Goal: Information Seeking & Learning: Learn about a topic

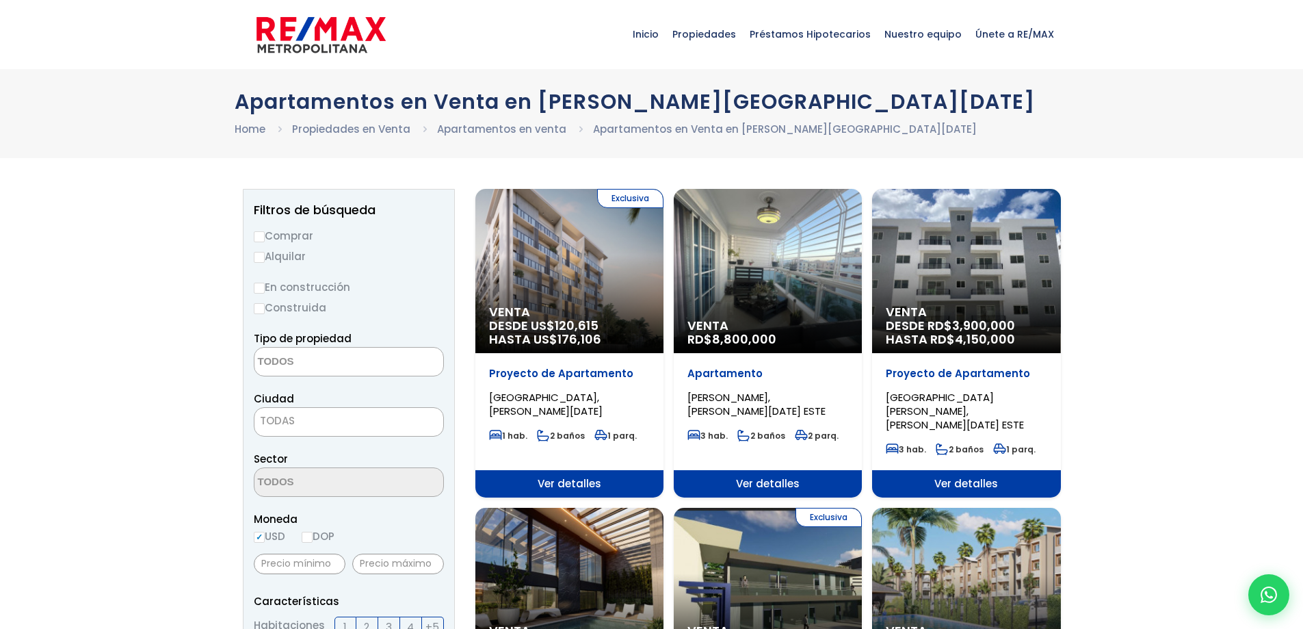
select select
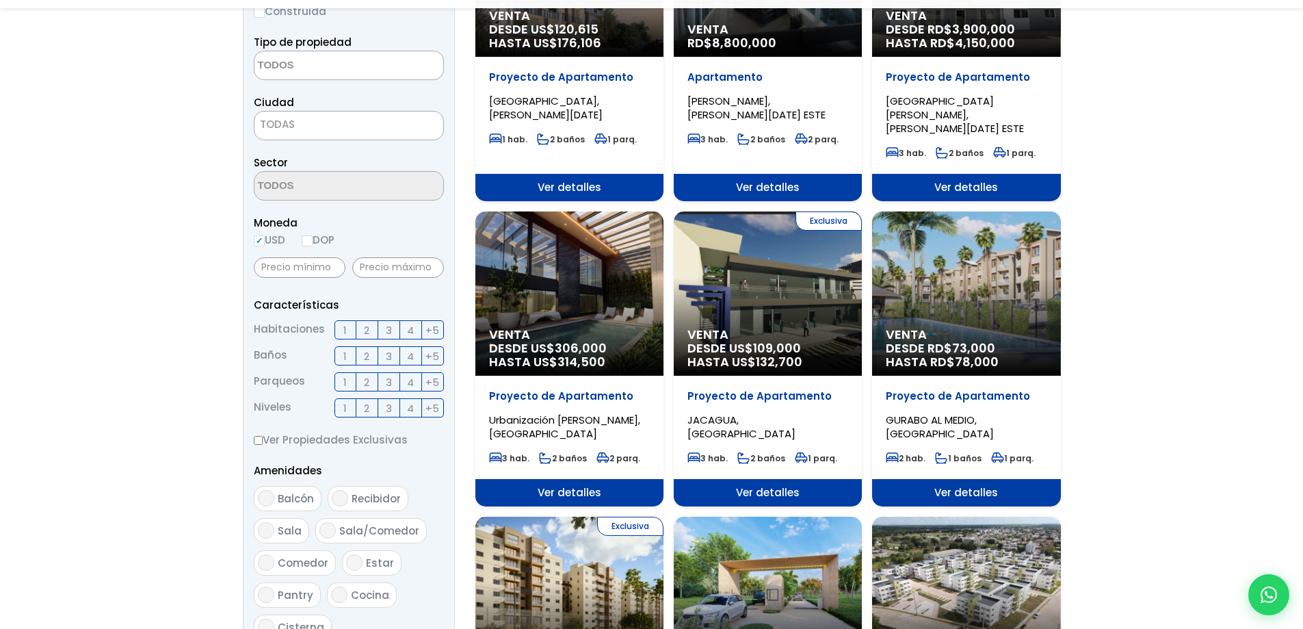
scroll to position [342, 0]
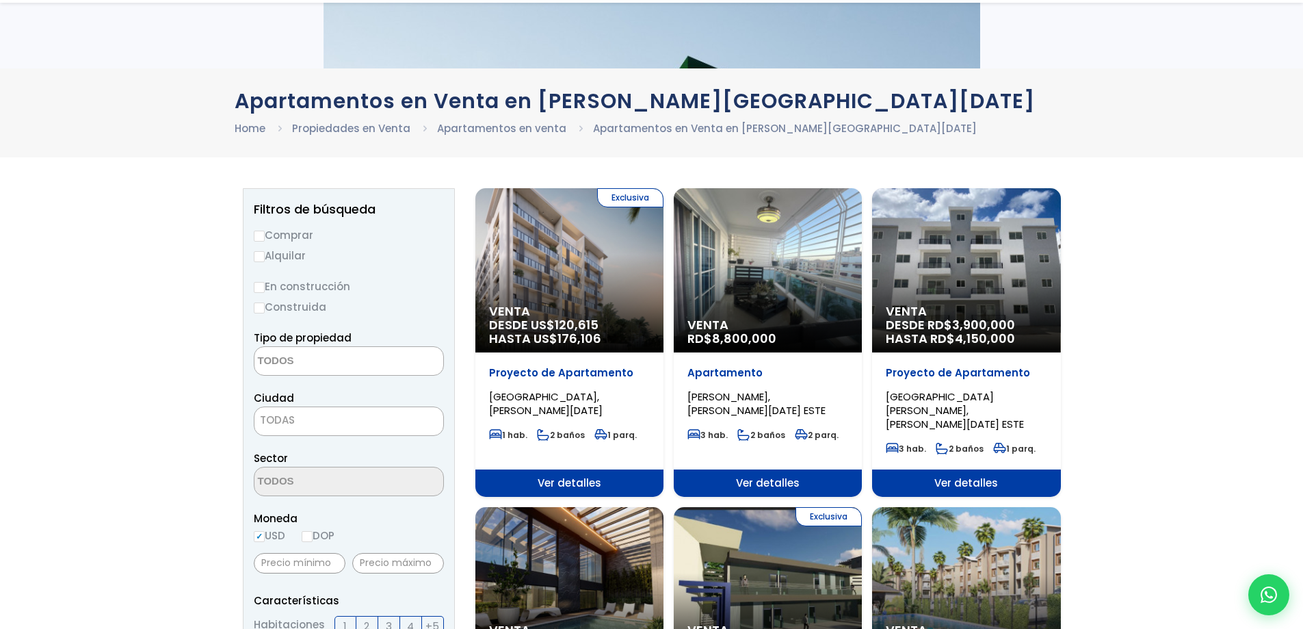
select select
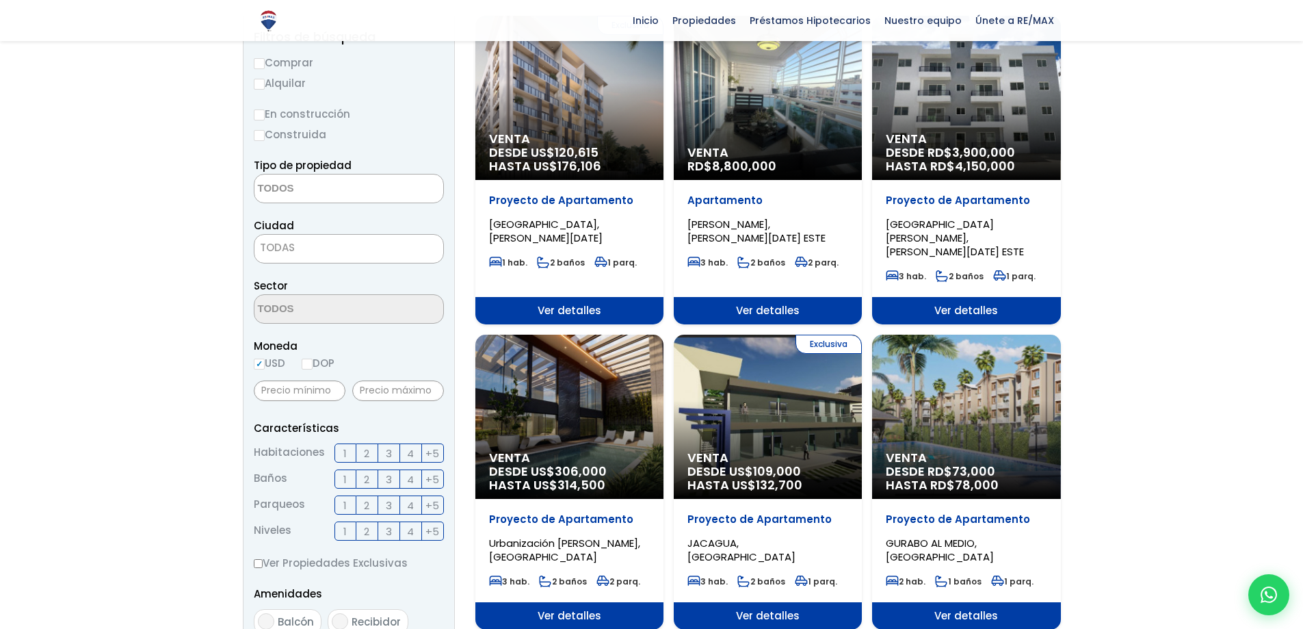
scroll to position [137, 0]
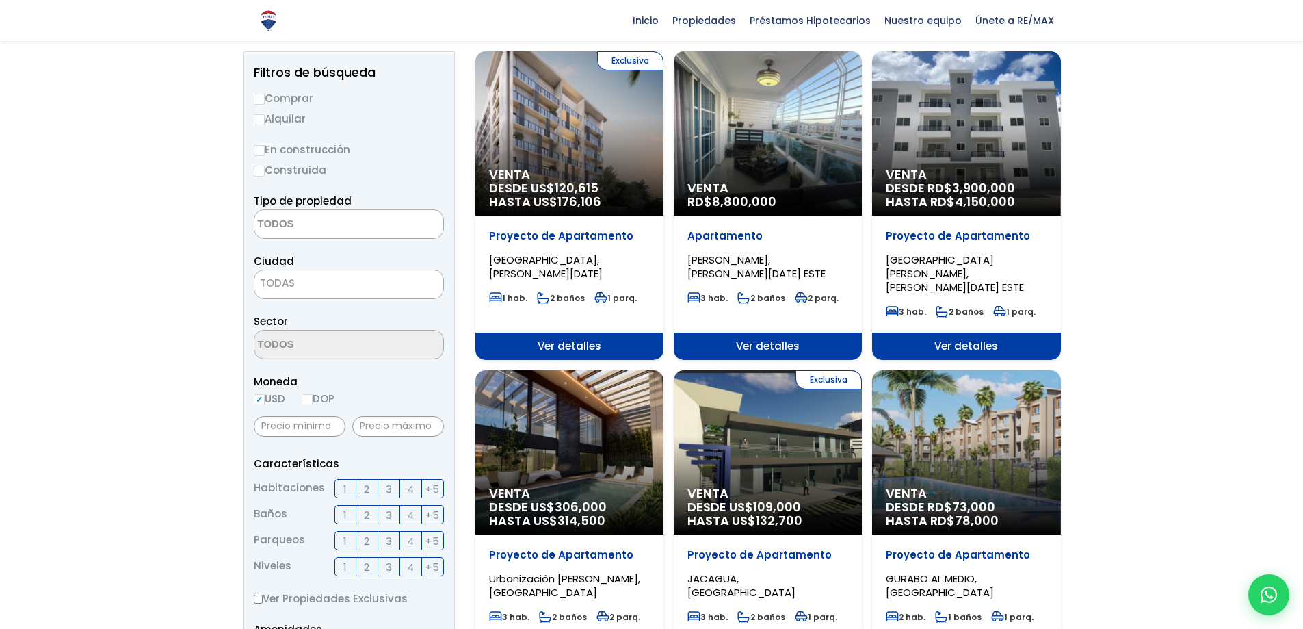
click at [559, 332] on span "Ver detalles" at bounding box center [569, 345] width 188 height 27
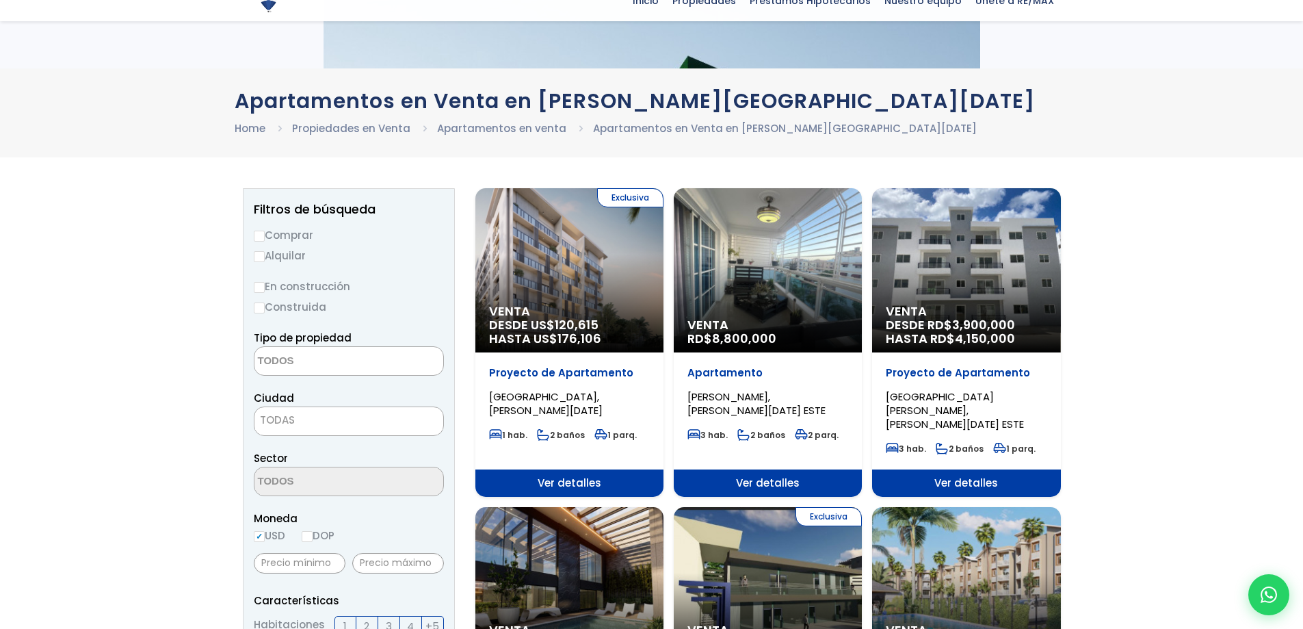
select select
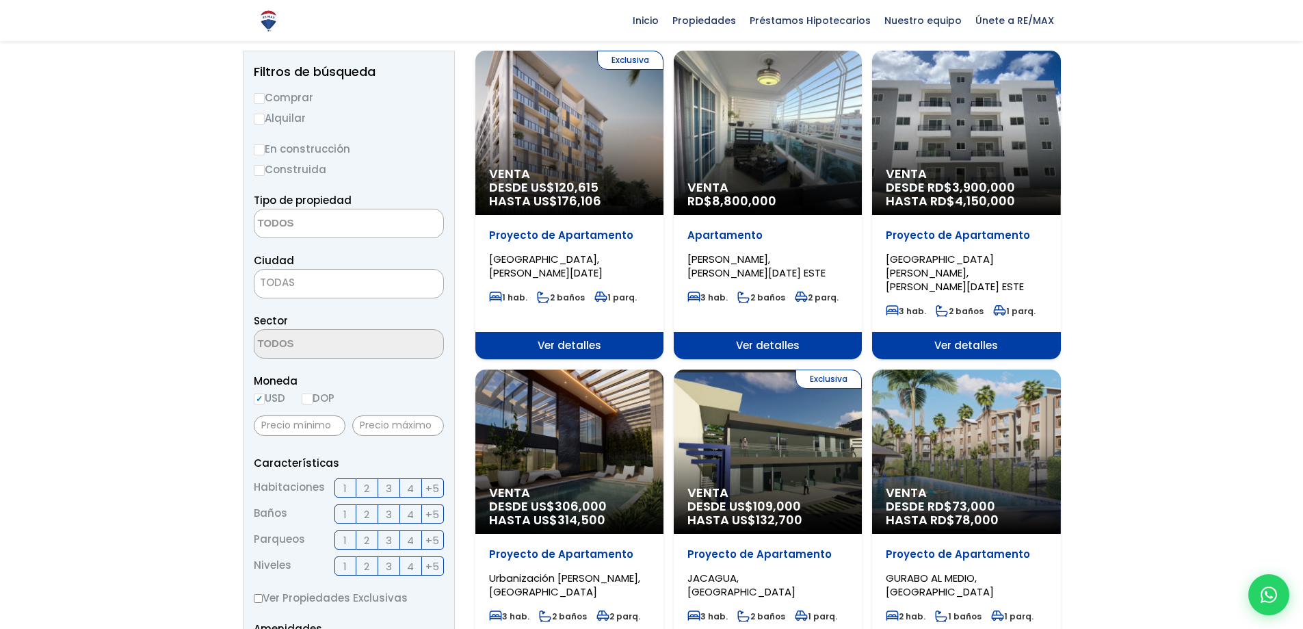
scroll to position [137, 0]
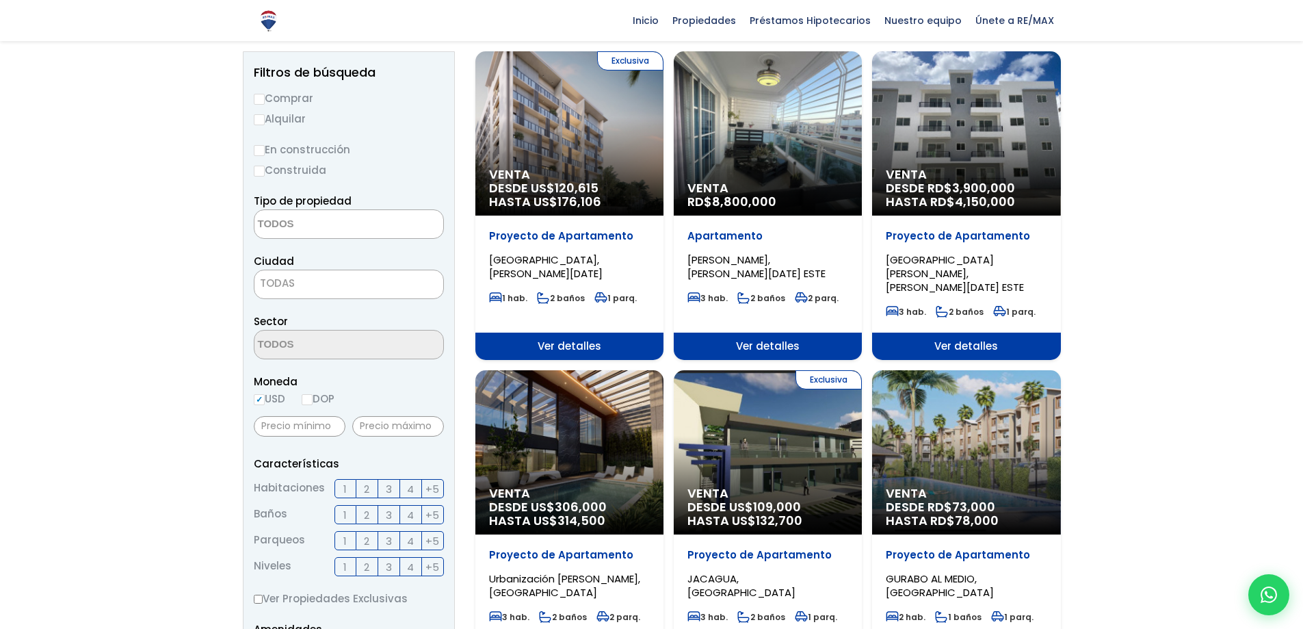
click at [663, 134] on div "Venta DESDE RD$ 3,900,000 HASTA RD$ 4,150,000" at bounding box center [569, 133] width 188 height 164
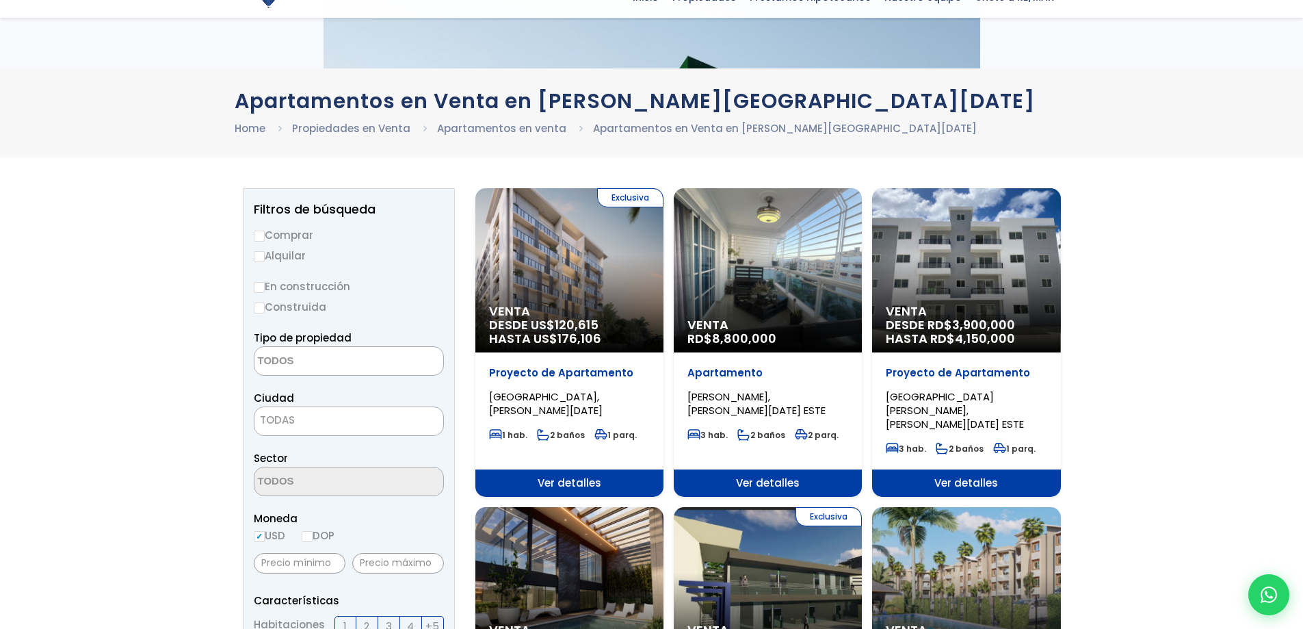
select select
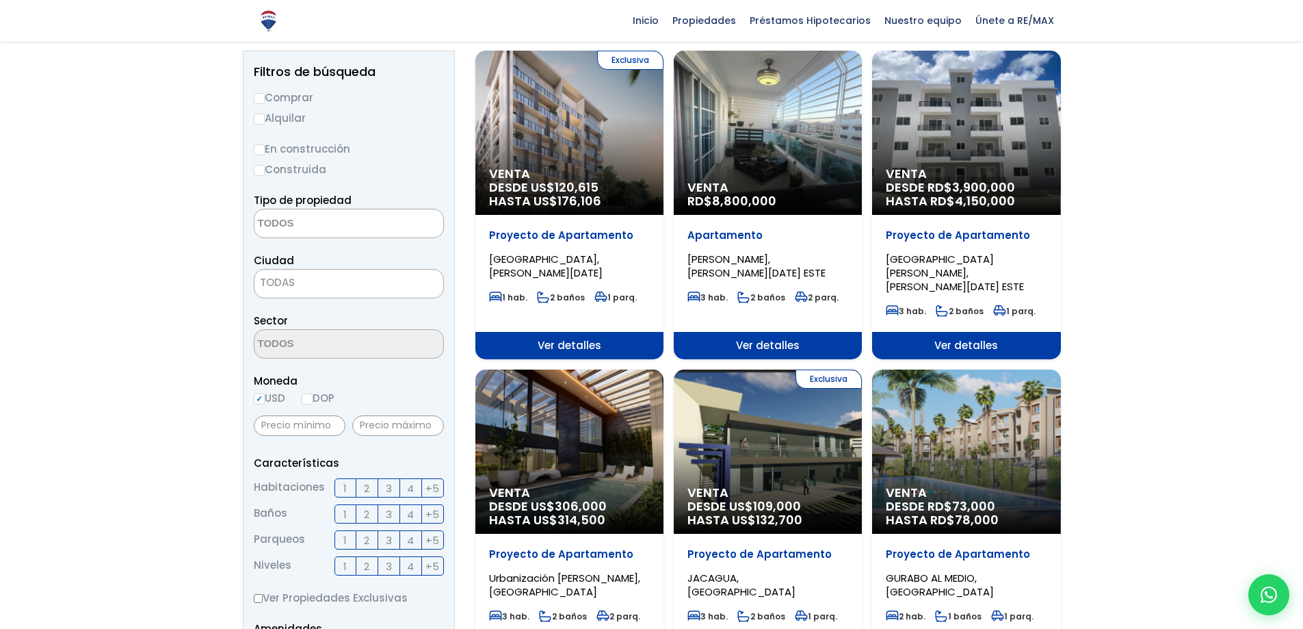
scroll to position [137, 0]
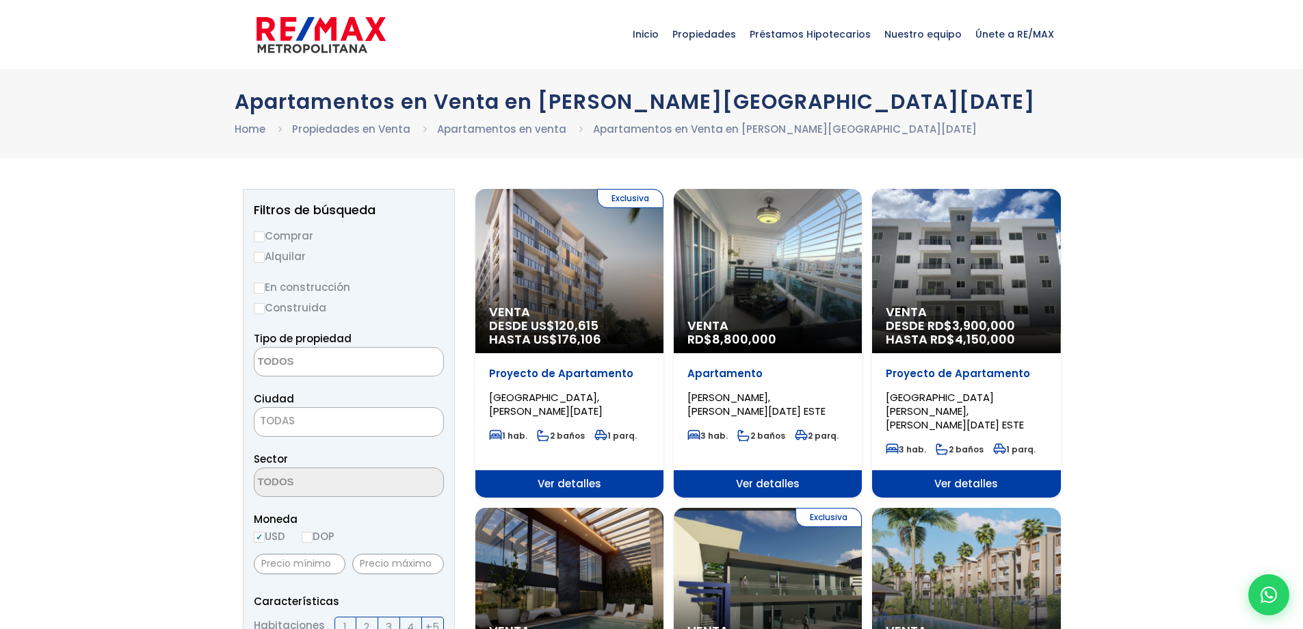
select select
click at [663, 470] on span "Ver detalles" at bounding box center [569, 483] width 188 height 27
select select
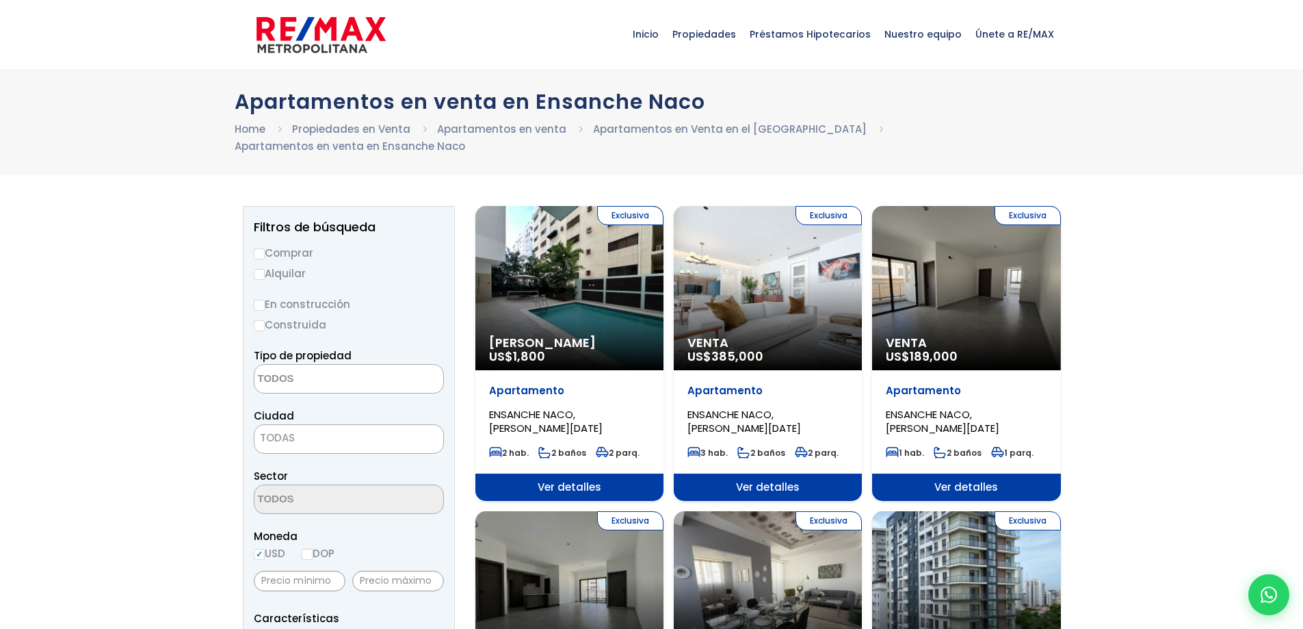
select select
click at [583, 488] on span "Ver detalles" at bounding box center [569, 486] width 188 height 27
select select
click at [653, 34] on span "Inicio" at bounding box center [646, 34] width 40 height 41
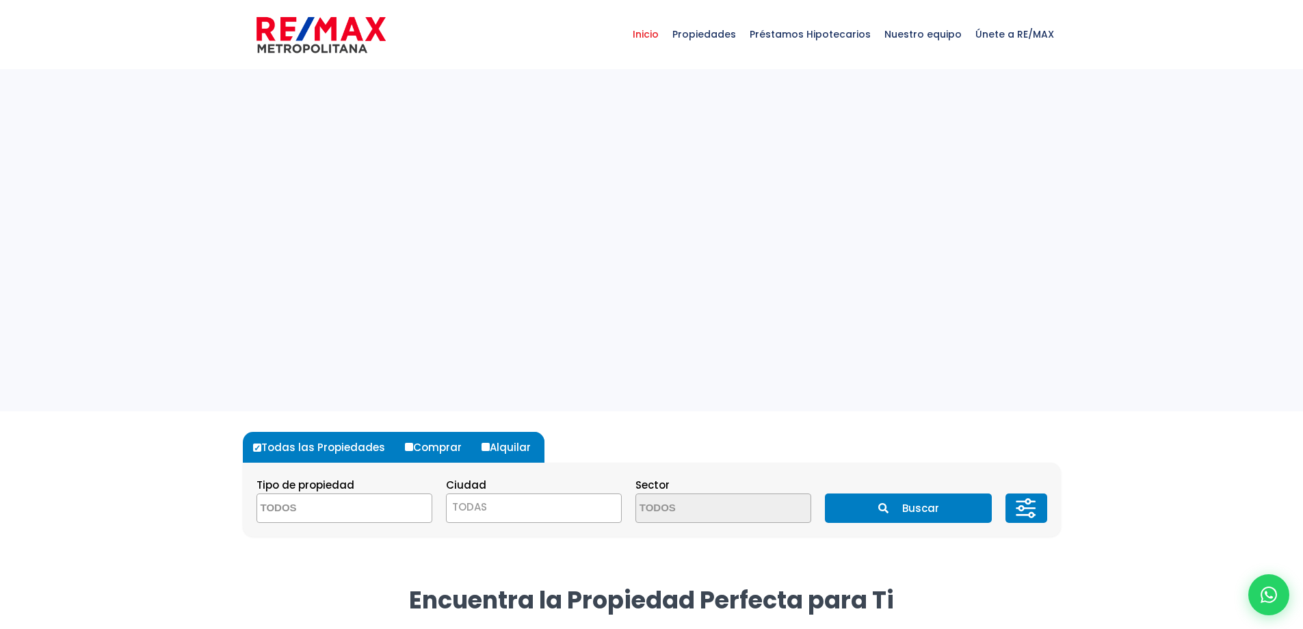
select select
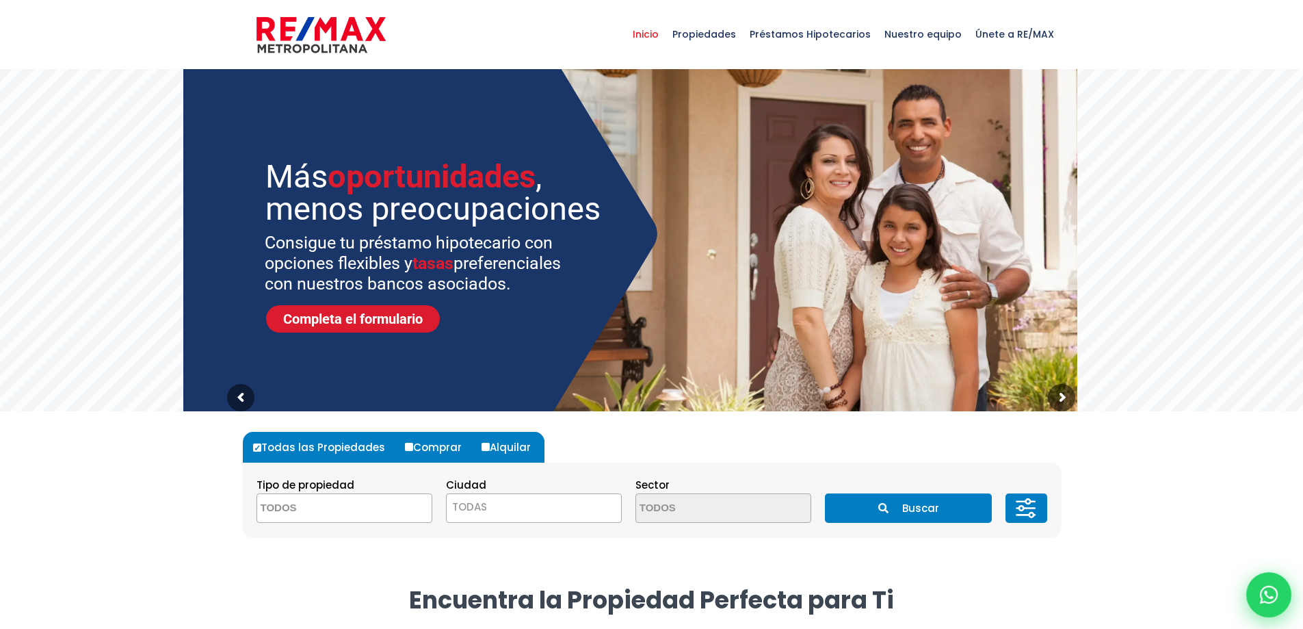
click at [1261, 590] on icon at bounding box center [1269, 594] width 18 height 18
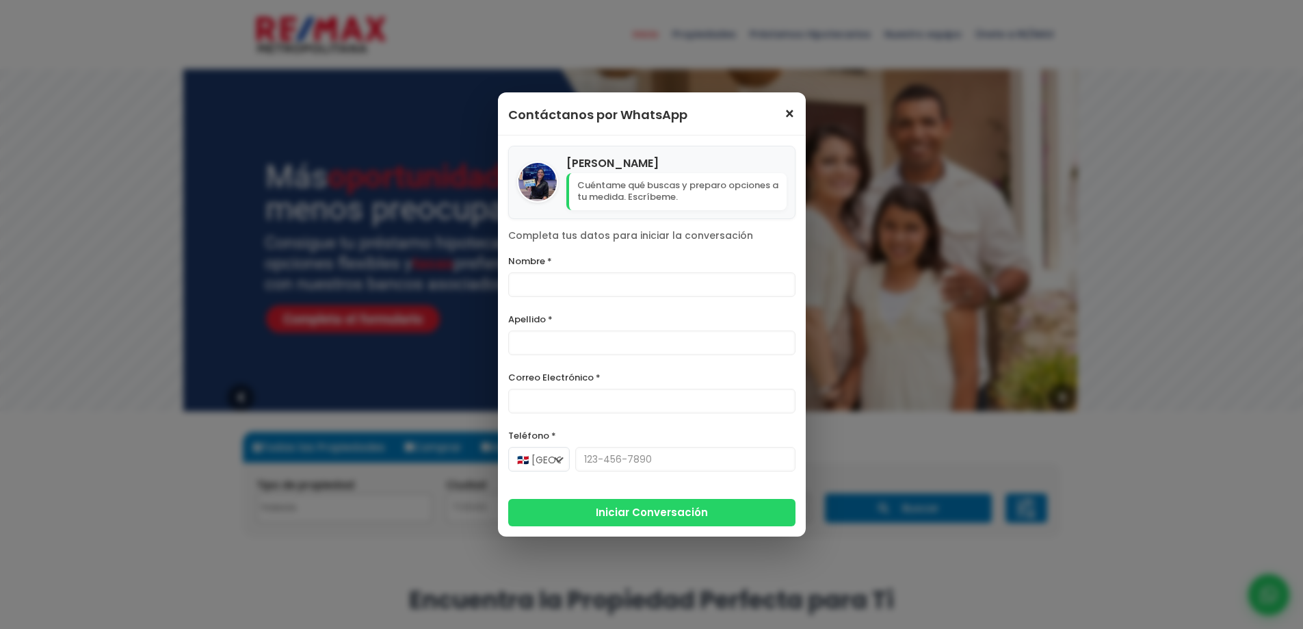
click at [791, 116] on div "Contáctanos por WhatsApp ×" at bounding box center [652, 113] width 308 height 43
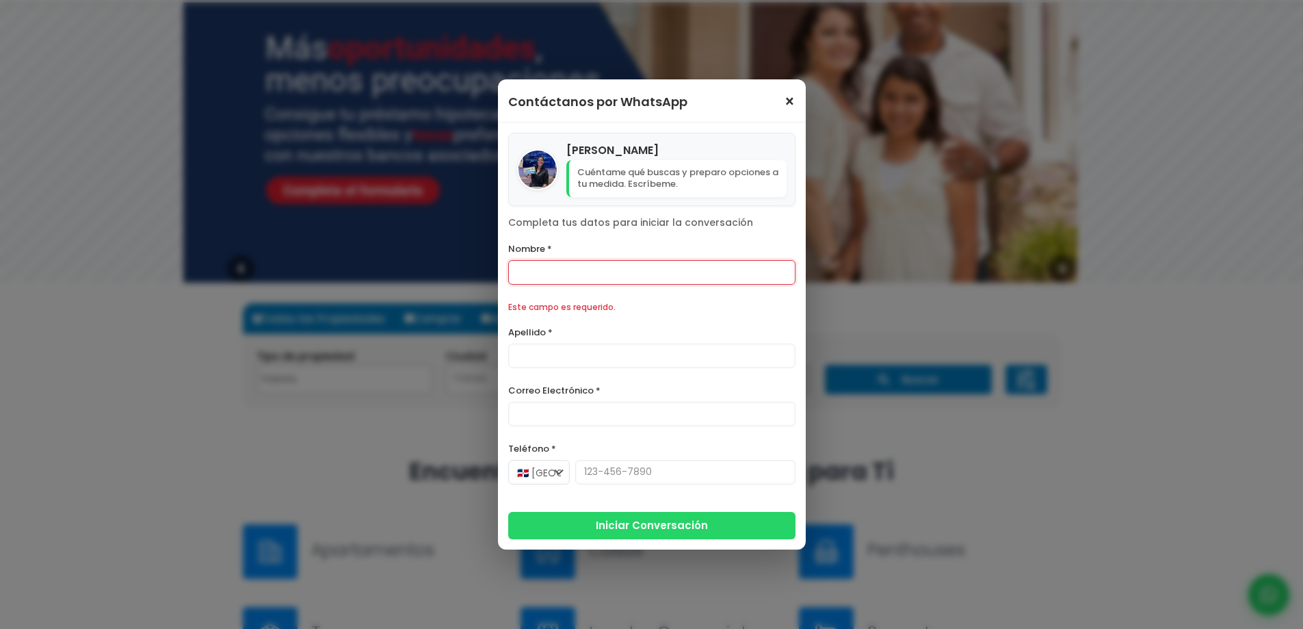
scroll to position [191, 0]
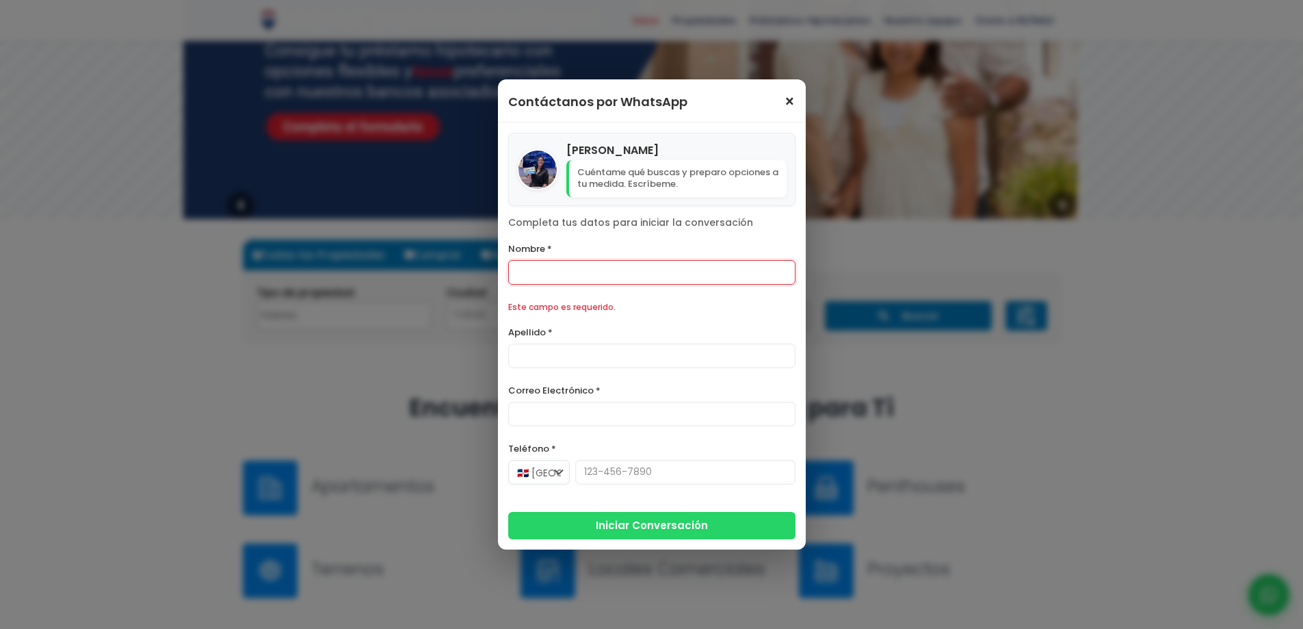
click at [789, 100] on span "×" at bounding box center [790, 102] width 12 height 16
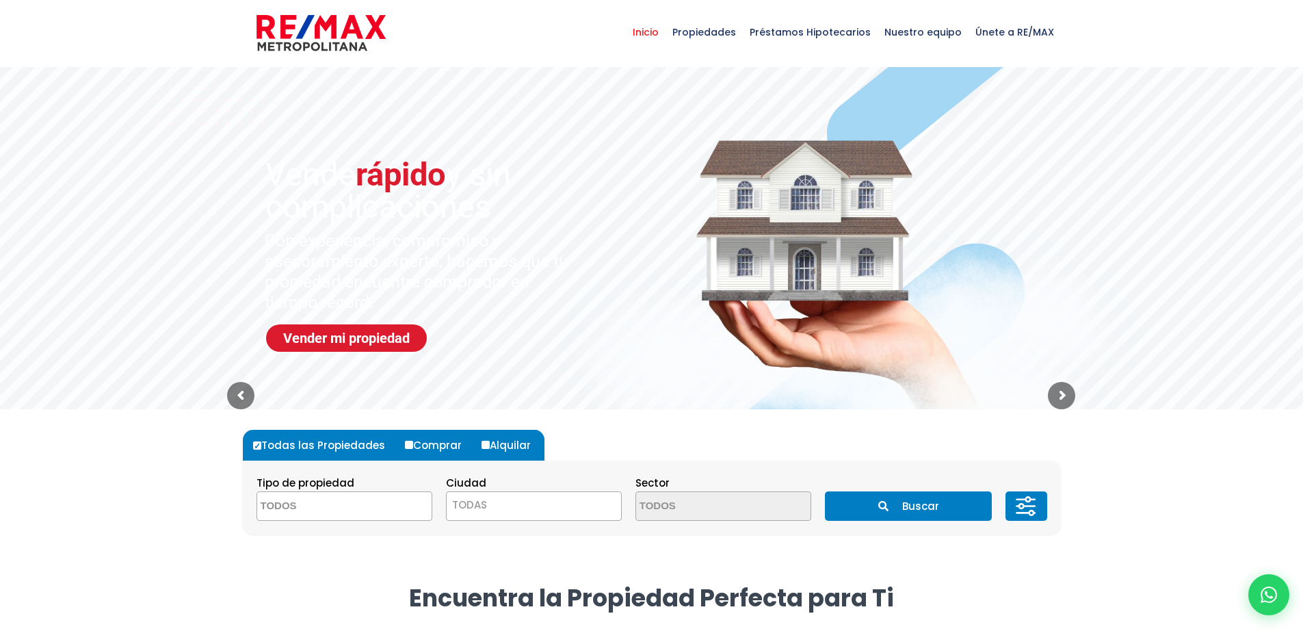
scroll to position [0, 0]
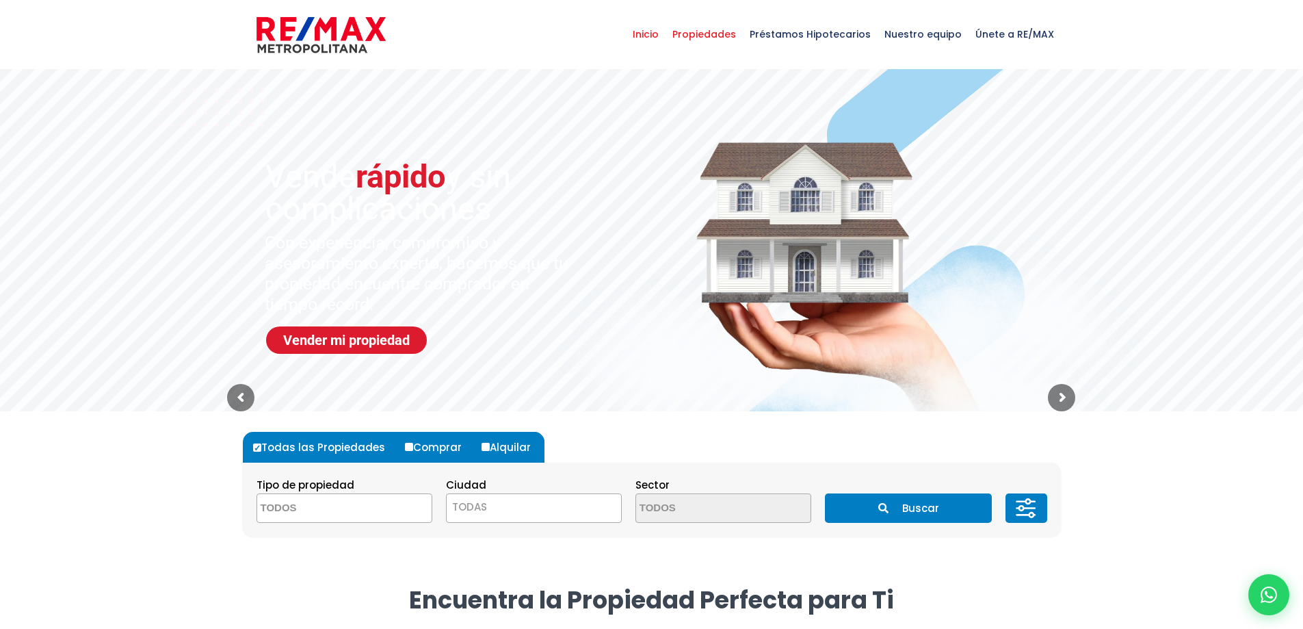
click at [721, 32] on span "Propiedades" at bounding box center [703, 34] width 77 height 41
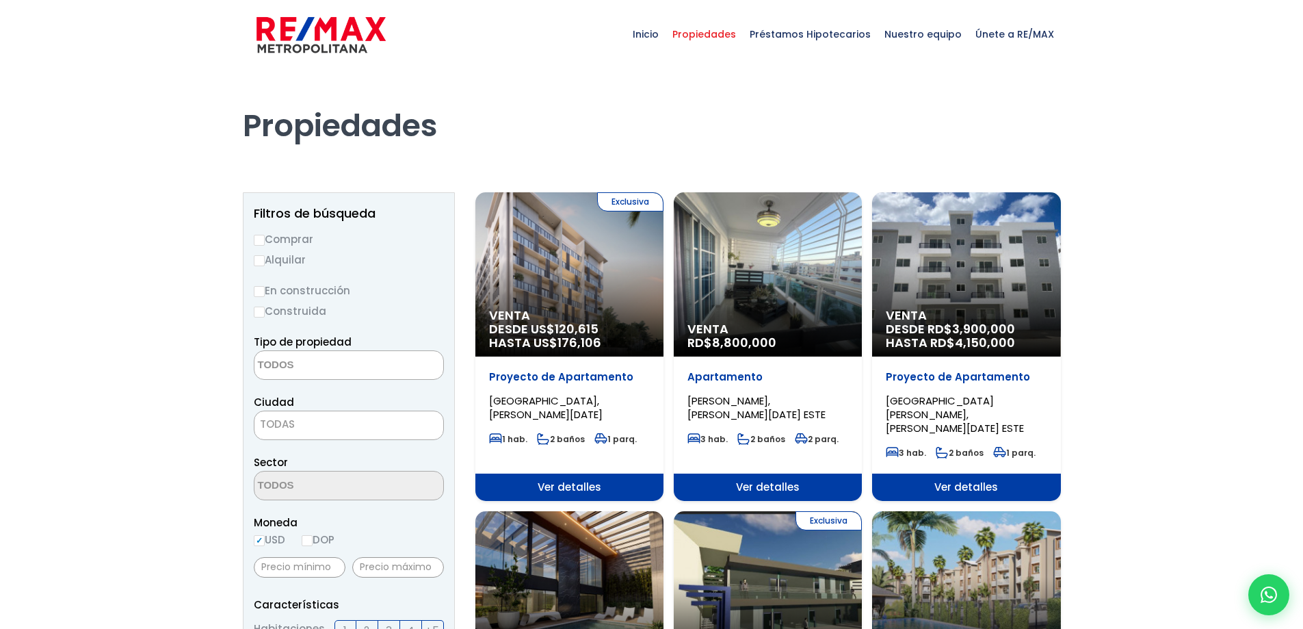
select select
click at [663, 473] on span "Ver detalles" at bounding box center [569, 486] width 188 height 27
select select
click at [916, 31] on span "Nuestro equipo" at bounding box center [922, 34] width 91 height 41
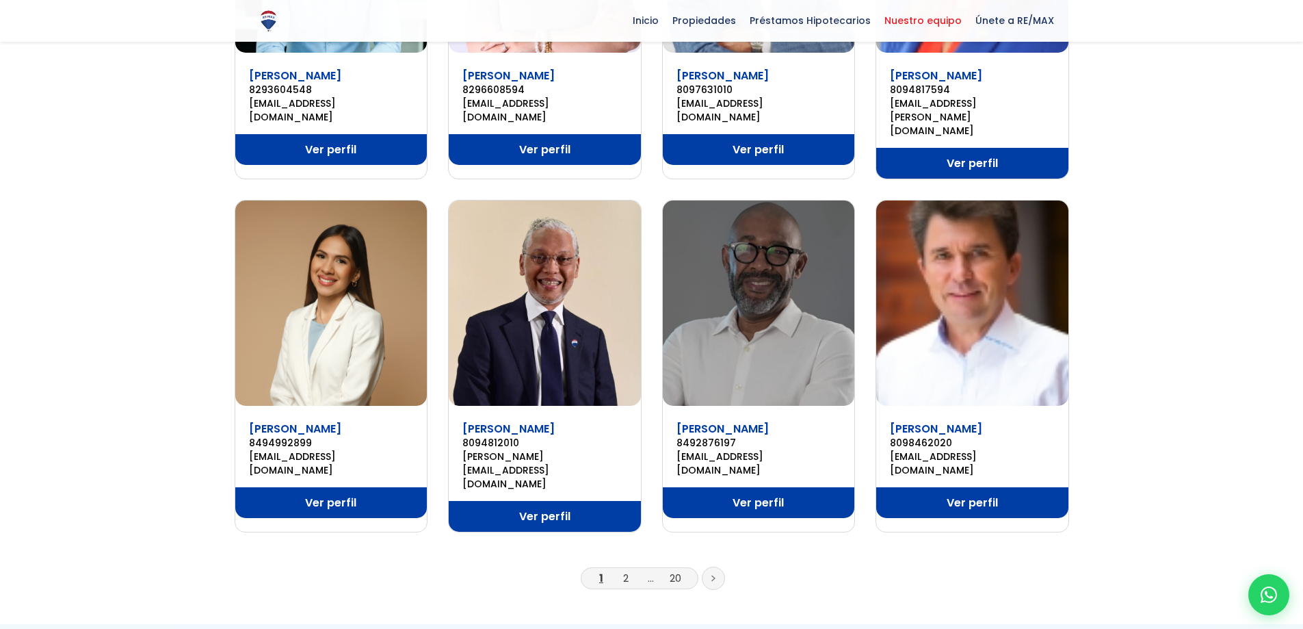
scroll to position [821, 0]
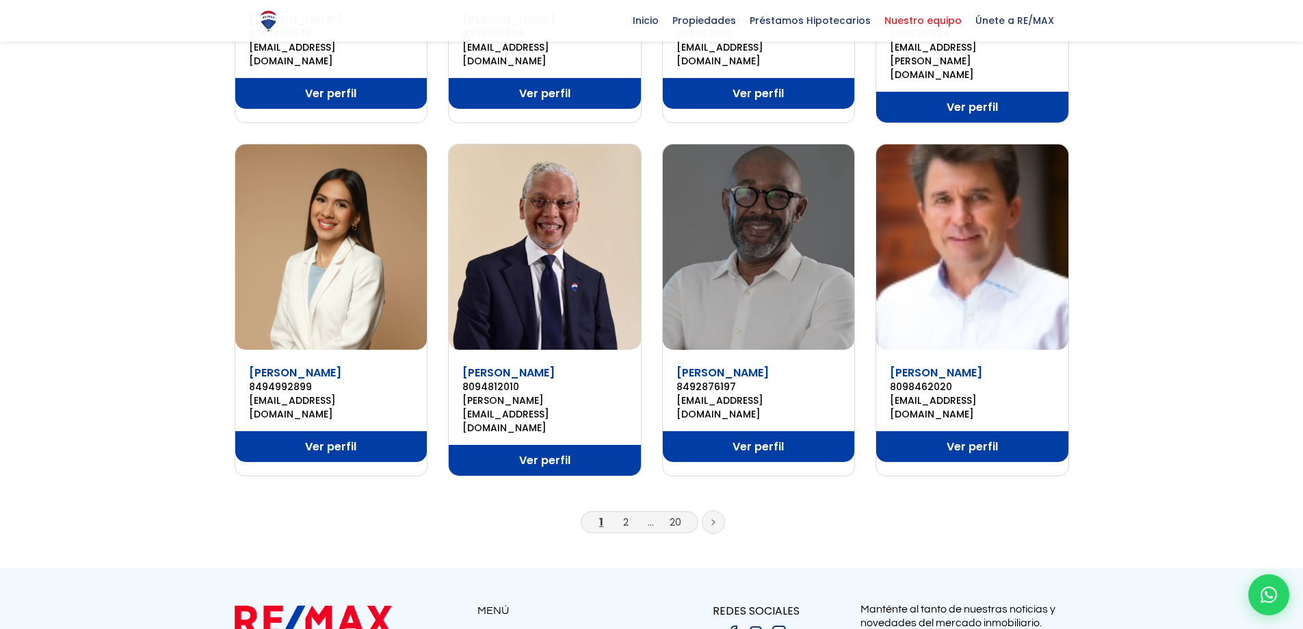
click at [715, 518] on icon at bounding box center [713, 521] width 4 height 7
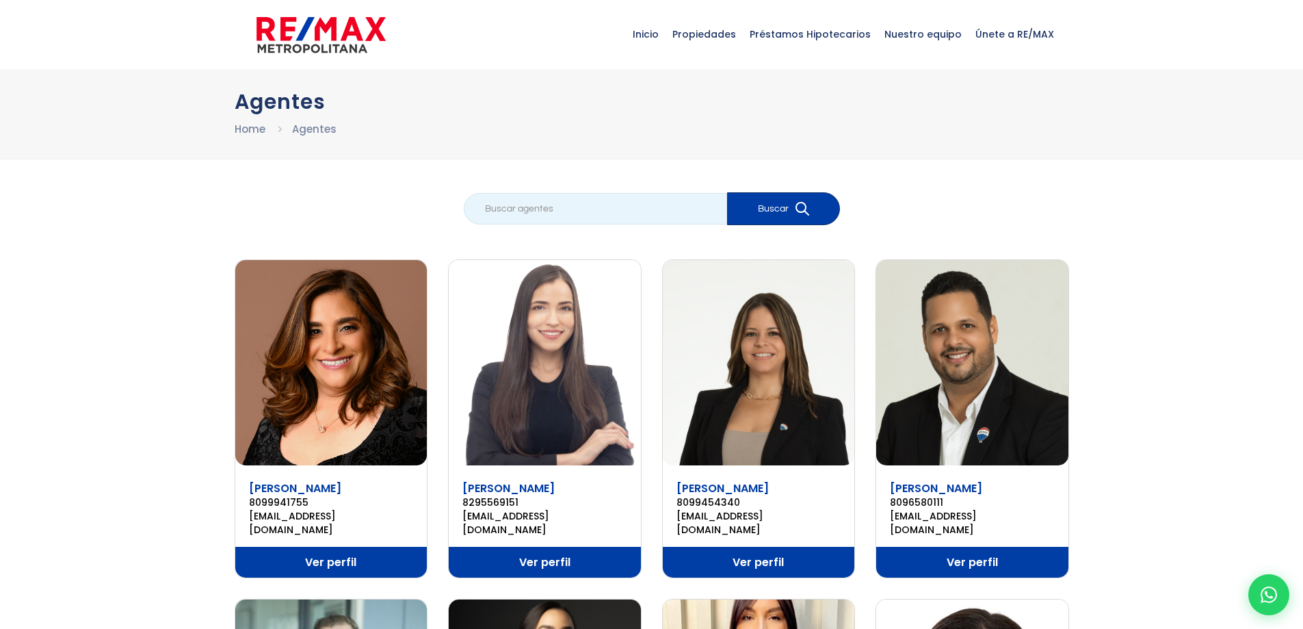
click at [565, 209] on input "search" at bounding box center [595, 208] width 263 height 31
type input "vanesa"
click at [770, 214] on button "Buscar" at bounding box center [783, 208] width 113 height 33
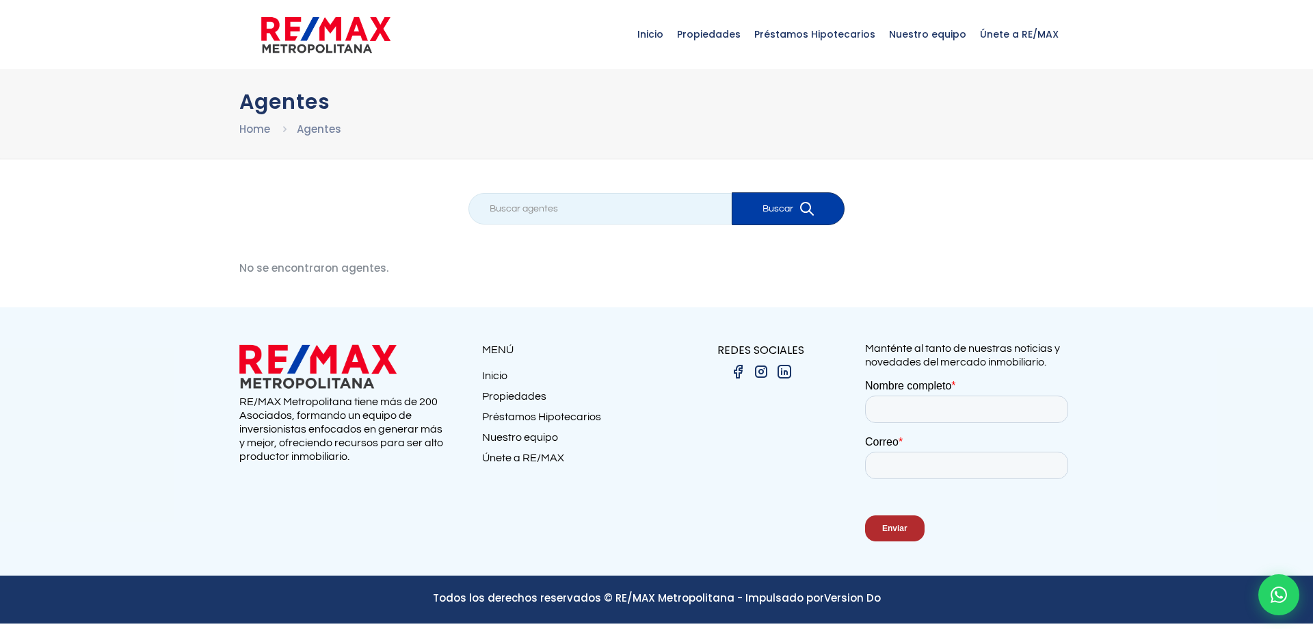
click at [610, 204] on input "search" at bounding box center [599, 208] width 263 height 31
type input "vanesa perez"
click at [763, 203] on button "Buscar" at bounding box center [788, 208] width 113 height 33
click at [251, 130] on link "Home" at bounding box center [254, 129] width 31 height 14
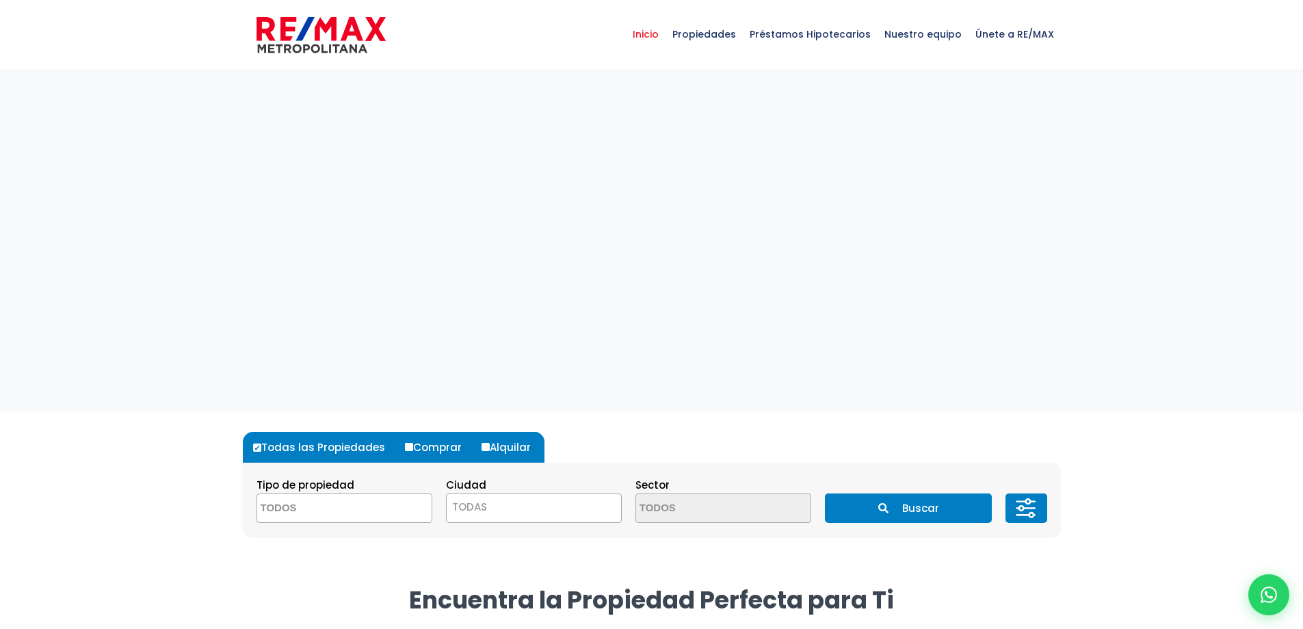
select select
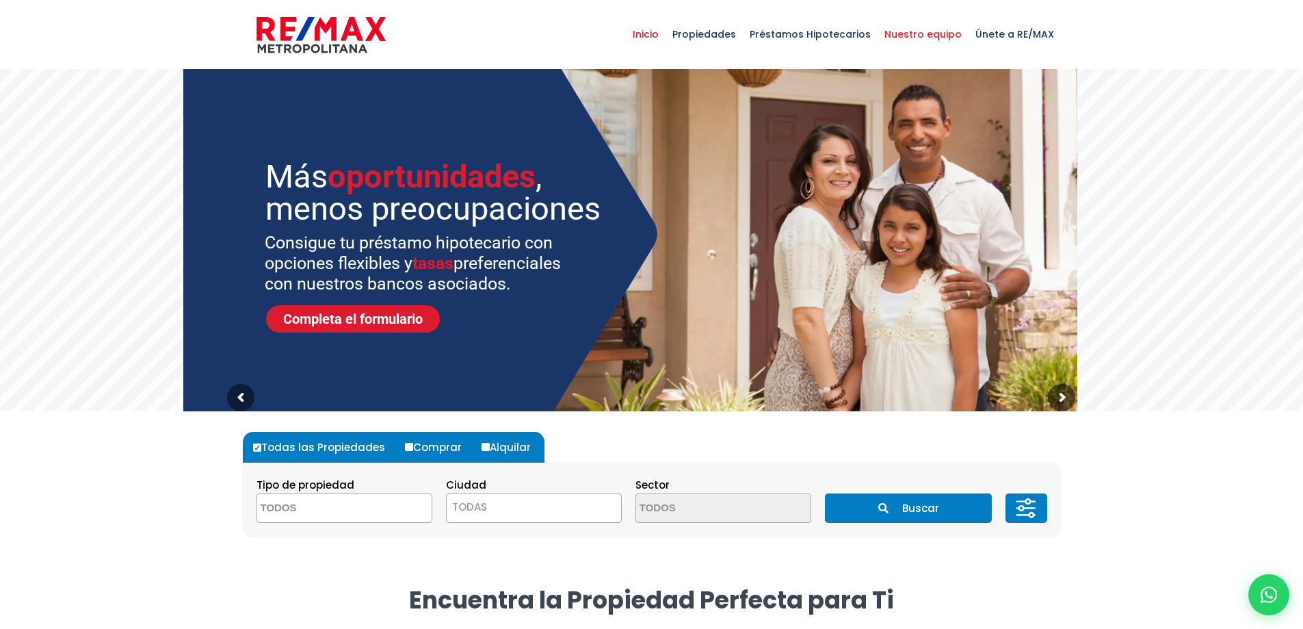
click at [907, 34] on span "Nuestro equipo" at bounding box center [922, 34] width 91 height 41
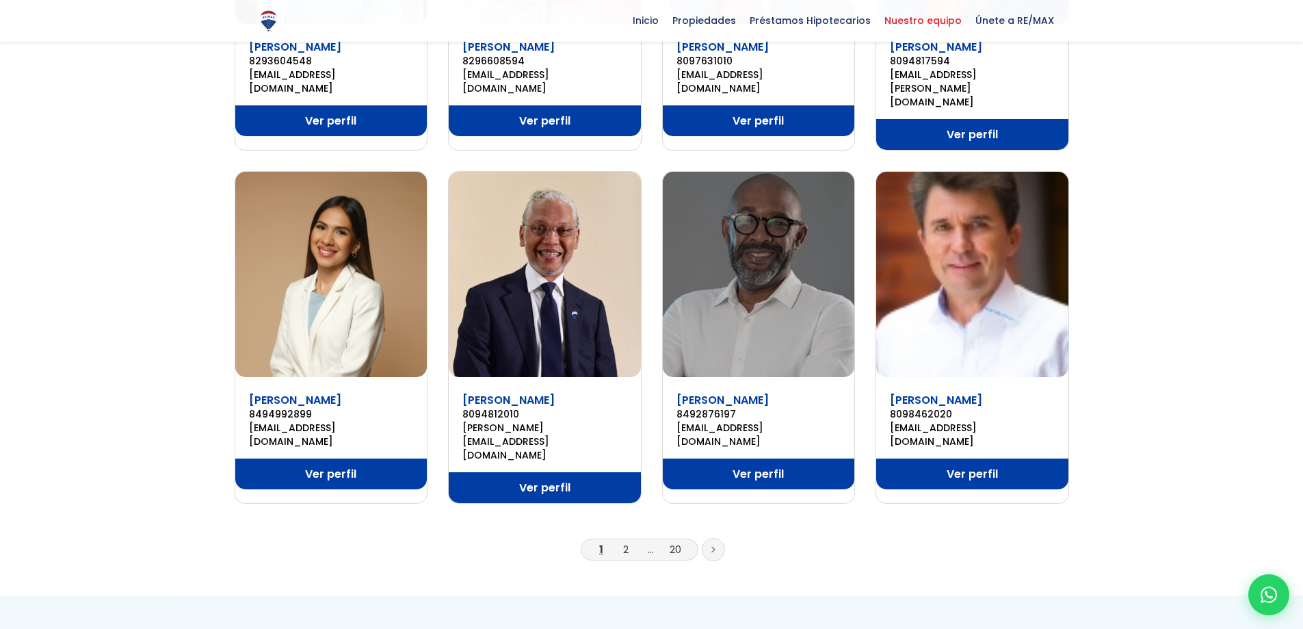
scroll to position [821, 0]
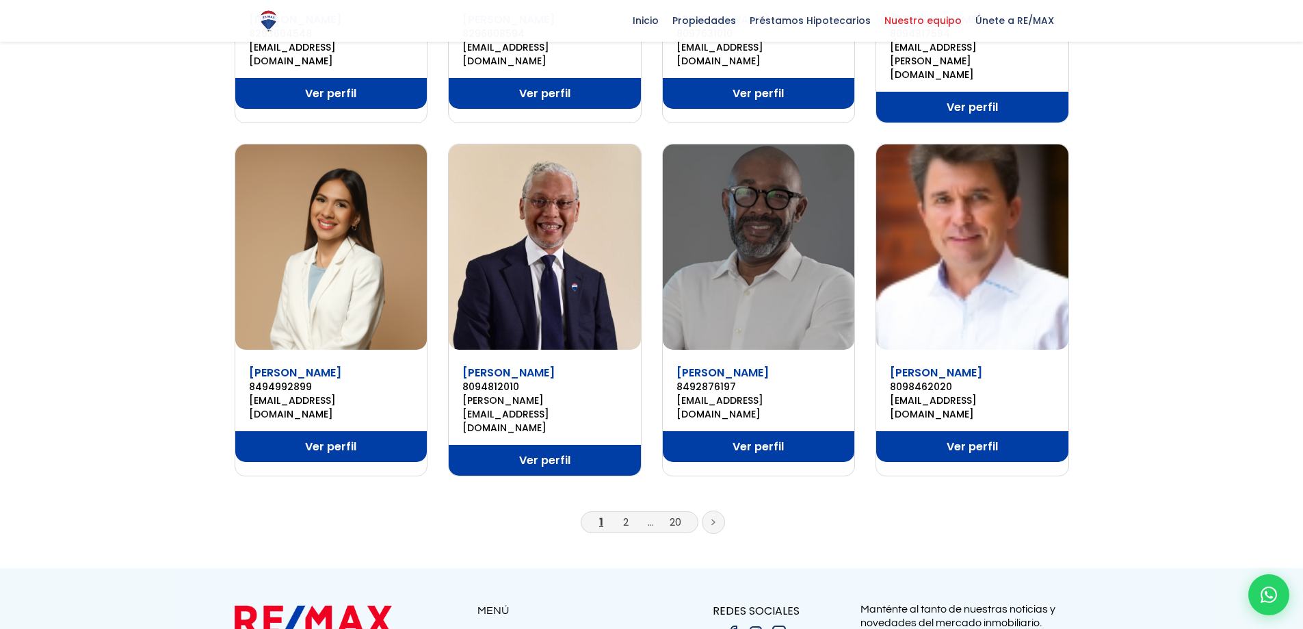
click at [714, 520] on icon at bounding box center [713, 522] width 3 height 5
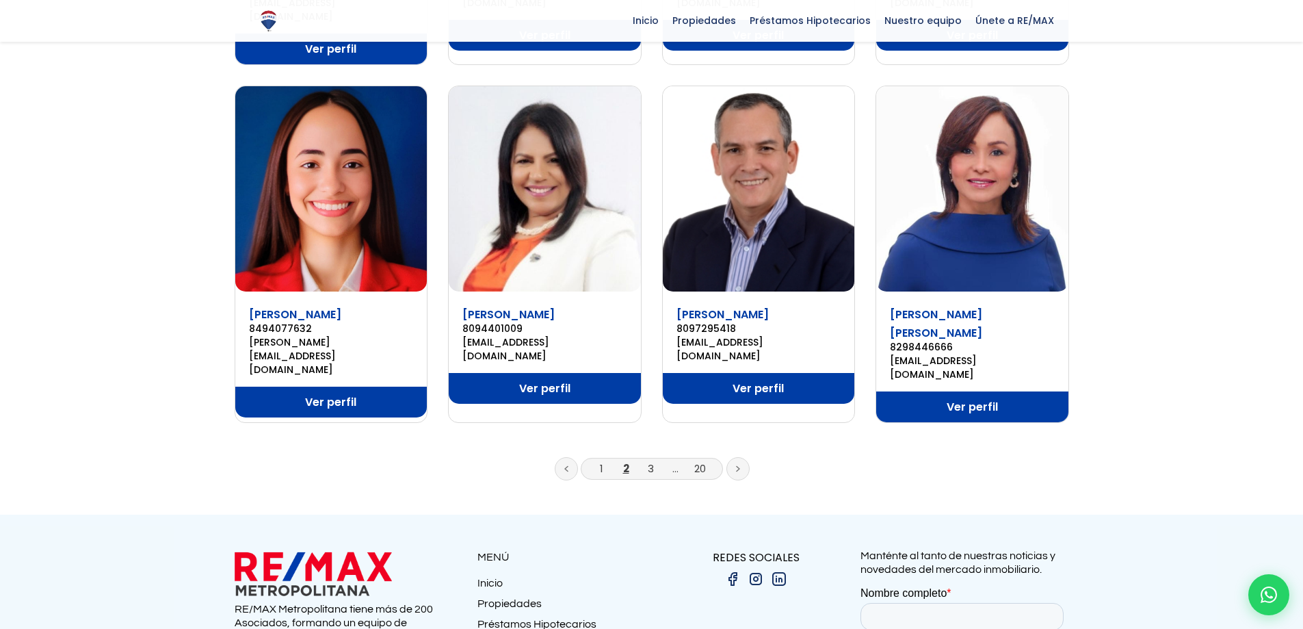
scroll to position [889, 0]
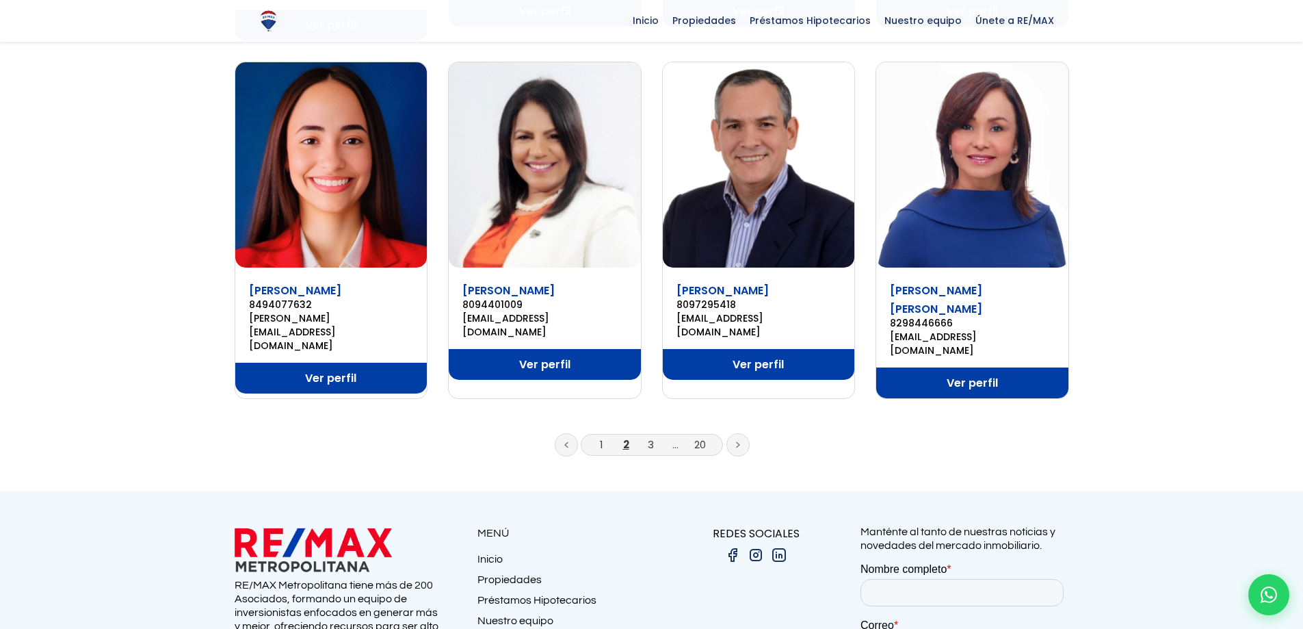
click at [735, 433] on link at bounding box center [737, 444] width 23 height 23
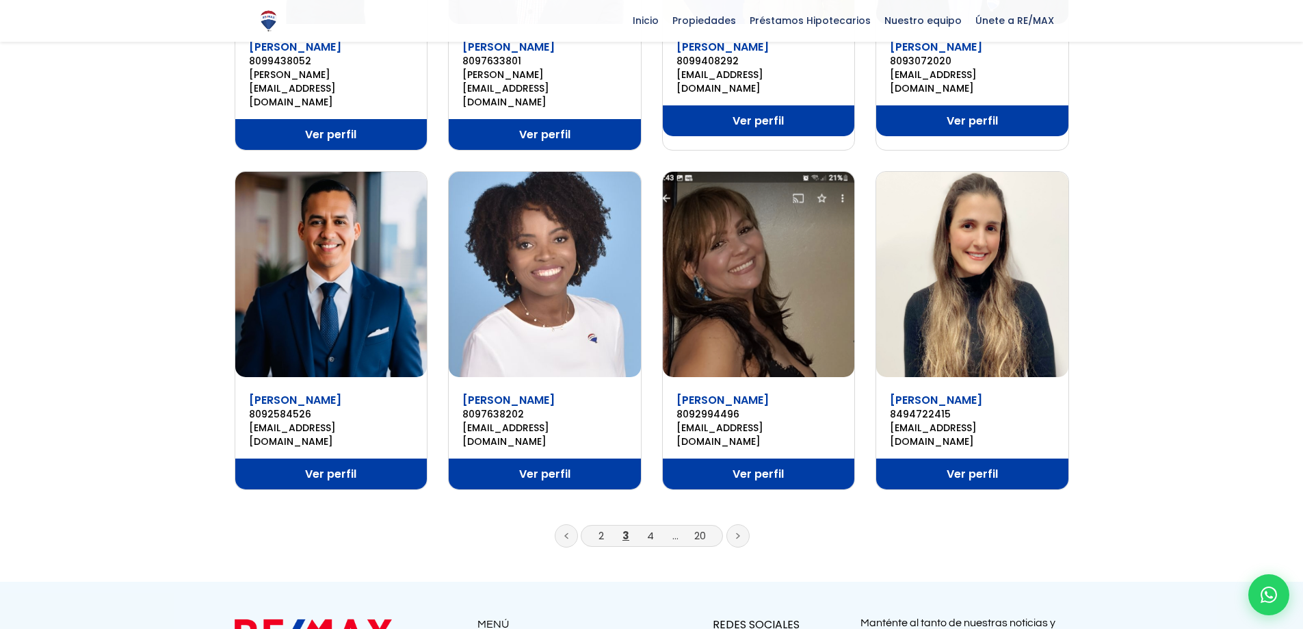
scroll to position [821, 0]
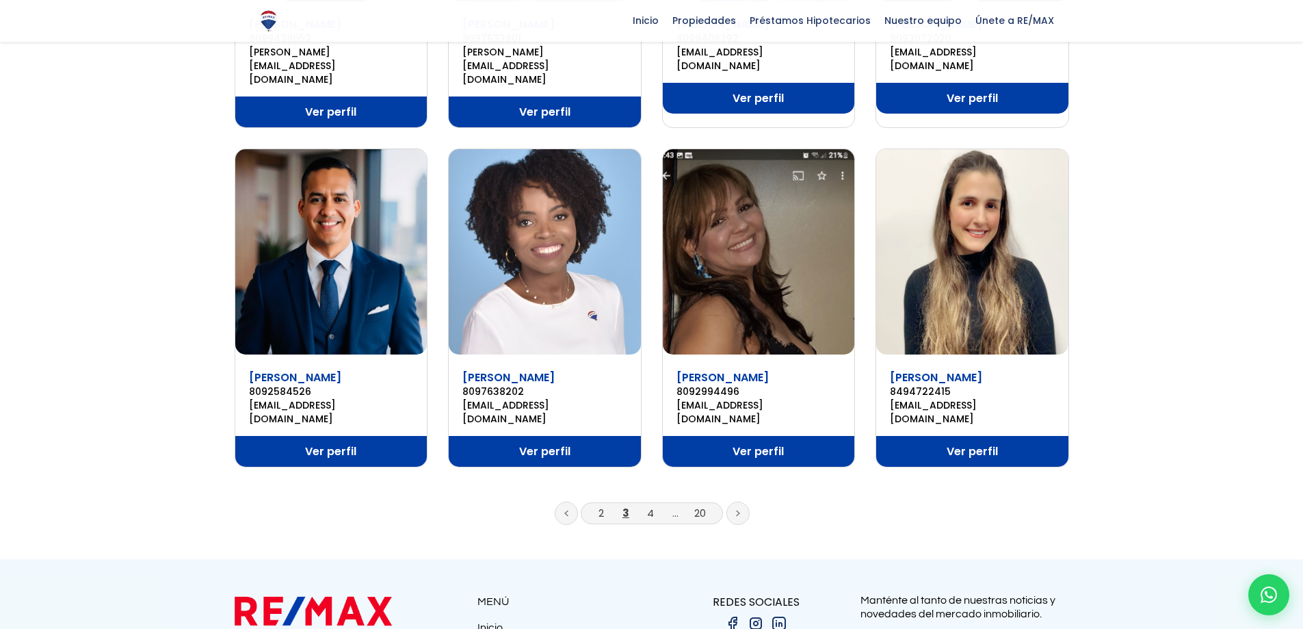
click at [741, 501] on link at bounding box center [737, 512] width 23 height 23
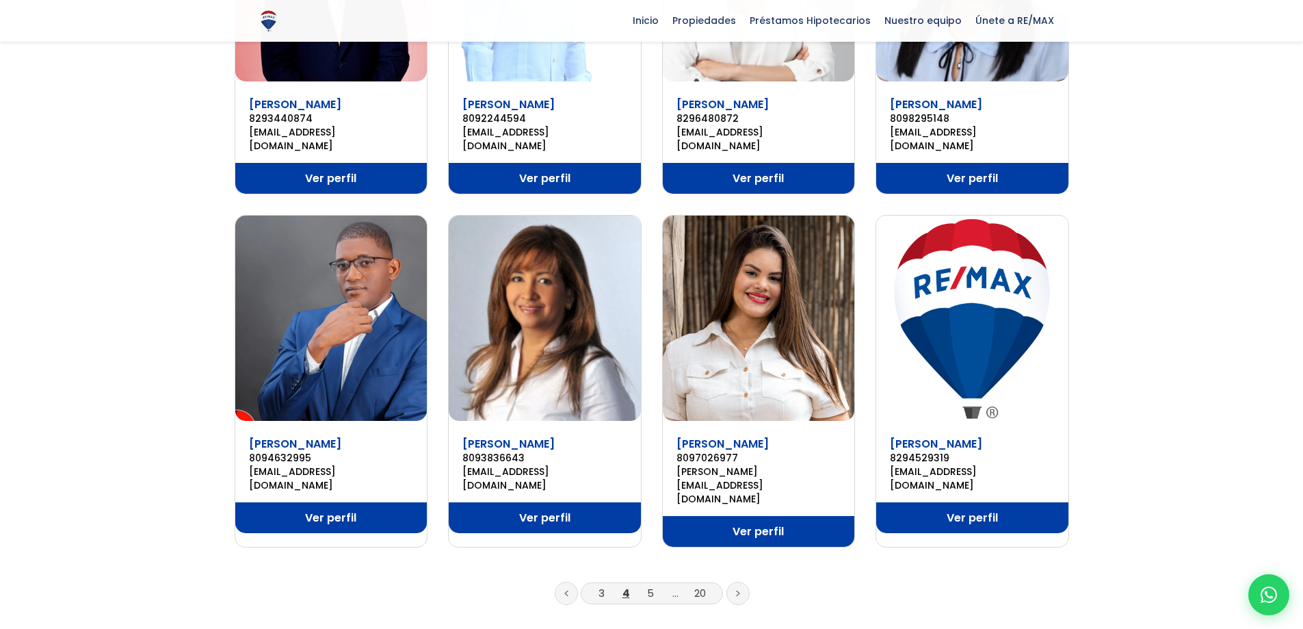
scroll to position [752, 0]
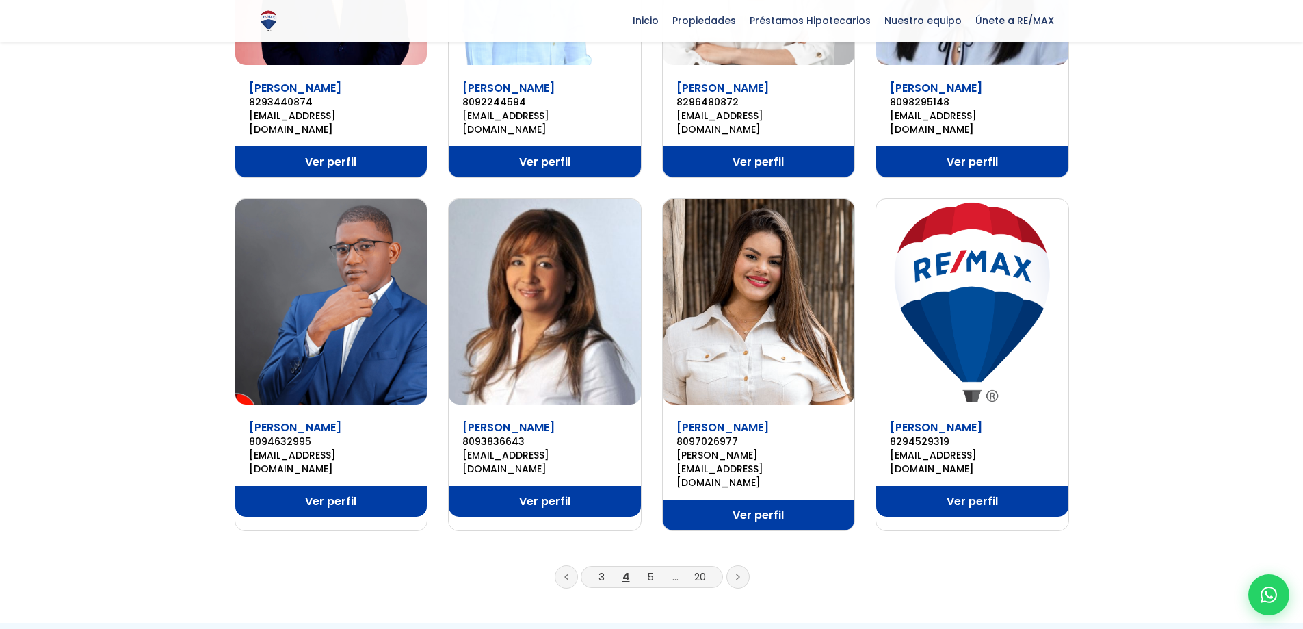
click at [731, 565] on link at bounding box center [737, 576] width 23 height 23
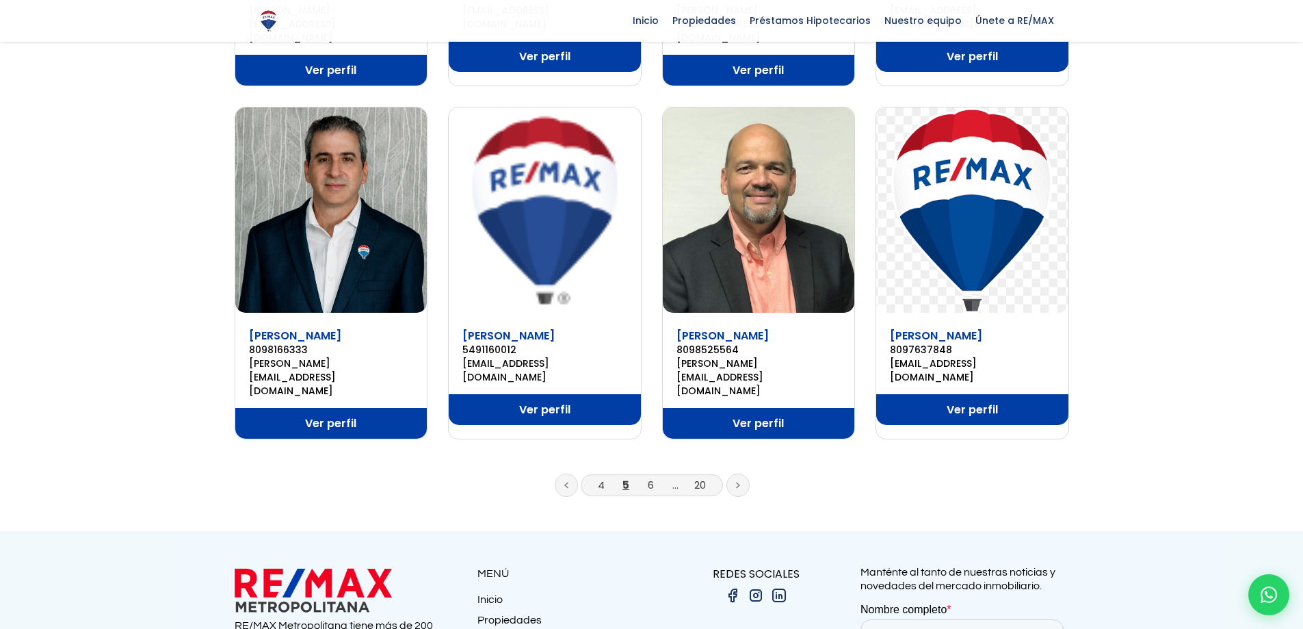
scroll to position [889, 0]
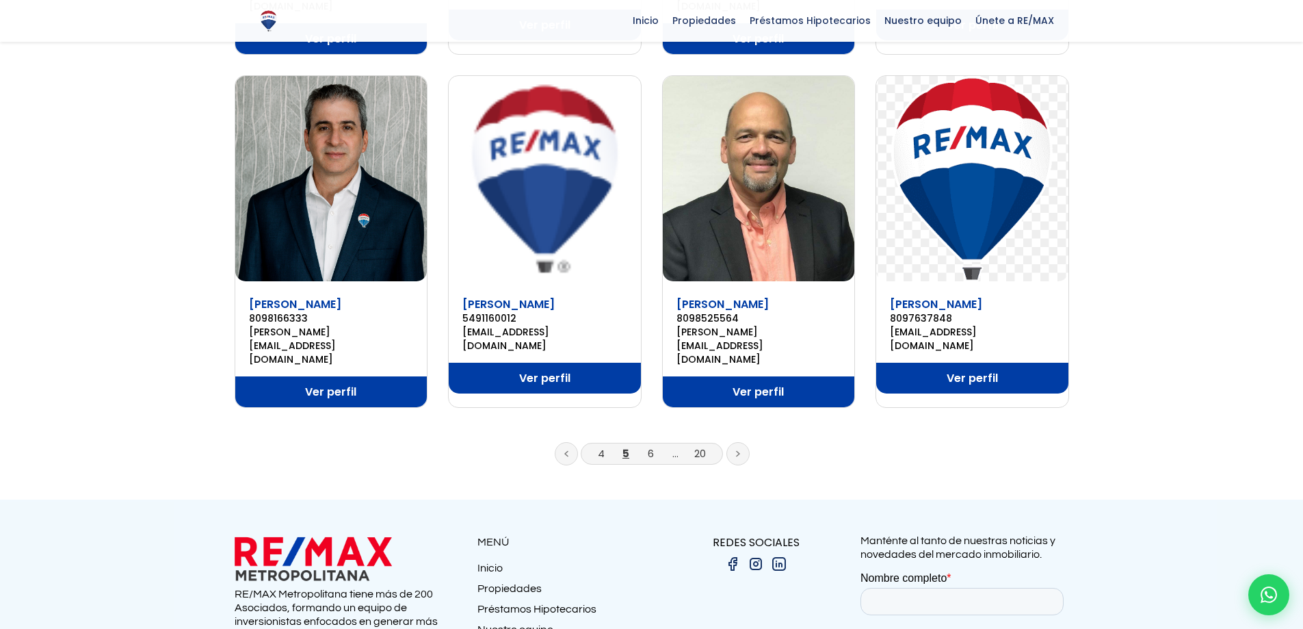
click at [734, 442] on link at bounding box center [737, 453] width 23 height 23
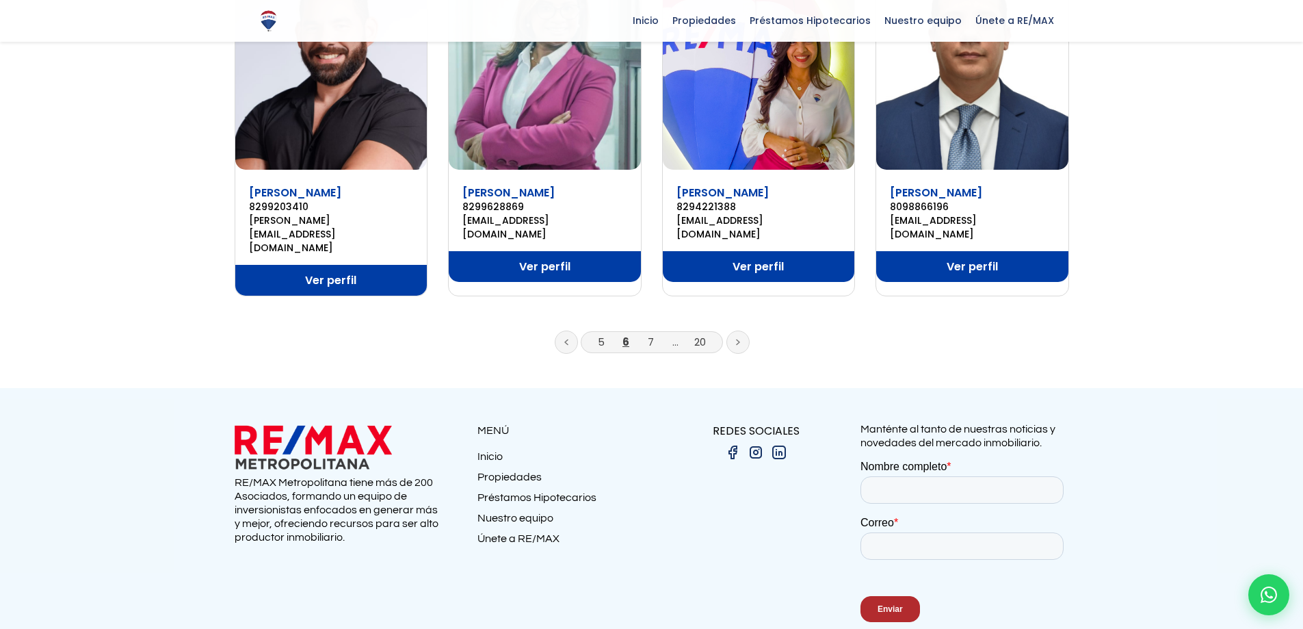
scroll to position [994, 0]
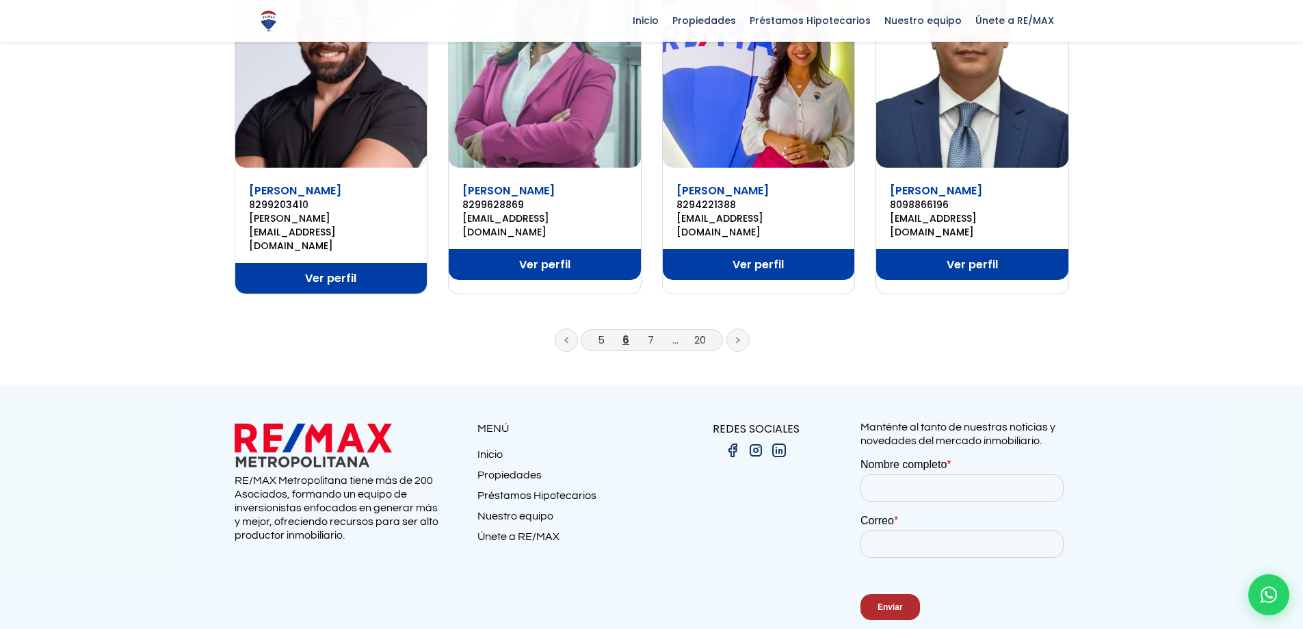
click at [743, 328] on link at bounding box center [737, 339] width 23 height 23
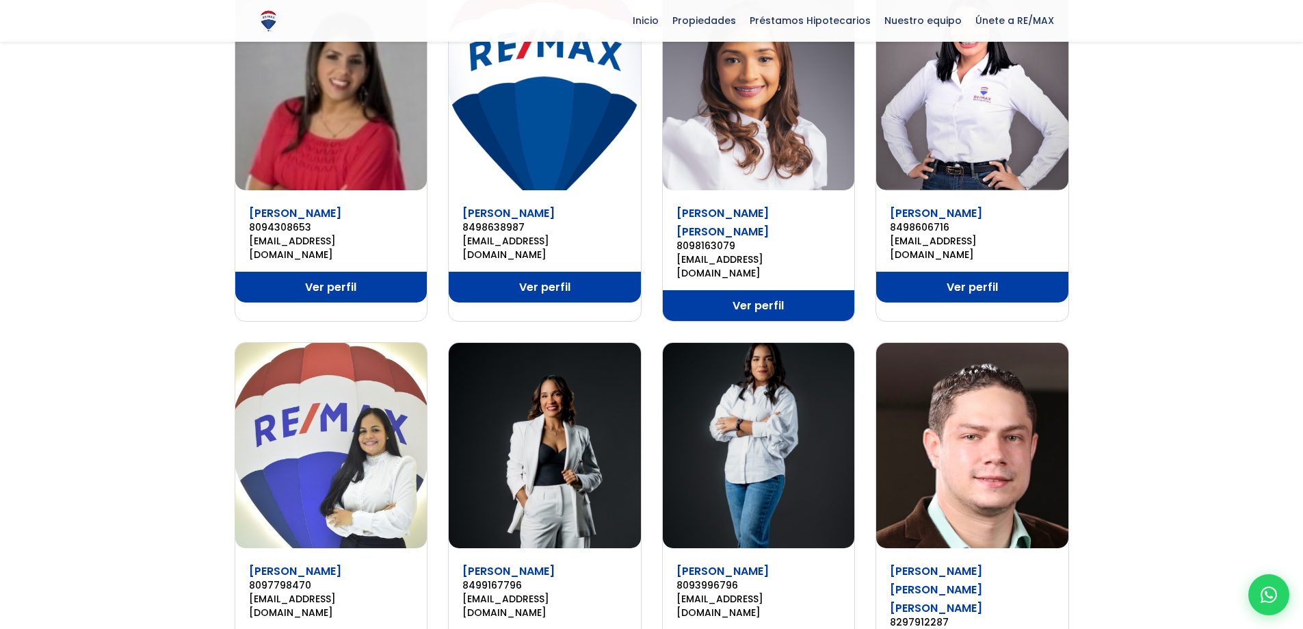
scroll to position [752, 0]
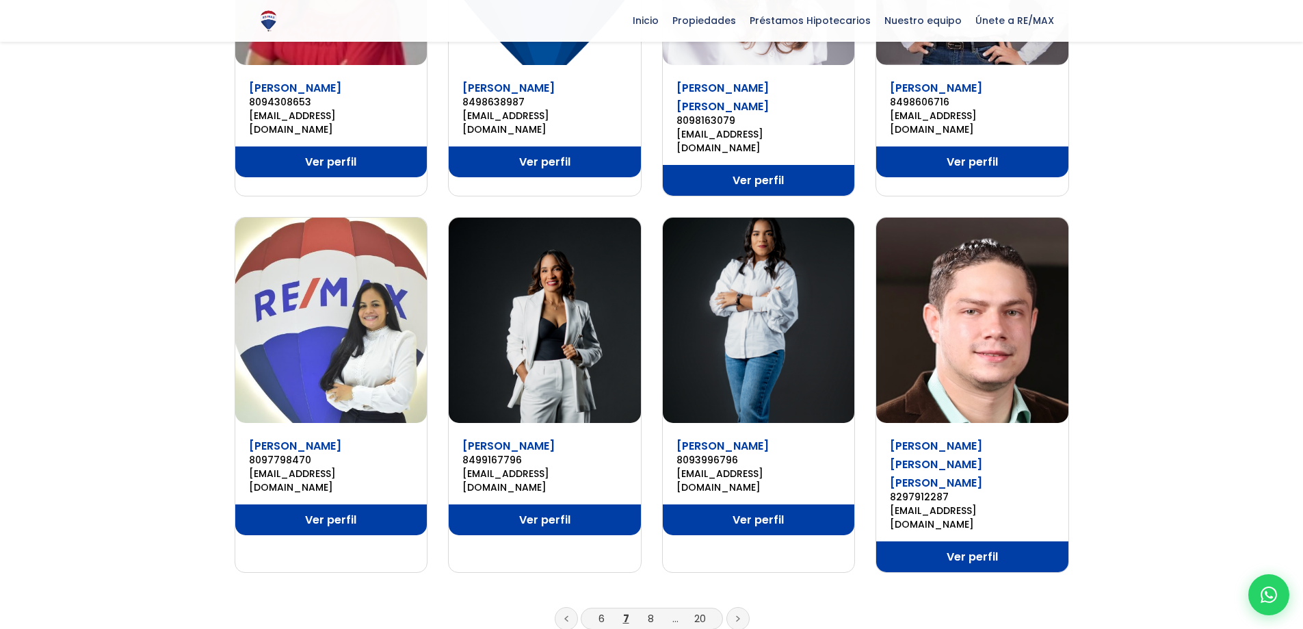
click at [743, 607] on link at bounding box center [737, 618] width 23 height 23
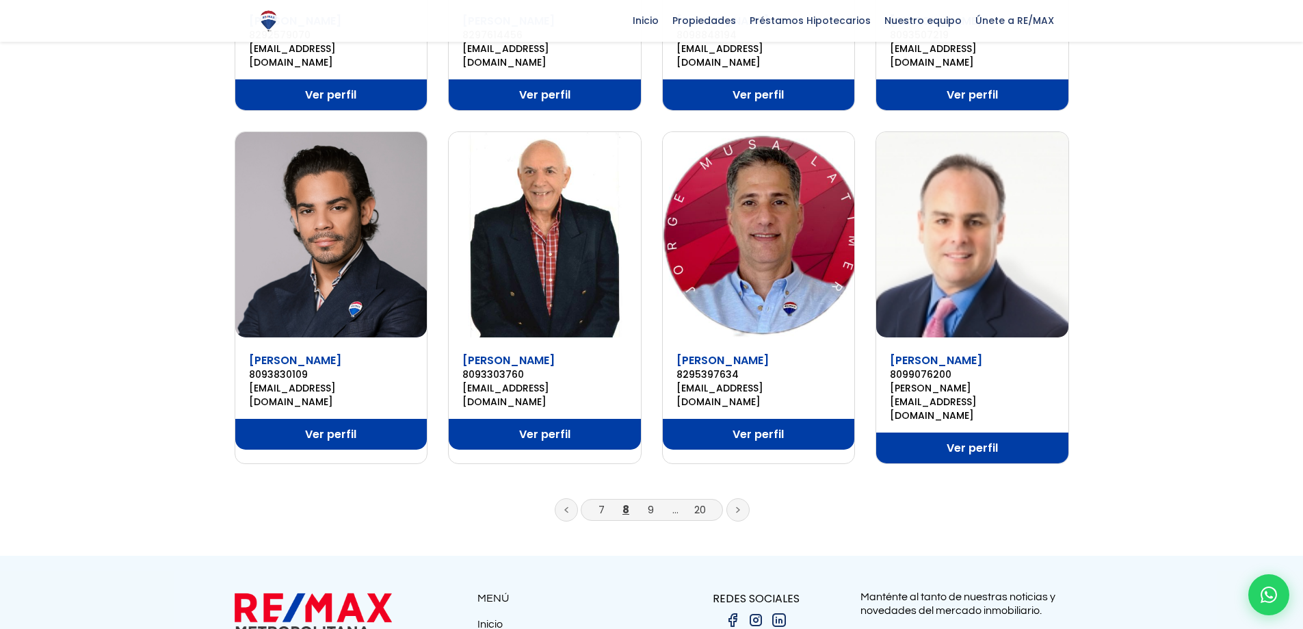
scroll to position [821, 0]
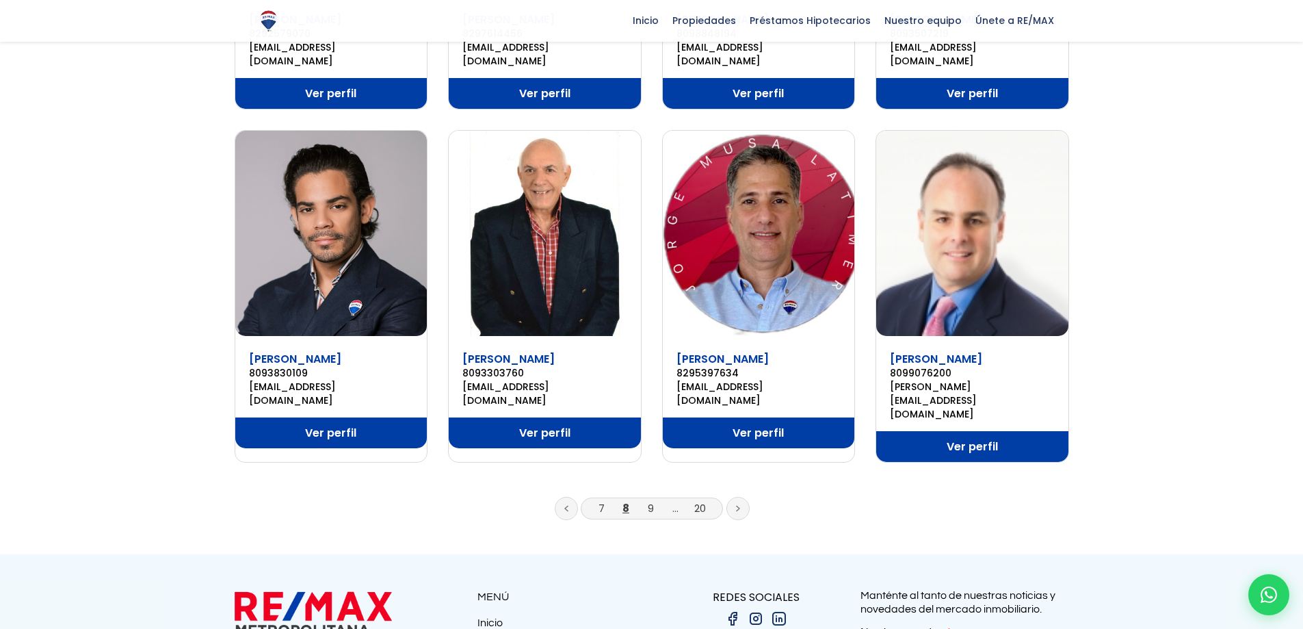
click at [736, 505] on icon at bounding box center [738, 508] width 4 height 7
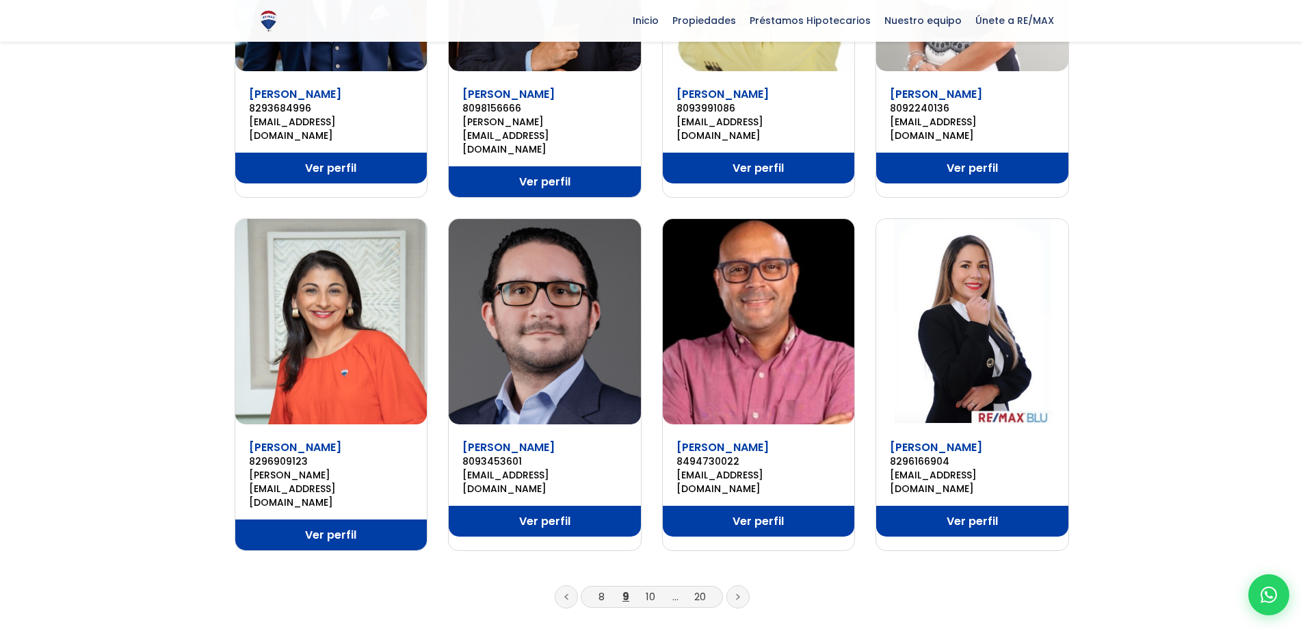
scroll to position [821, 0]
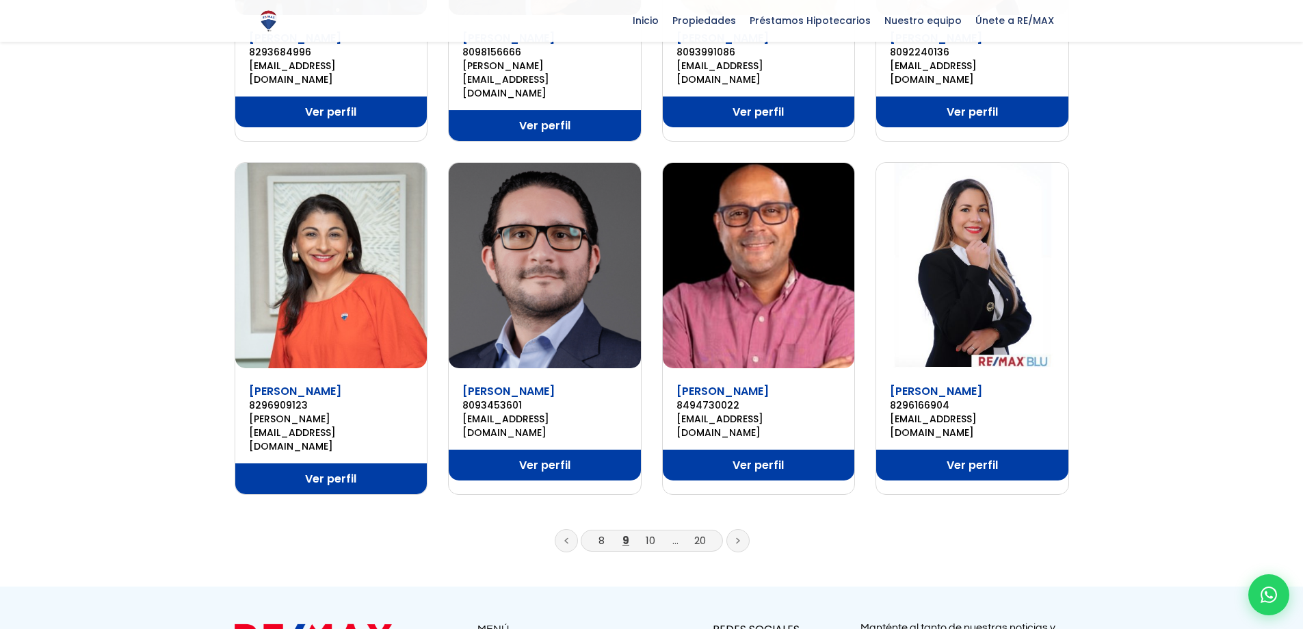
click at [739, 529] on link at bounding box center [737, 540] width 23 height 23
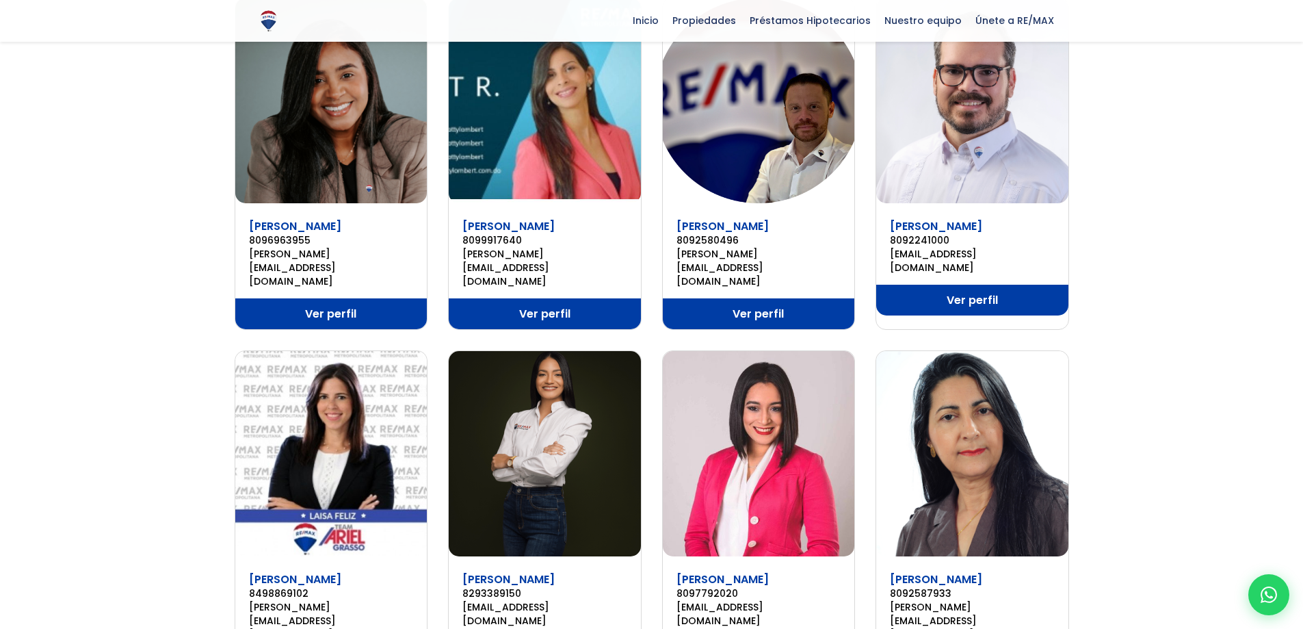
scroll to position [821, 0]
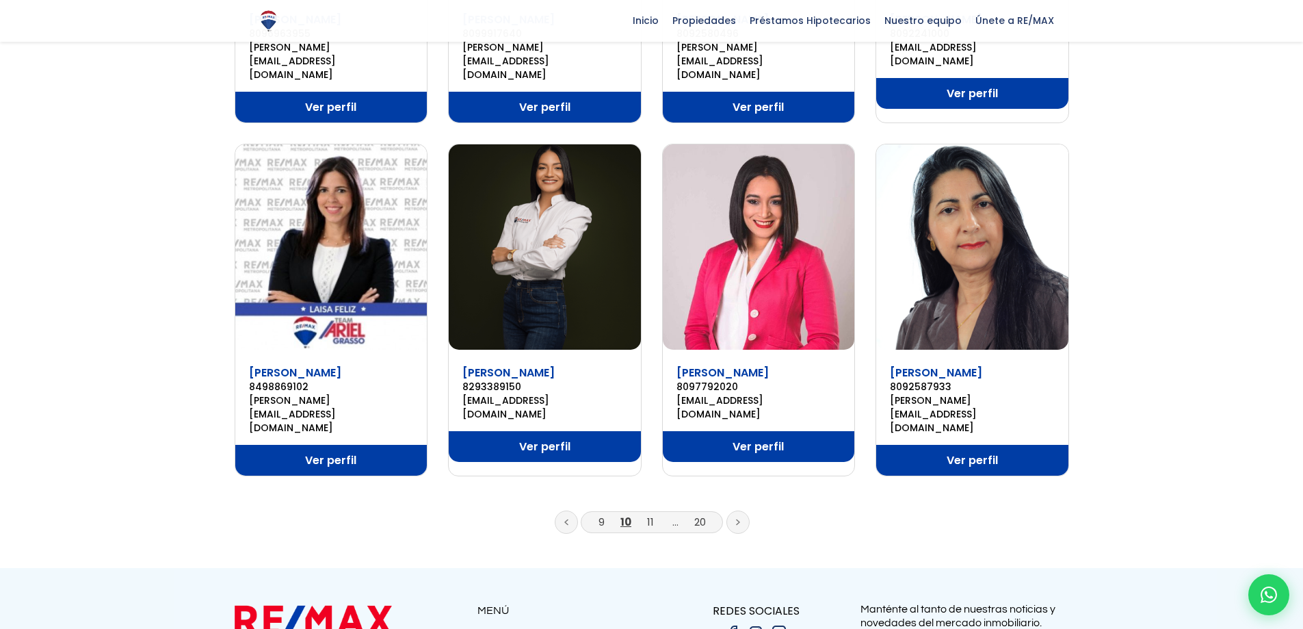
click at [737, 510] on link at bounding box center [737, 521] width 23 height 23
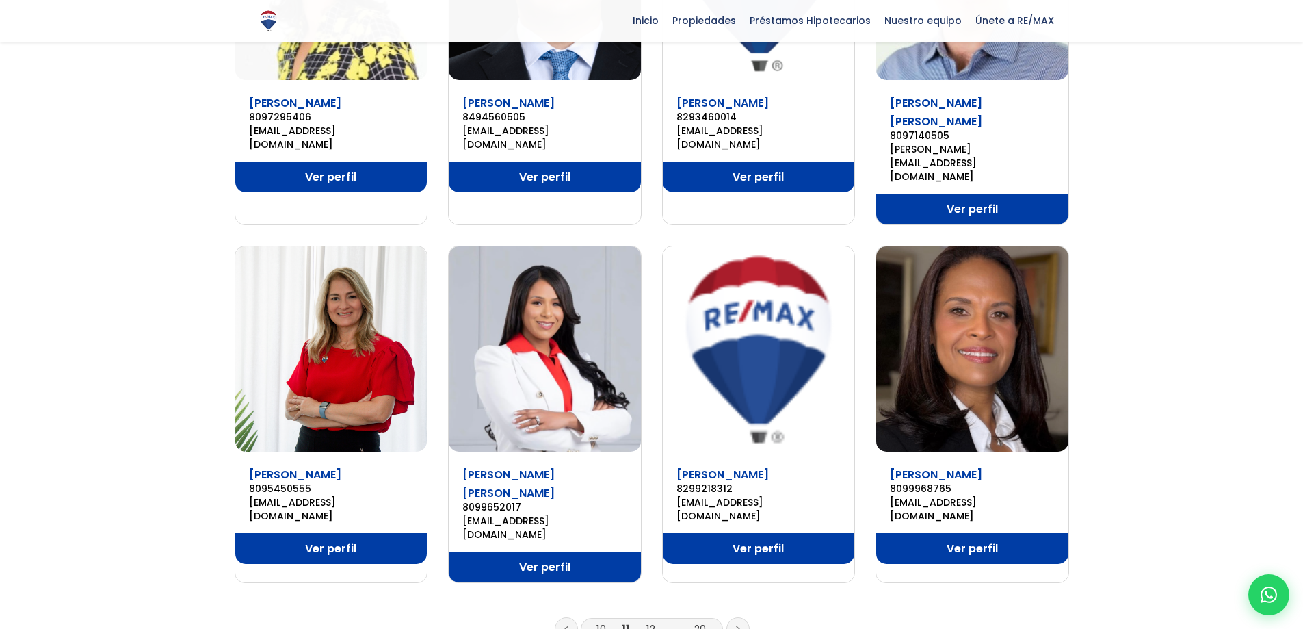
scroll to position [752, 0]
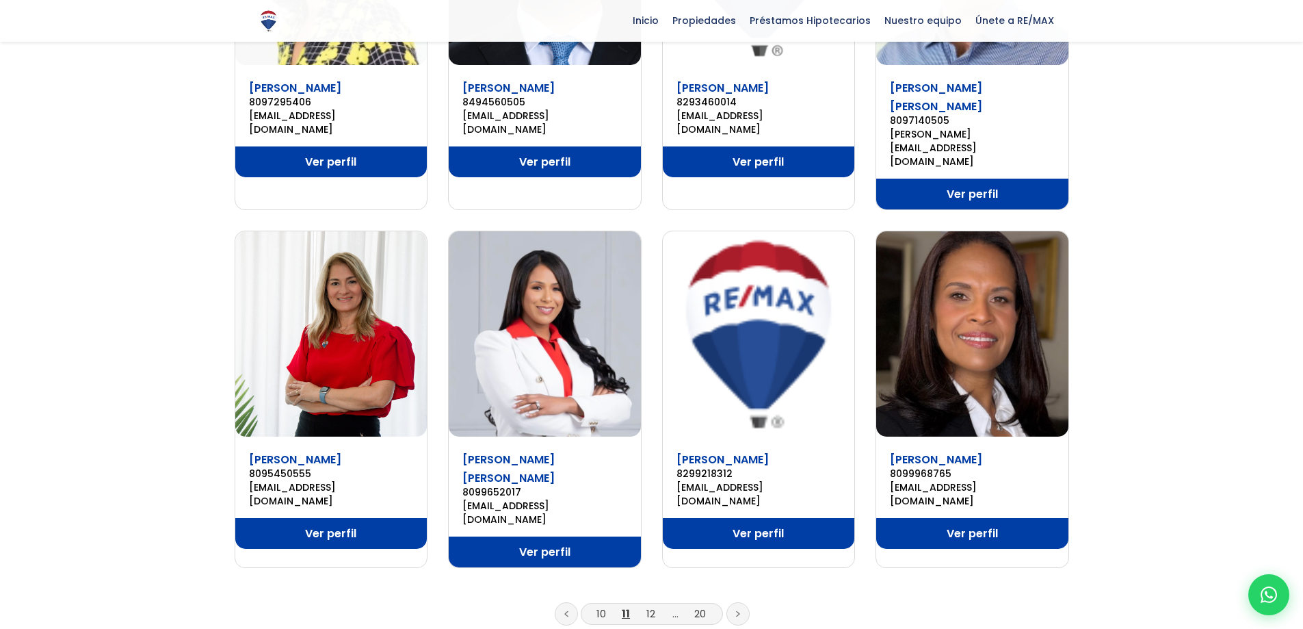
click at [729, 602] on link at bounding box center [737, 613] width 23 height 23
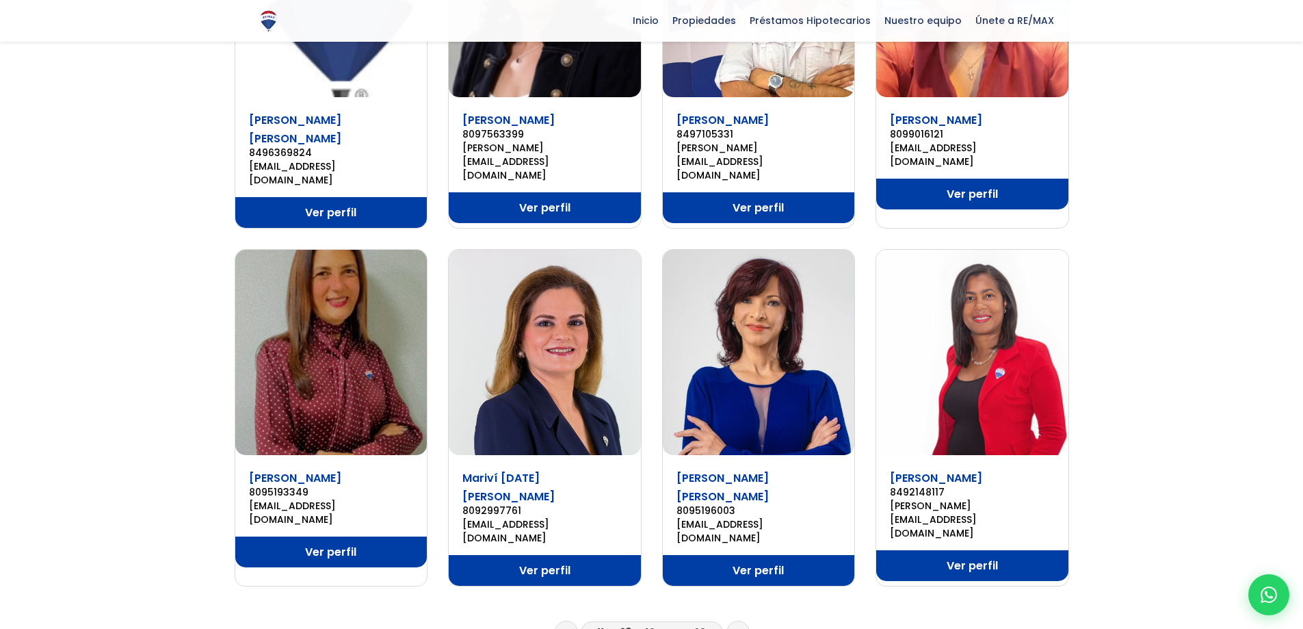
scroll to position [752, 0]
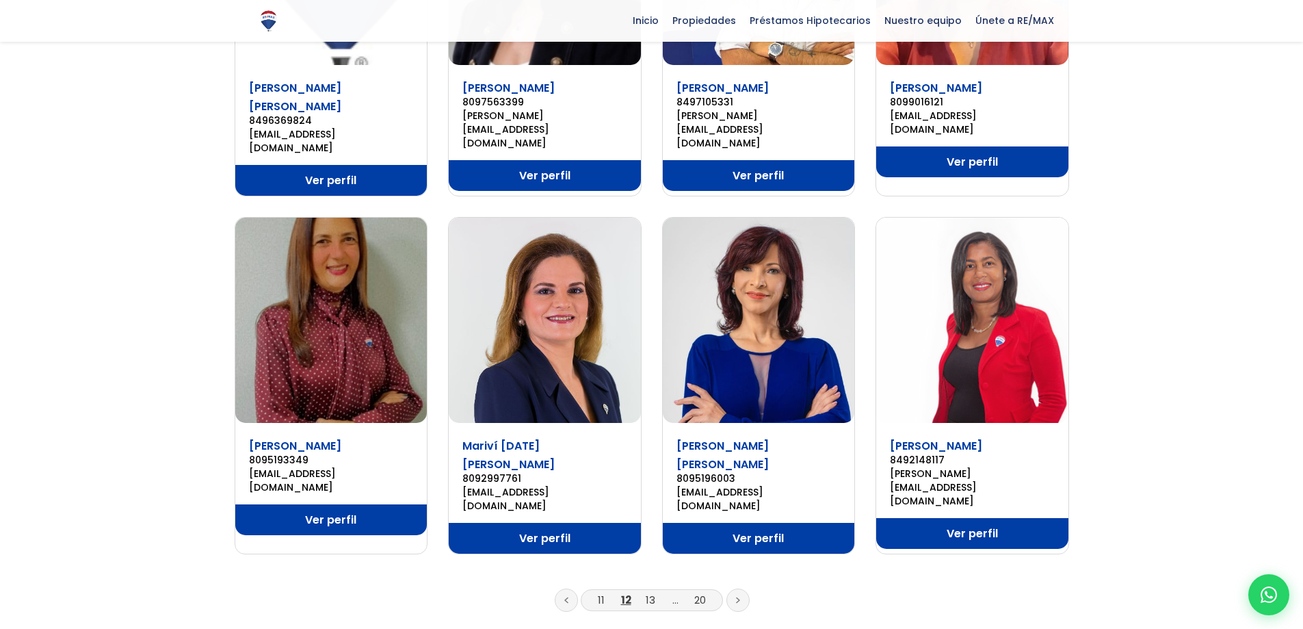
click at [733, 588] on link at bounding box center [737, 599] width 23 height 23
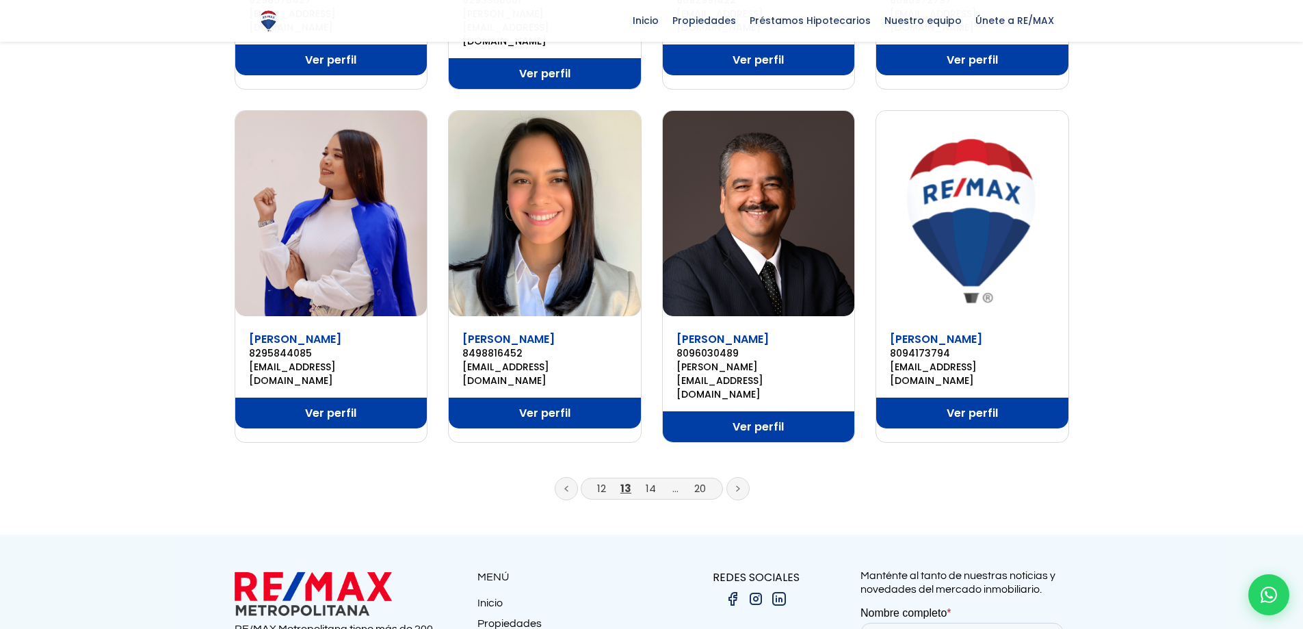
scroll to position [957, 0]
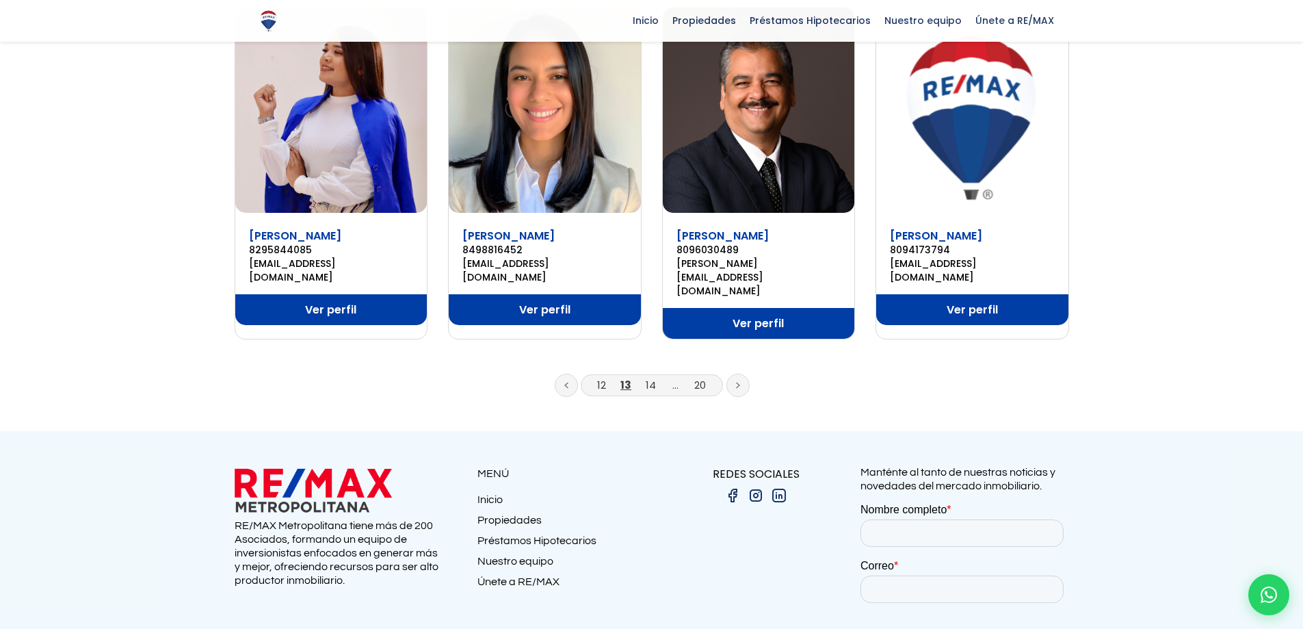
click at [737, 373] on link at bounding box center [737, 384] width 23 height 23
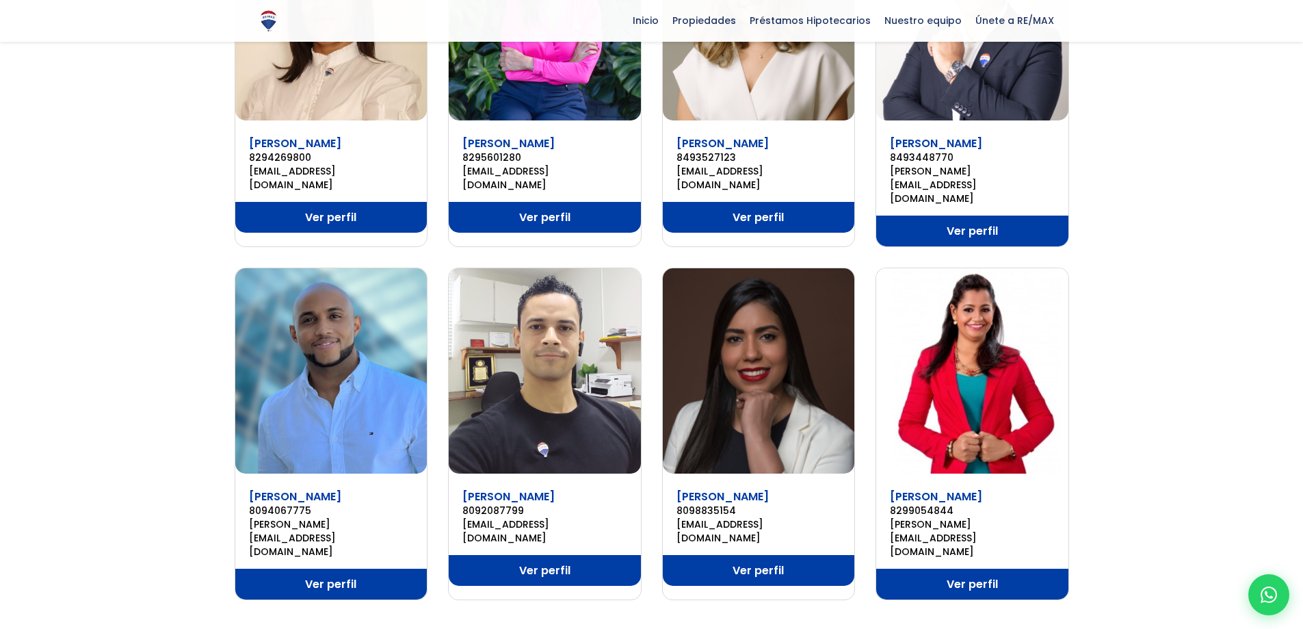
scroll to position [889, 0]
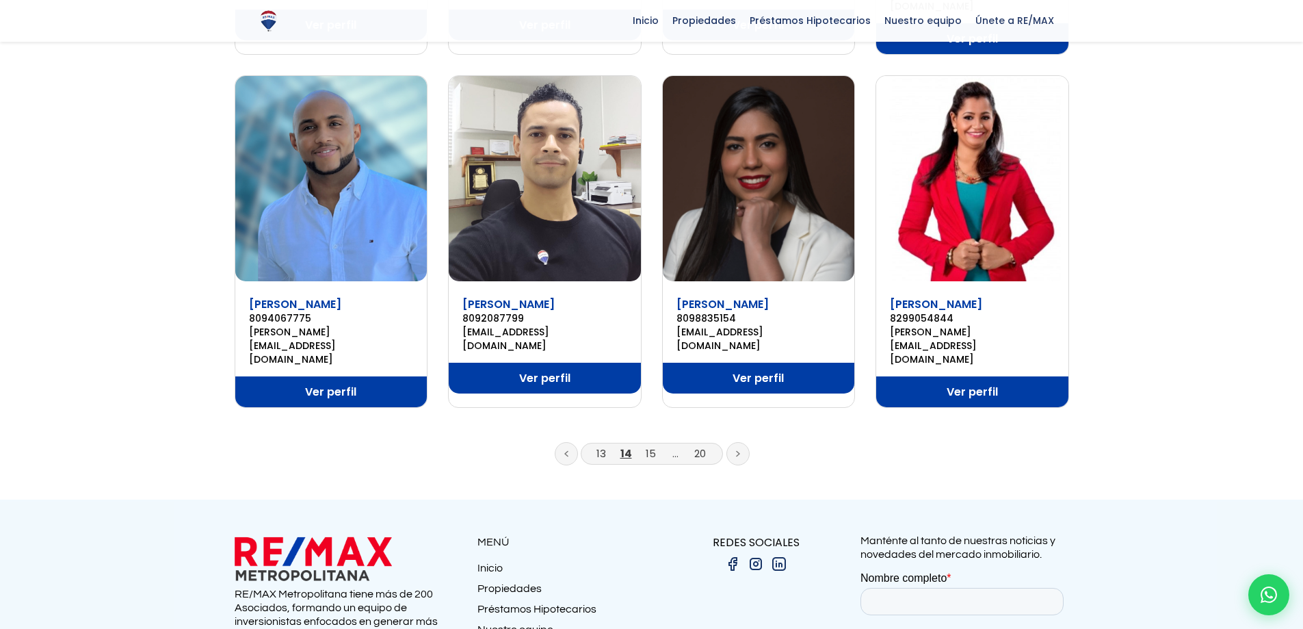
click at [739, 450] on icon at bounding box center [738, 453] width 4 height 7
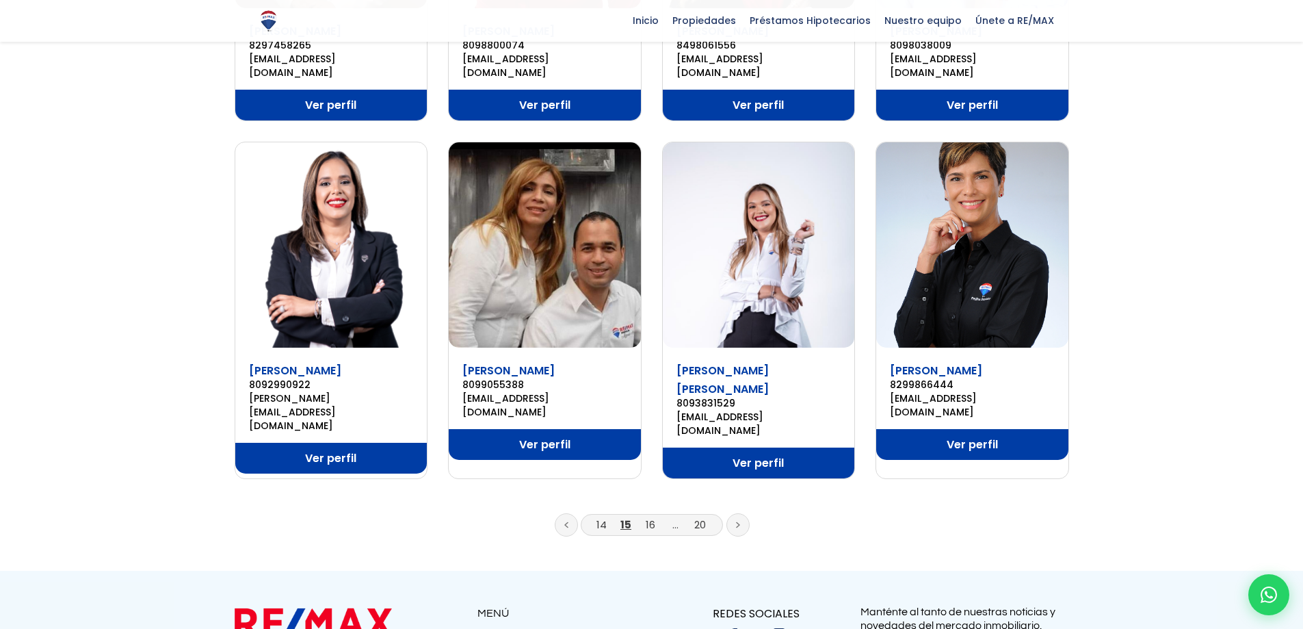
scroll to position [821, 0]
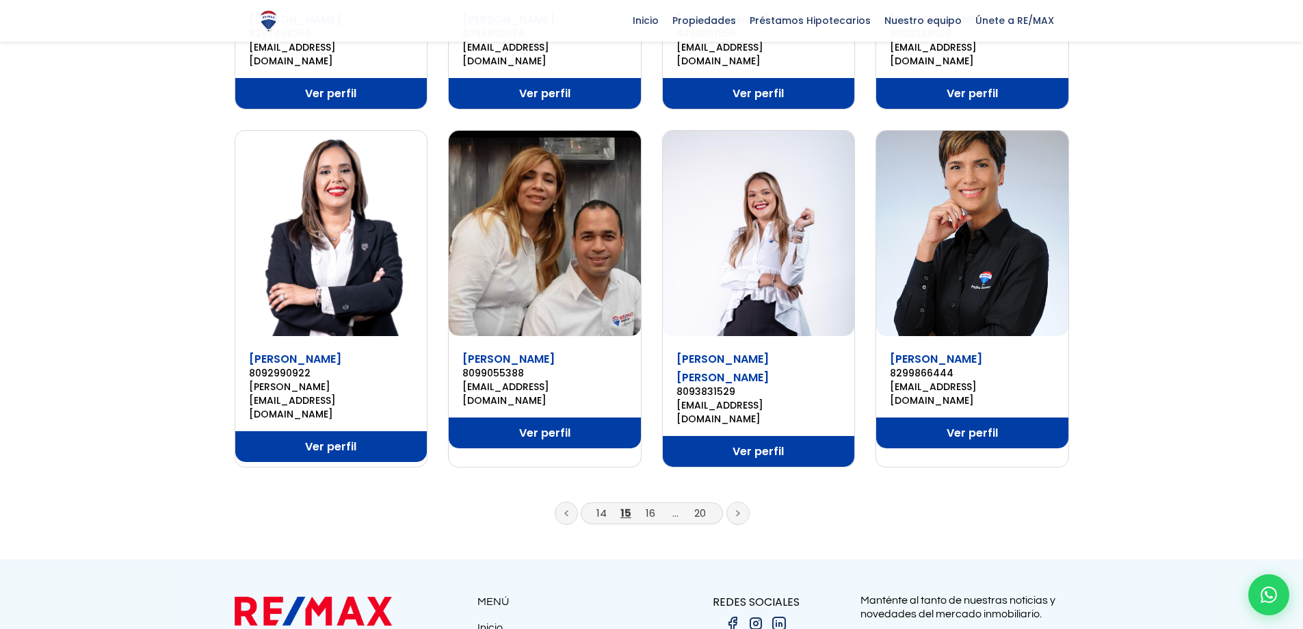
click at [737, 511] on icon at bounding box center [738, 513] width 3 height 5
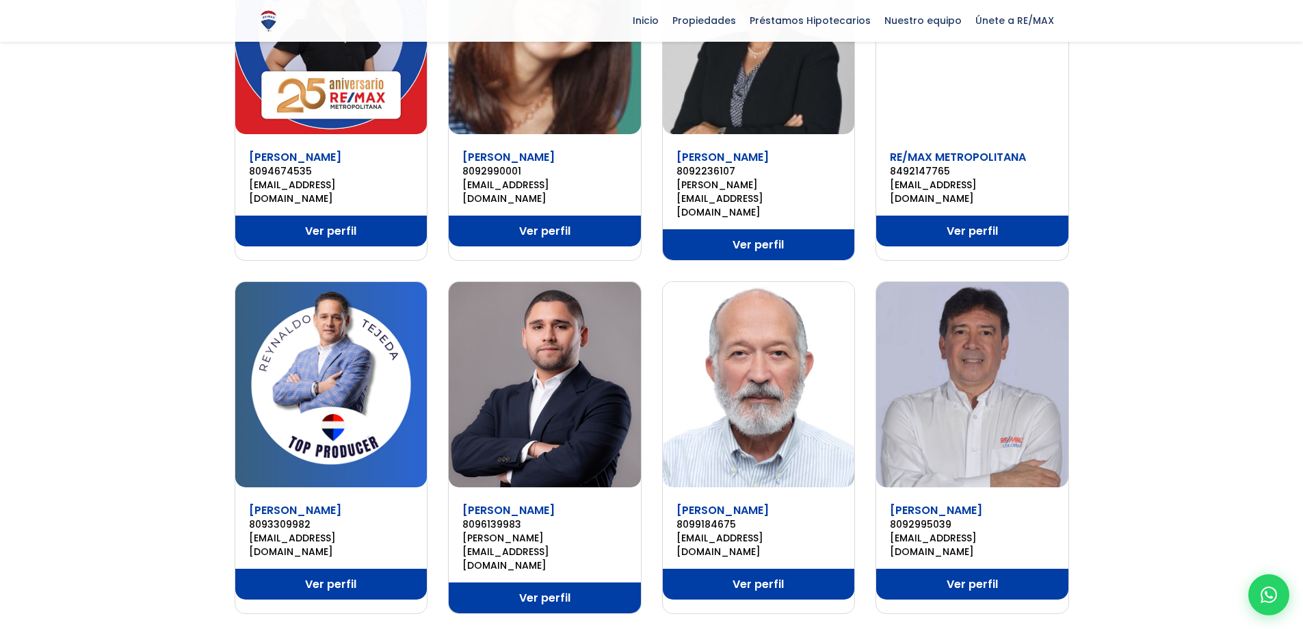
scroll to position [684, 0]
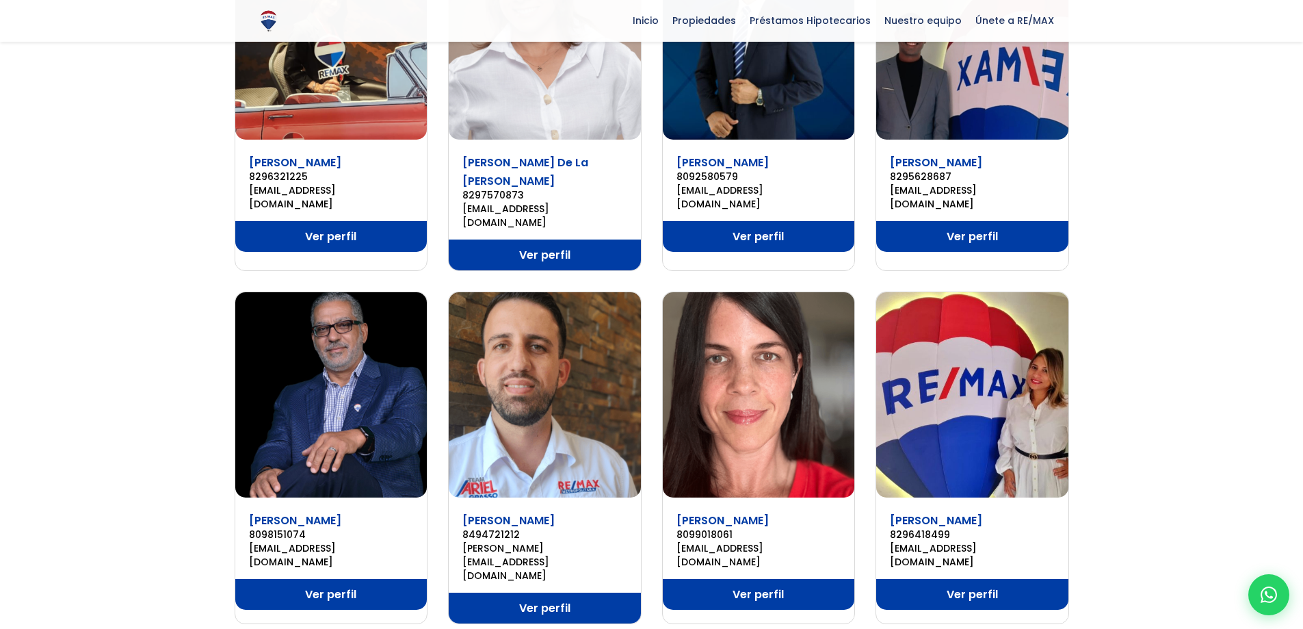
scroll to position [684, 0]
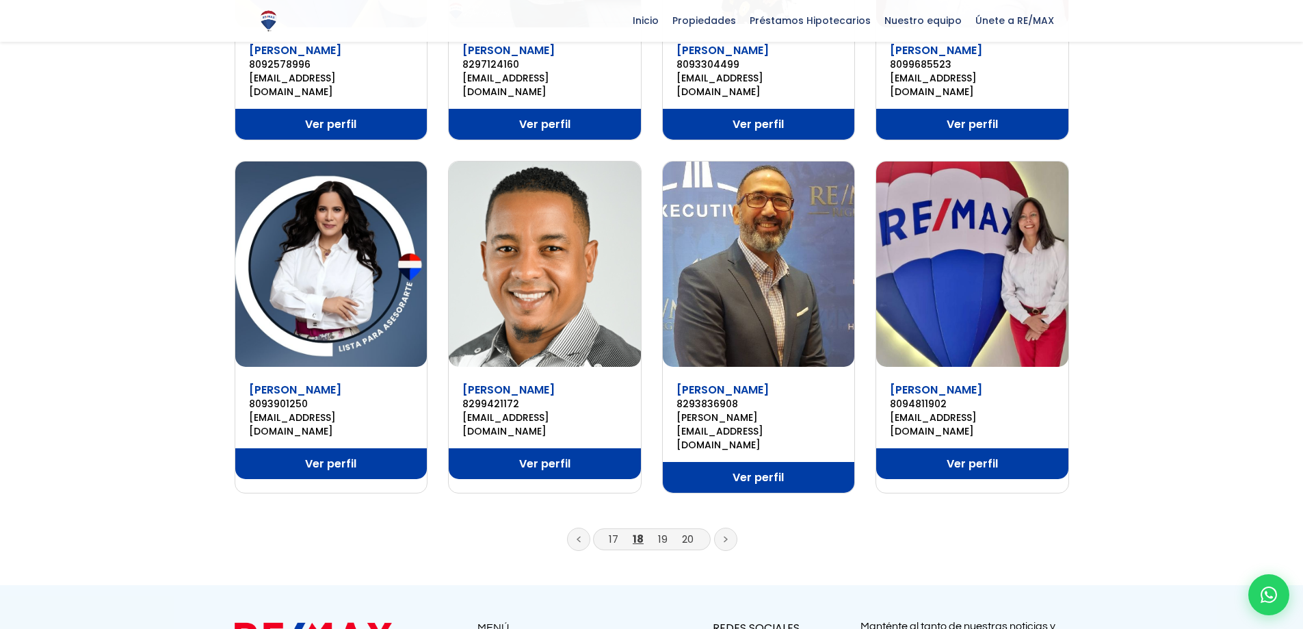
scroll to position [821, 0]
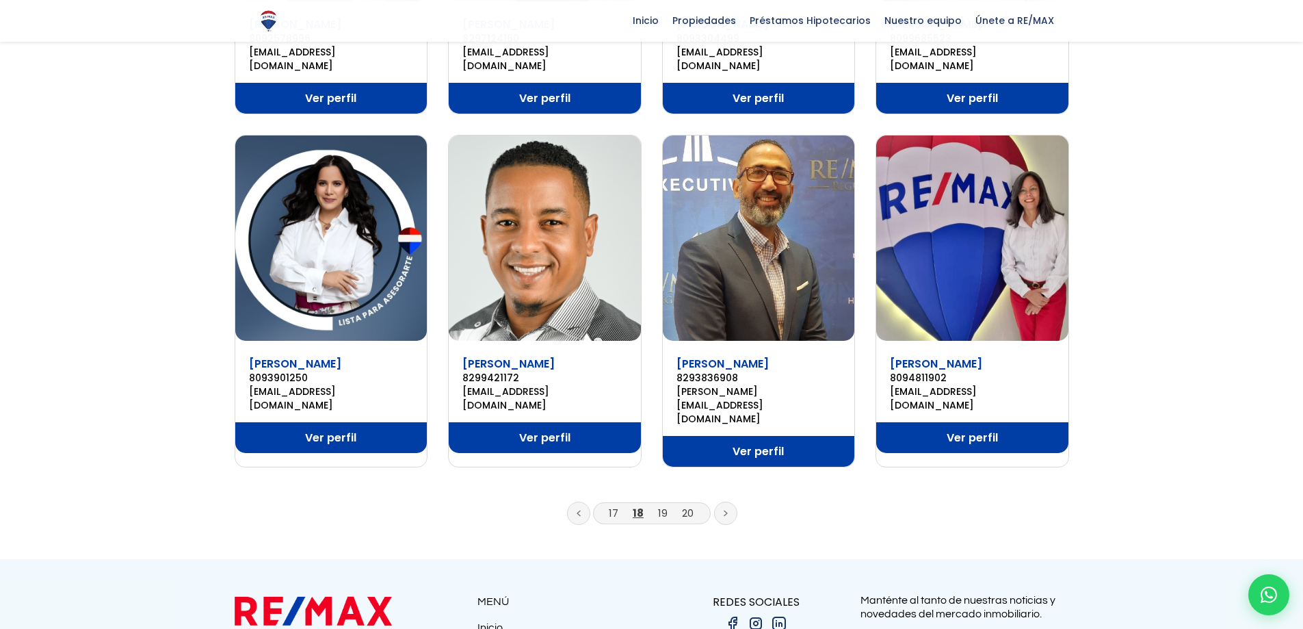
click at [724, 510] on icon at bounding box center [726, 513] width 4 height 7
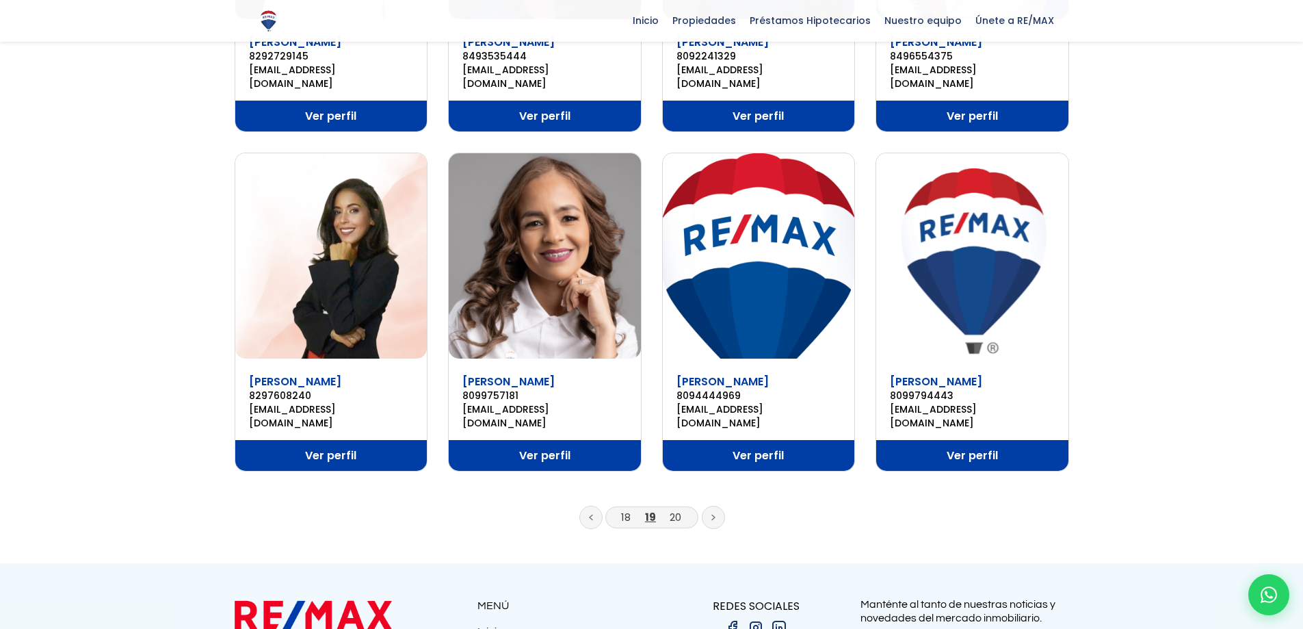
scroll to position [957, 0]
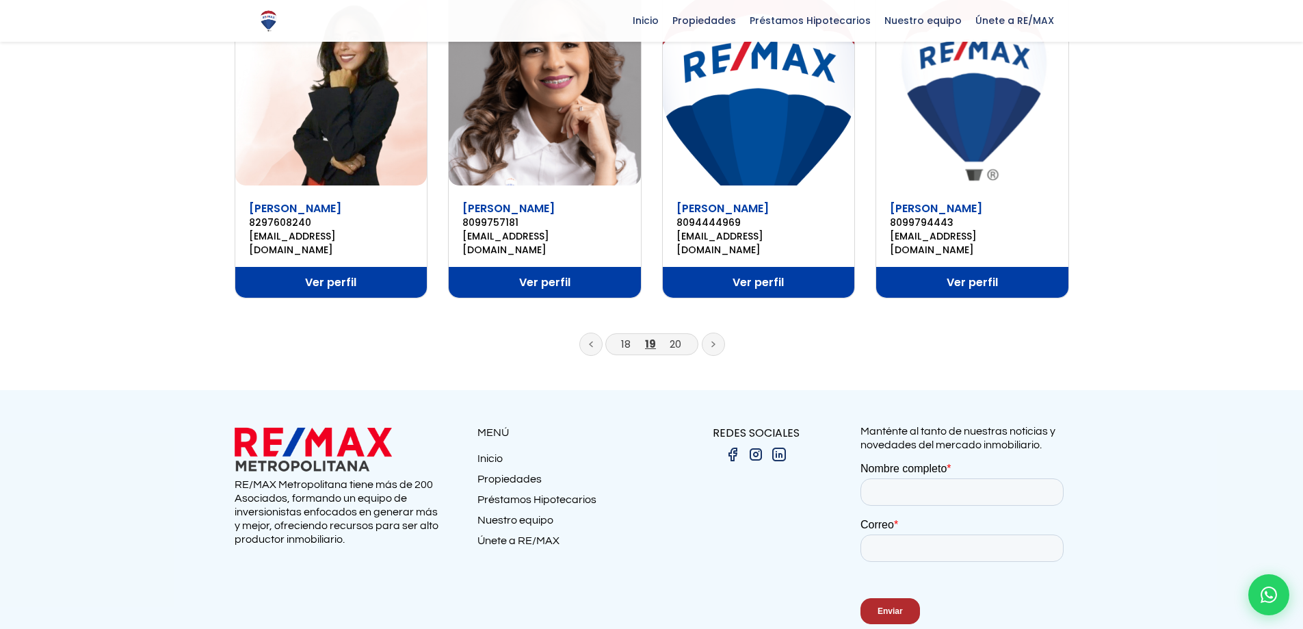
click at [592, 341] on icon at bounding box center [591, 344] width 4 height 7
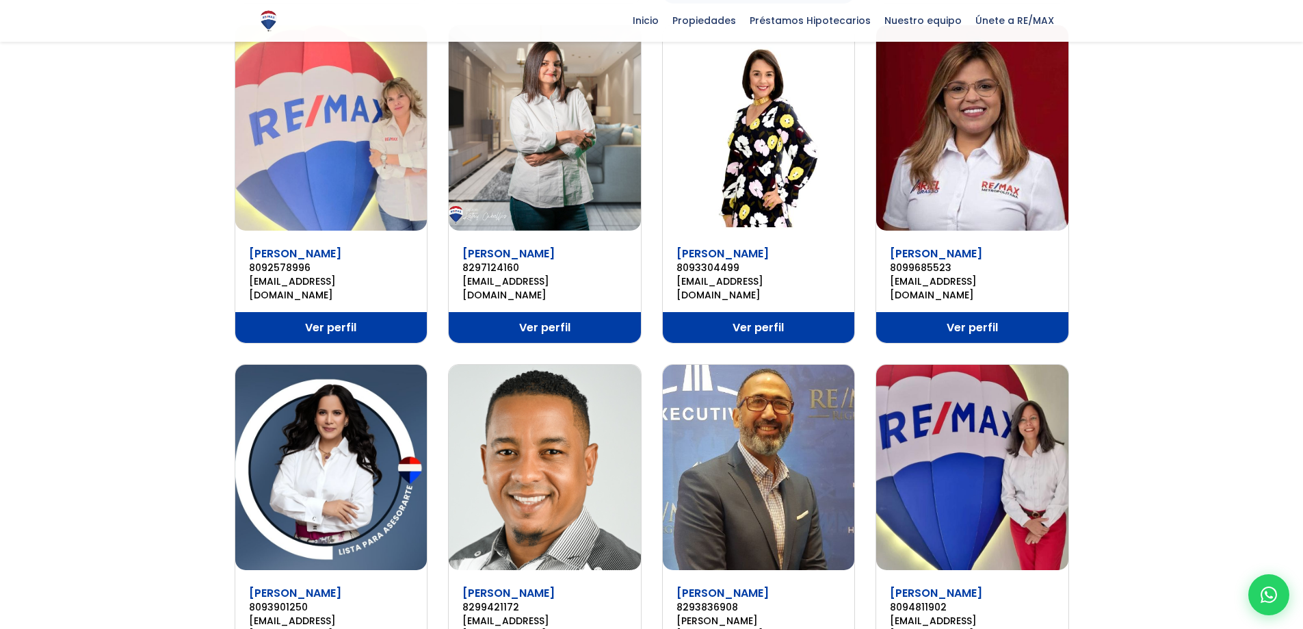
scroll to position [616, 0]
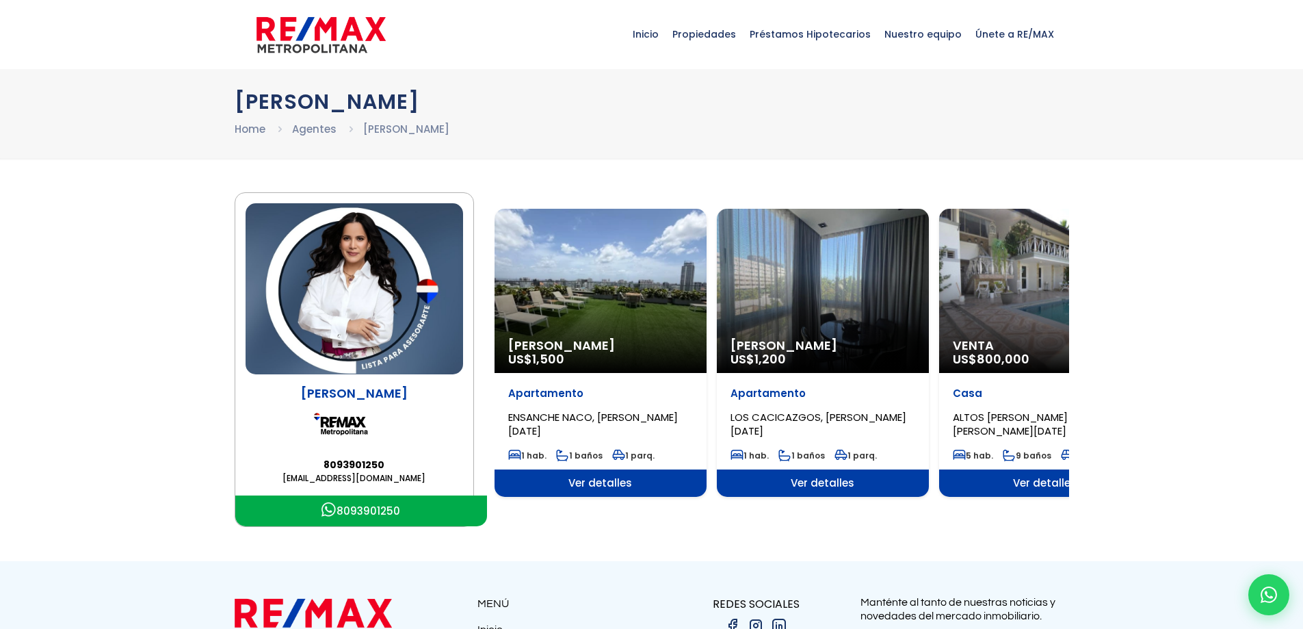
click at [596, 490] on span "Ver detalles" at bounding box center [600, 482] width 212 height 27
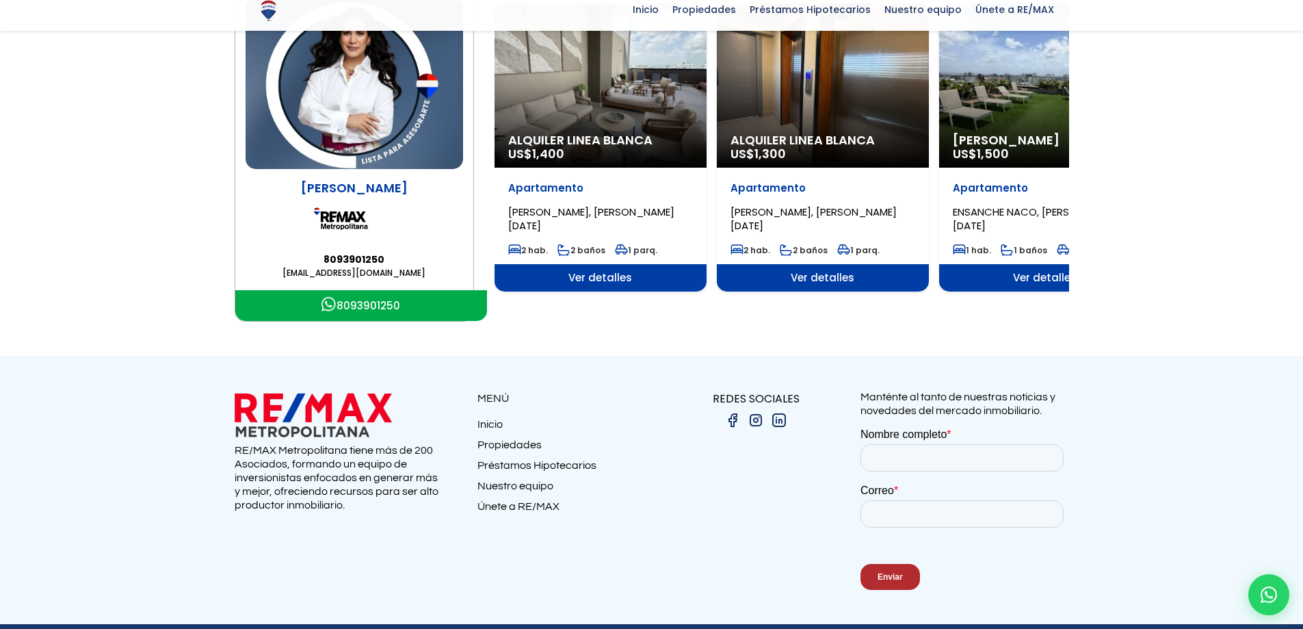
scroll to position [248, 0]
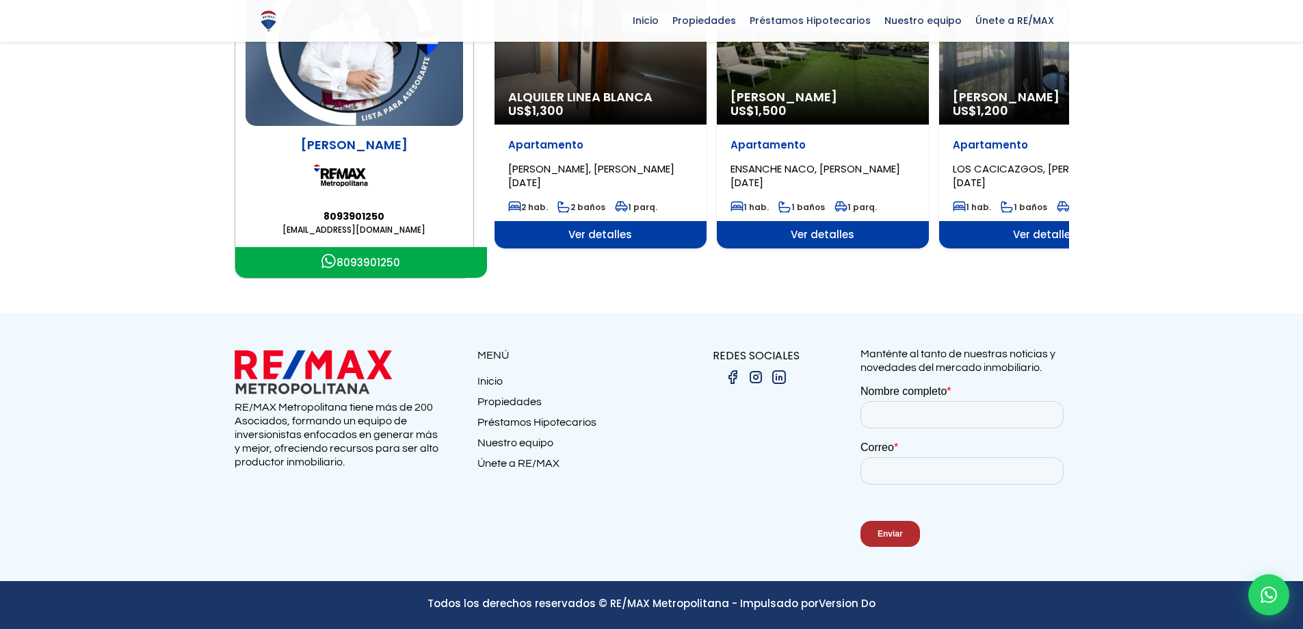
click at [378, 260] on link "8093901250" at bounding box center [361, 262] width 252 height 31
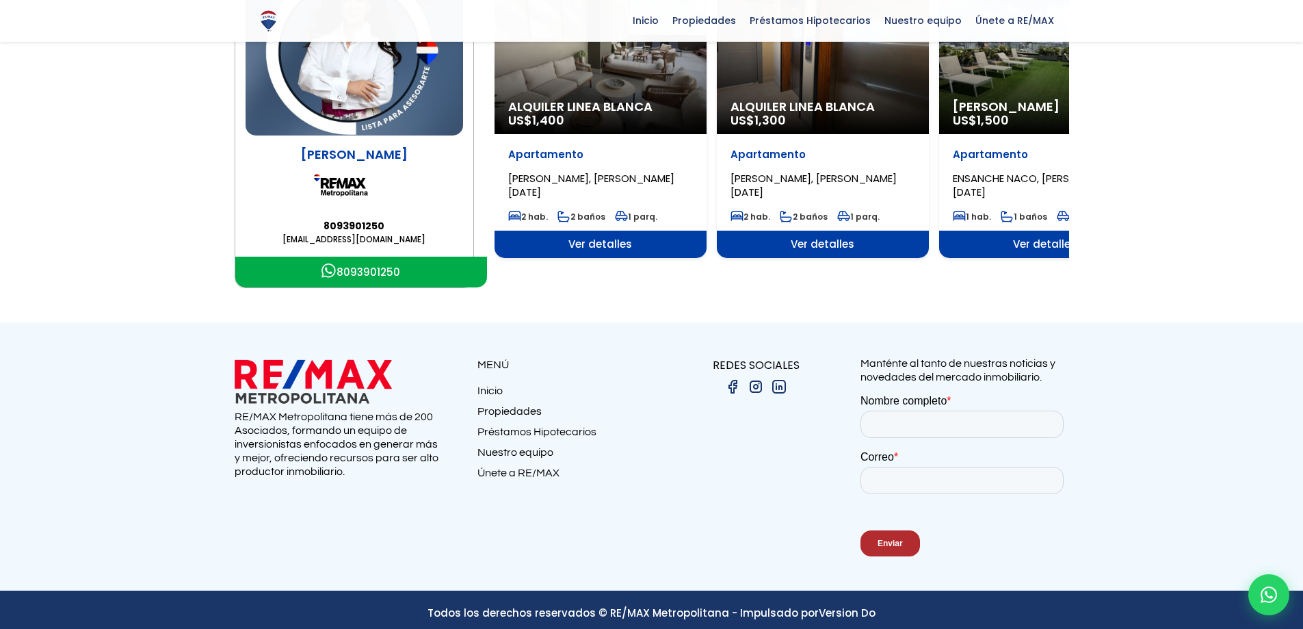
scroll to position [248, 0]
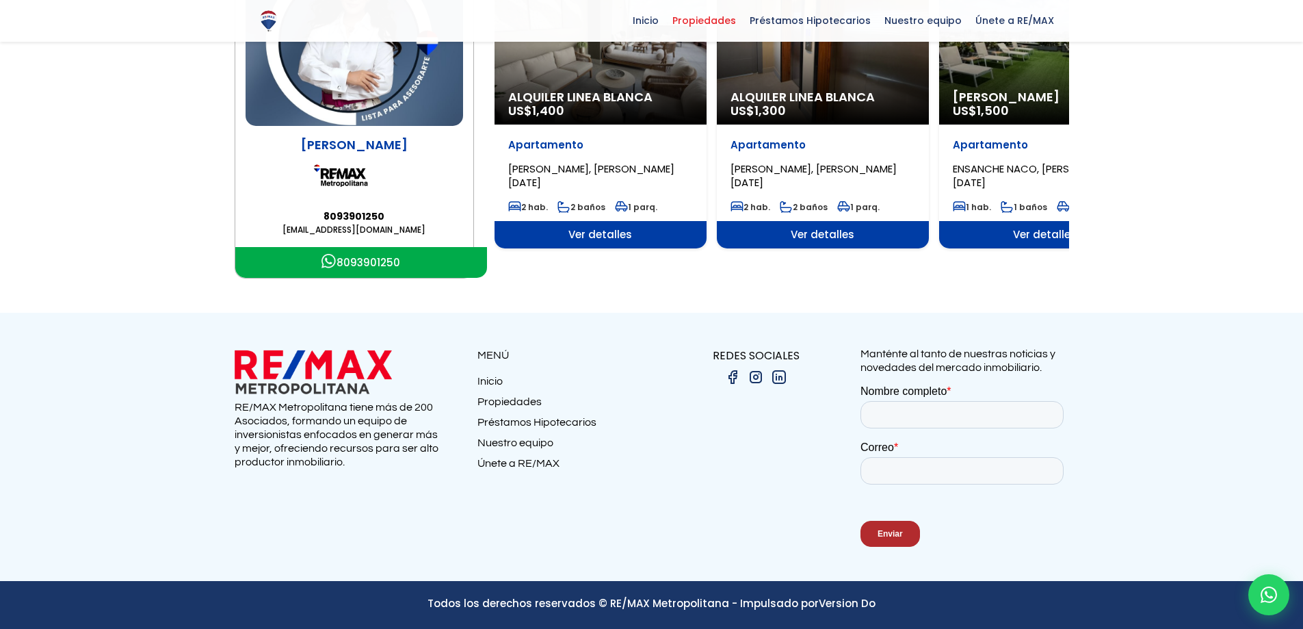
click at [703, 15] on span "Propiedades" at bounding box center [703, 20] width 77 height 21
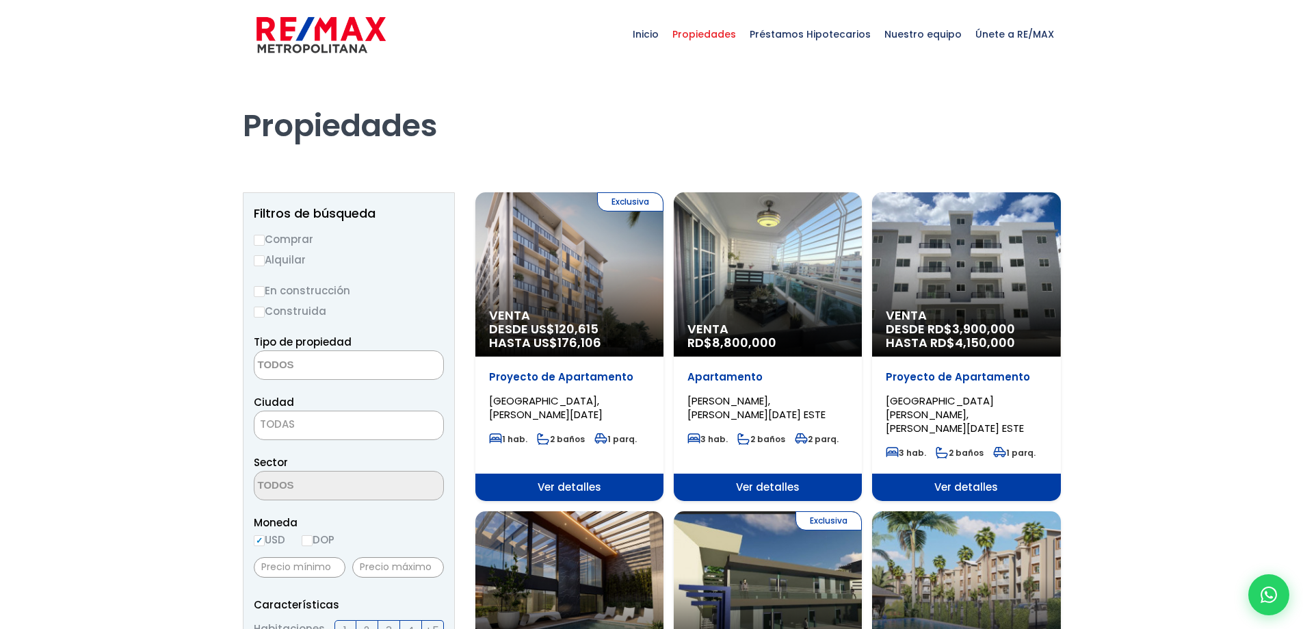
select select
drag, startPoint x: 0, startPoint y: 0, endPoint x: 737, endPoint y: 283, distance: 789.1
click at [663, 283] on div "Venta RD$ 8,800,000" at bounding box center [569, 274] width 188 height 164
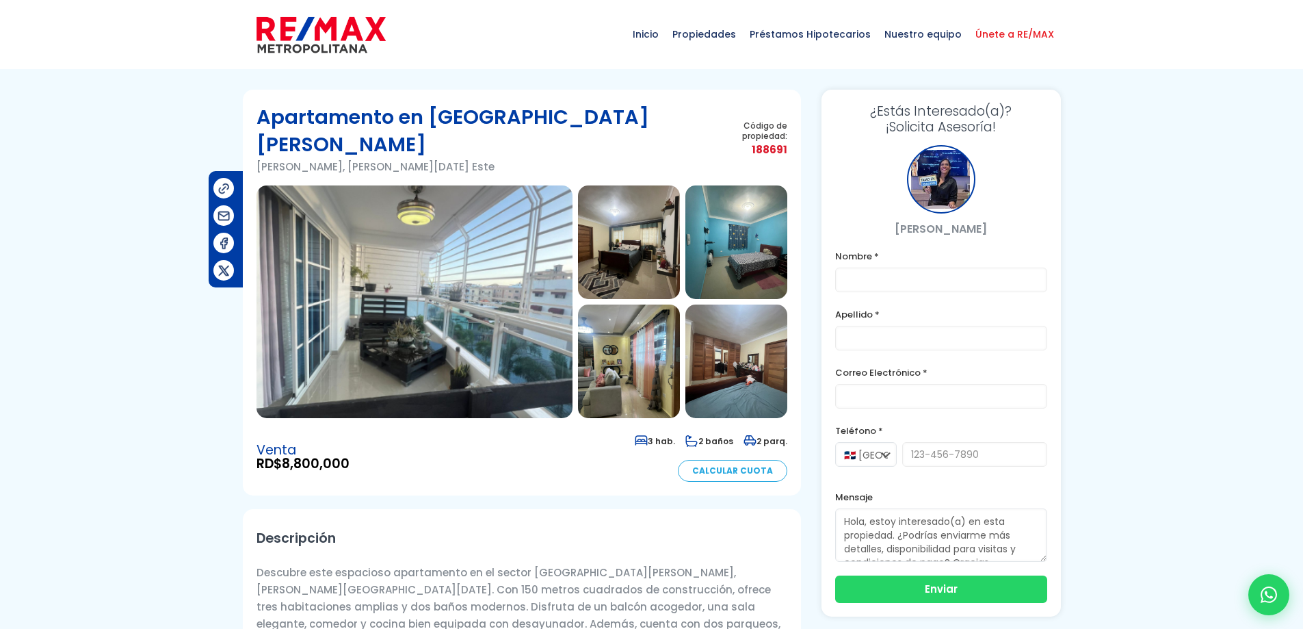
click at [1016, 35] on span "Únete a RE/MAX" at bounding box center [1014, 34] width 92 height 41
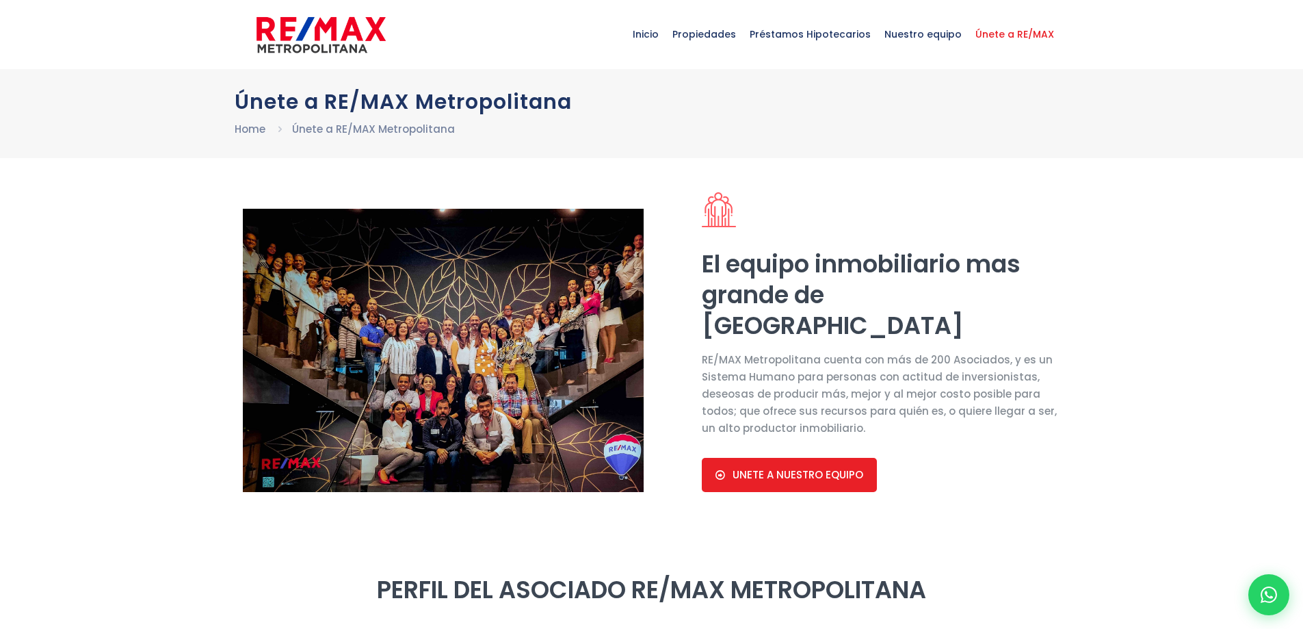
select select "DO"
click at [706, 39] on span "Propiedades" at bounding box center [703, 34] width 77 height 41
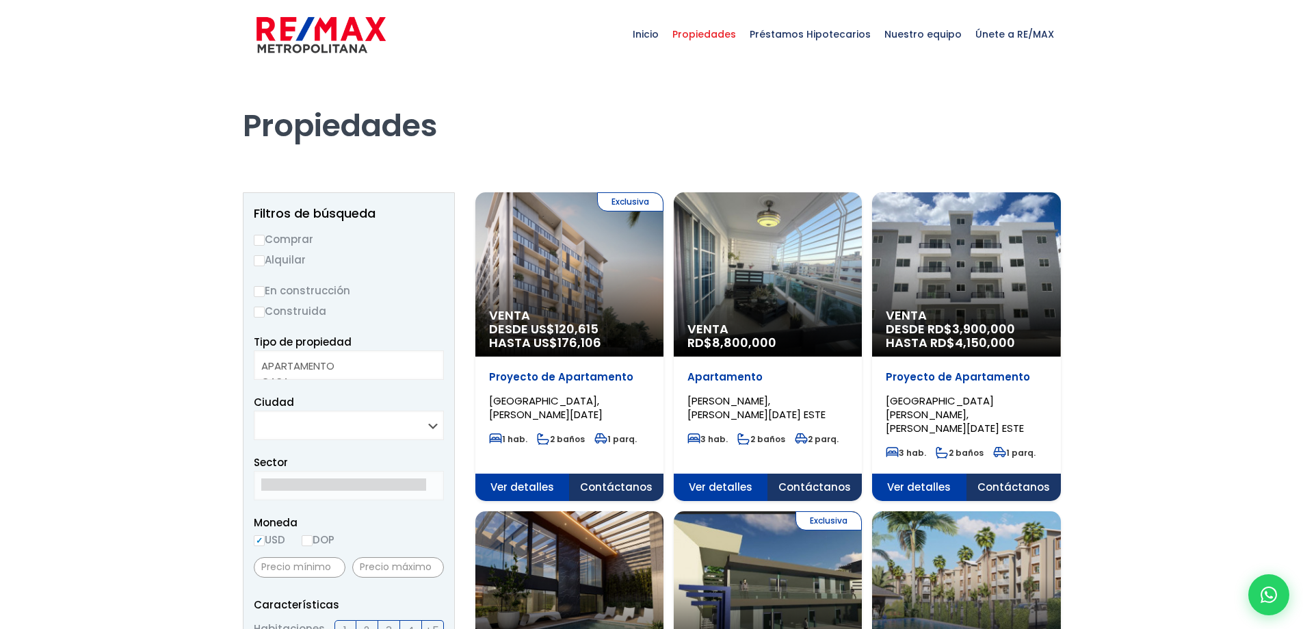
select select
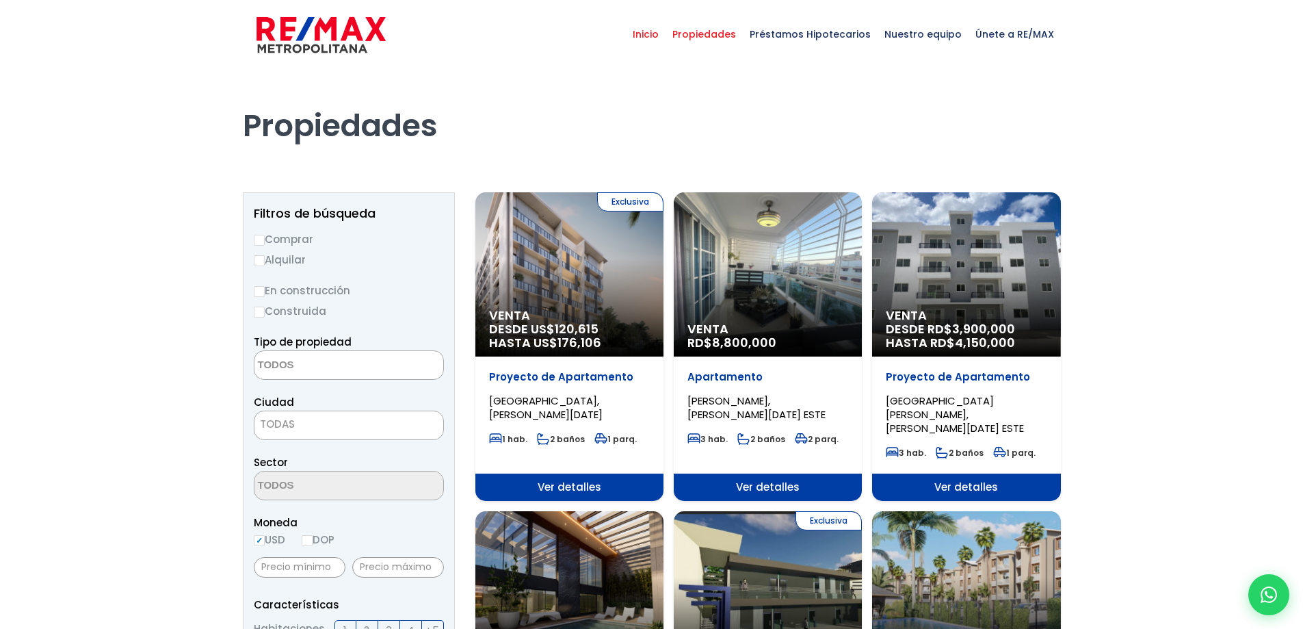
click at [654, 36] on span "Inicio" at bounding box center [646, 34] width 40 height 41
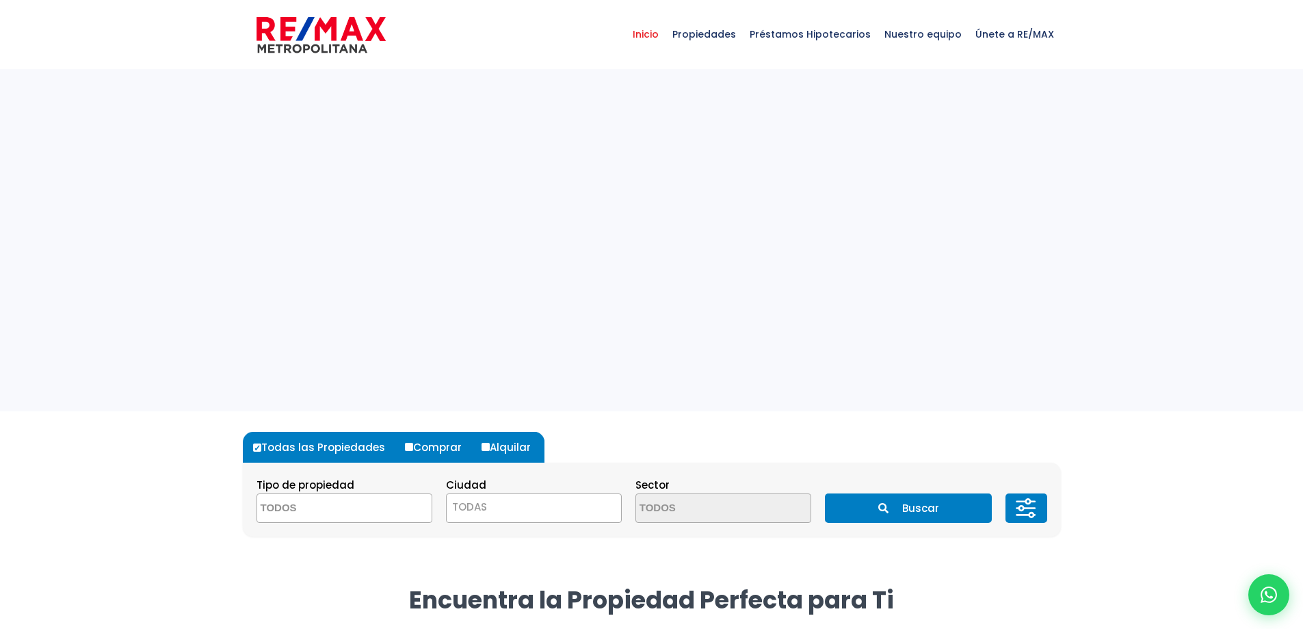
select select
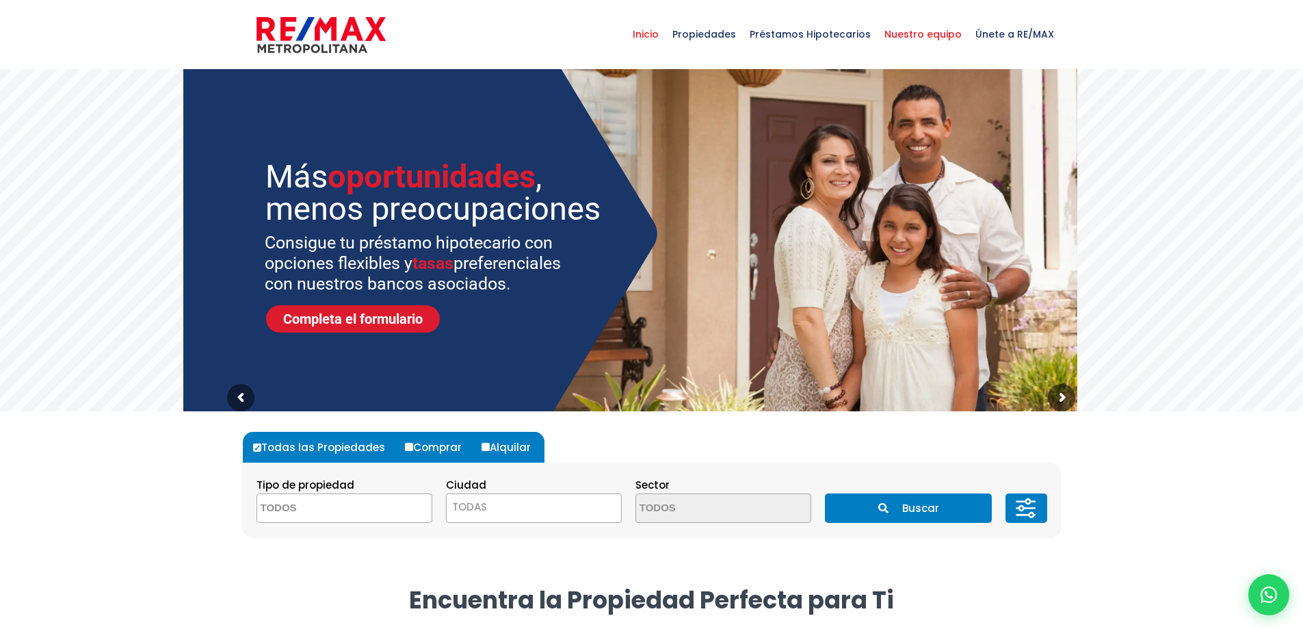
click at [938, 34] on span "Nuestro equipo" at bounding box center [922, 34] width 91 height 41
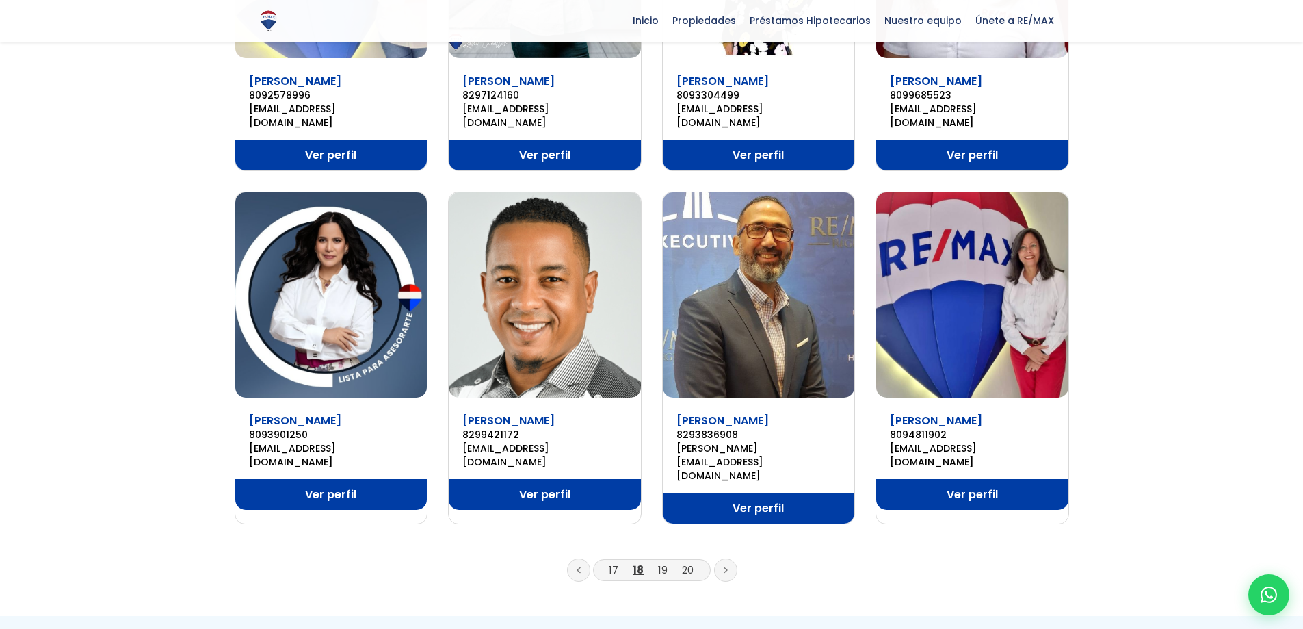
scroll to position [821, 0]
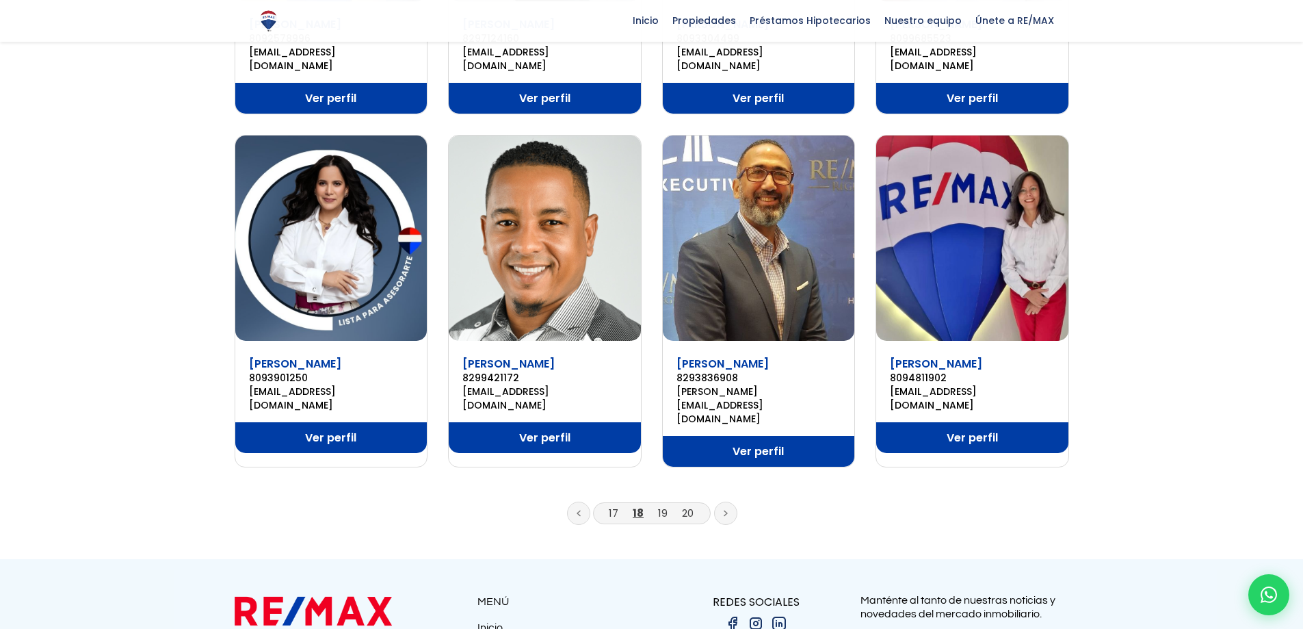
click at [395, 422] on link "Ver perfil" at bounding box center [331, 437] width 192 height 31
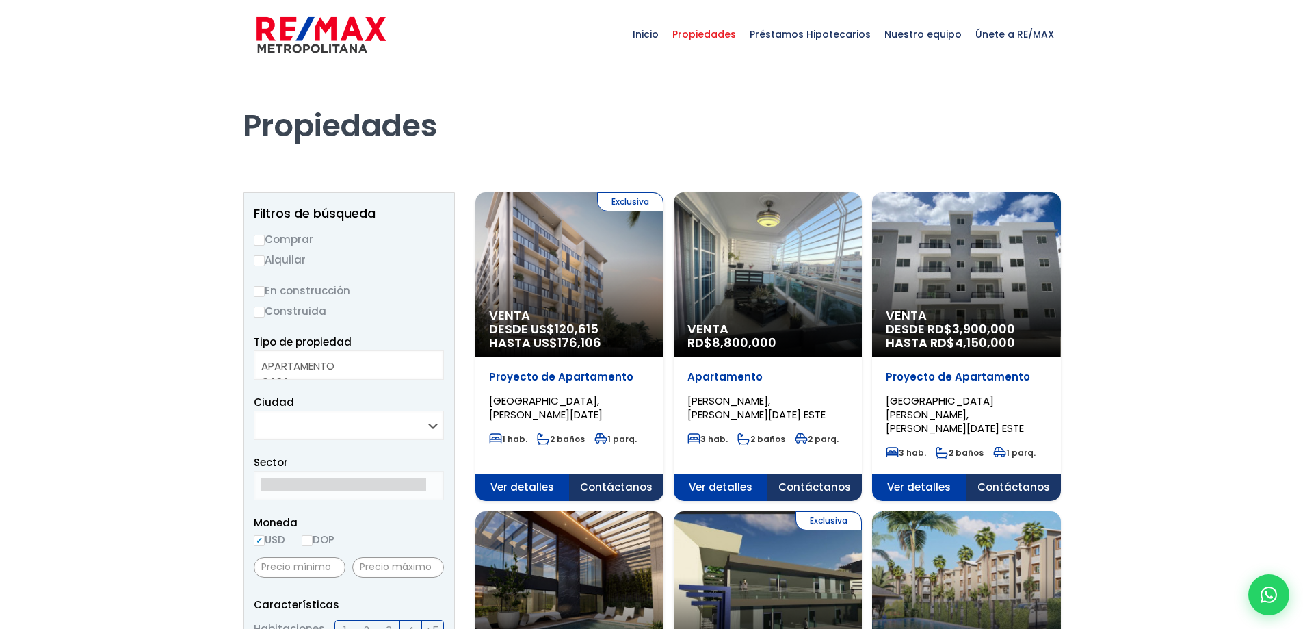
select select
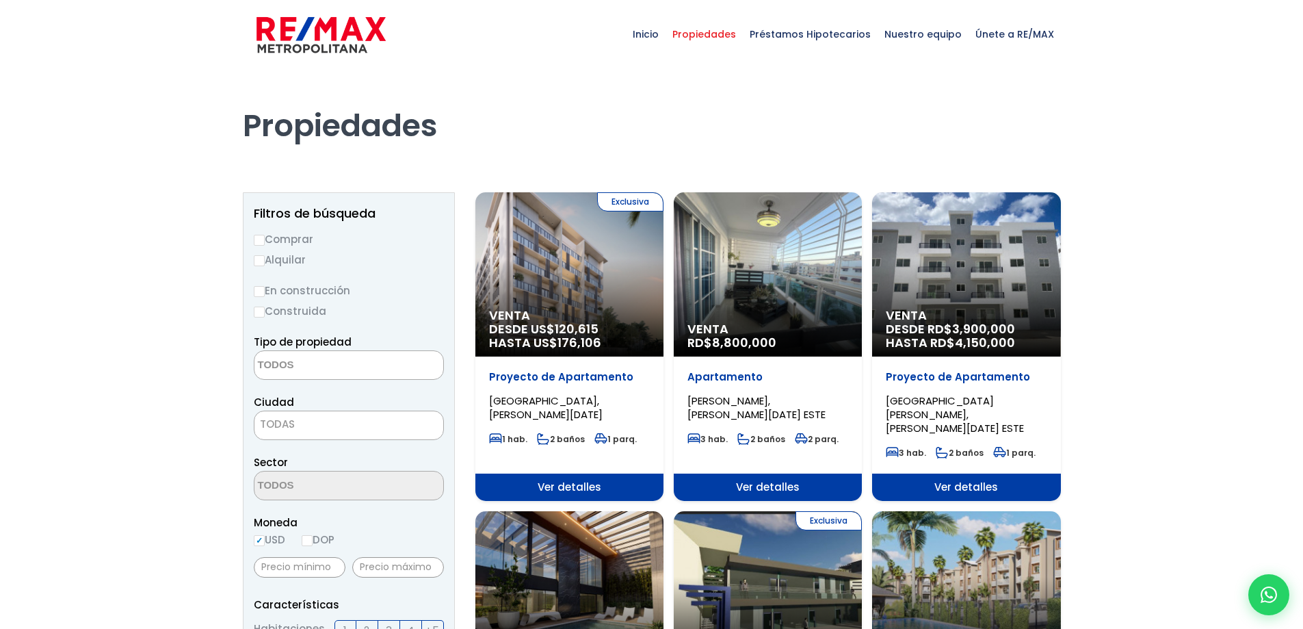
click at [503, 254] on div "Exclusiva Venta DESDE US$ 120,615 HASTA US$ 176,106" at bounding box center [569, 274] width 188 height 164
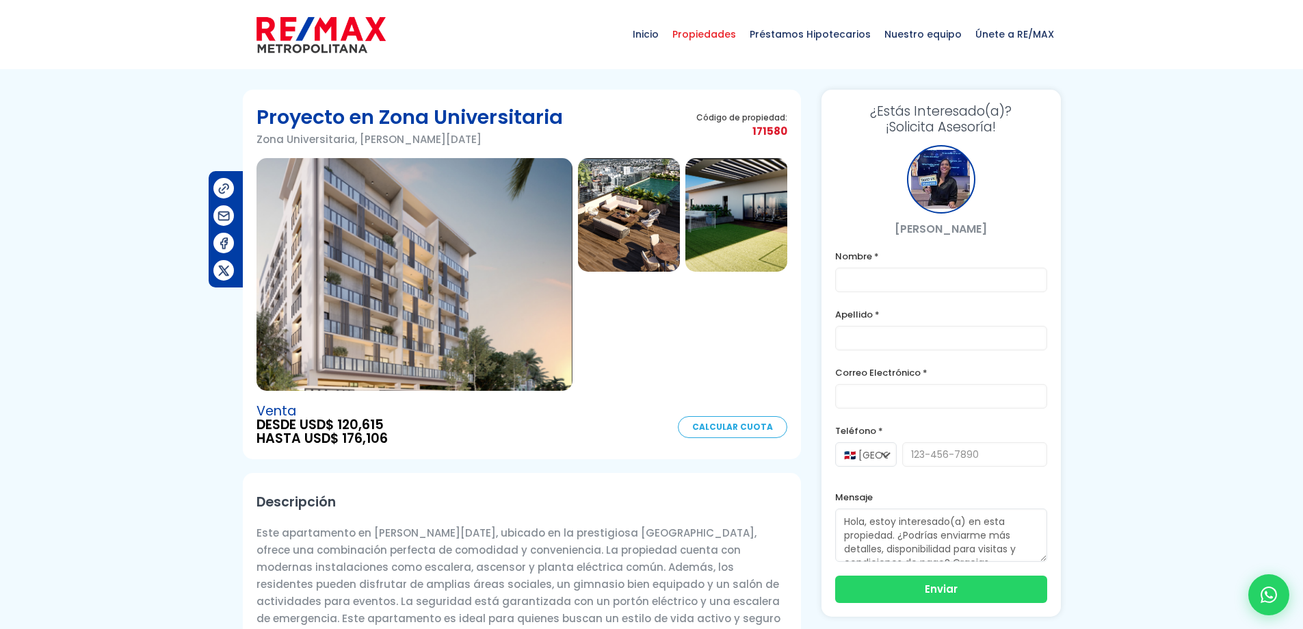
click at [723, 33] on span "Propiedades" at bounding box center [703, 34] width 77 height 41
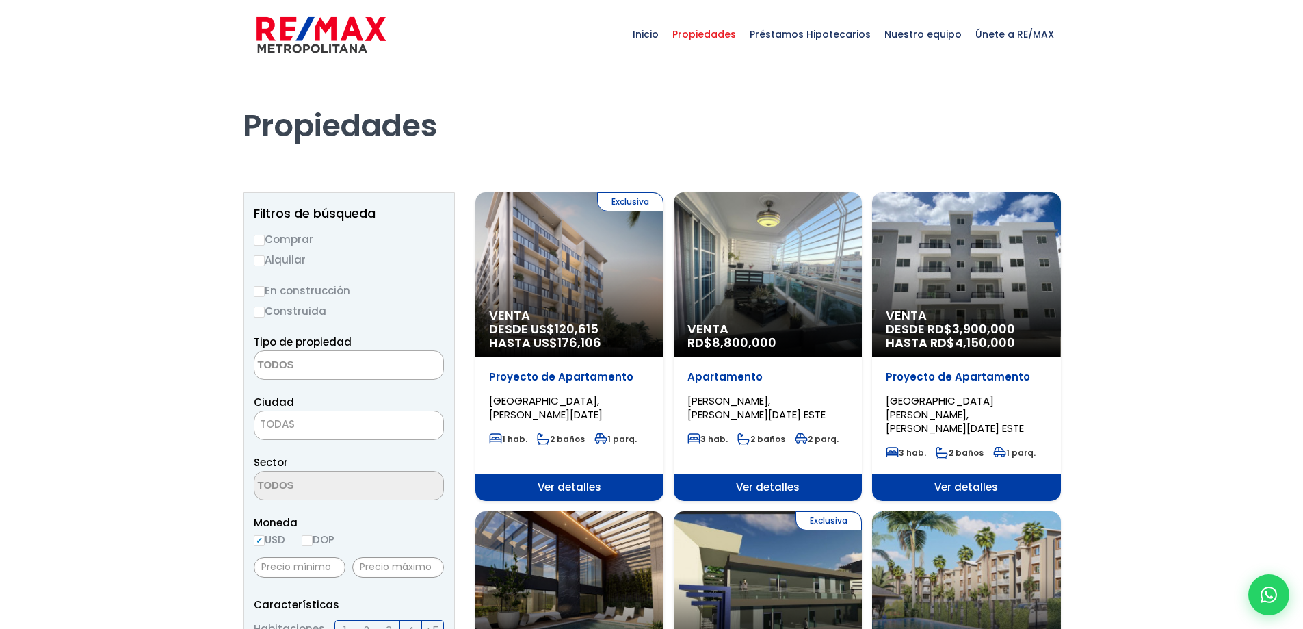
select select
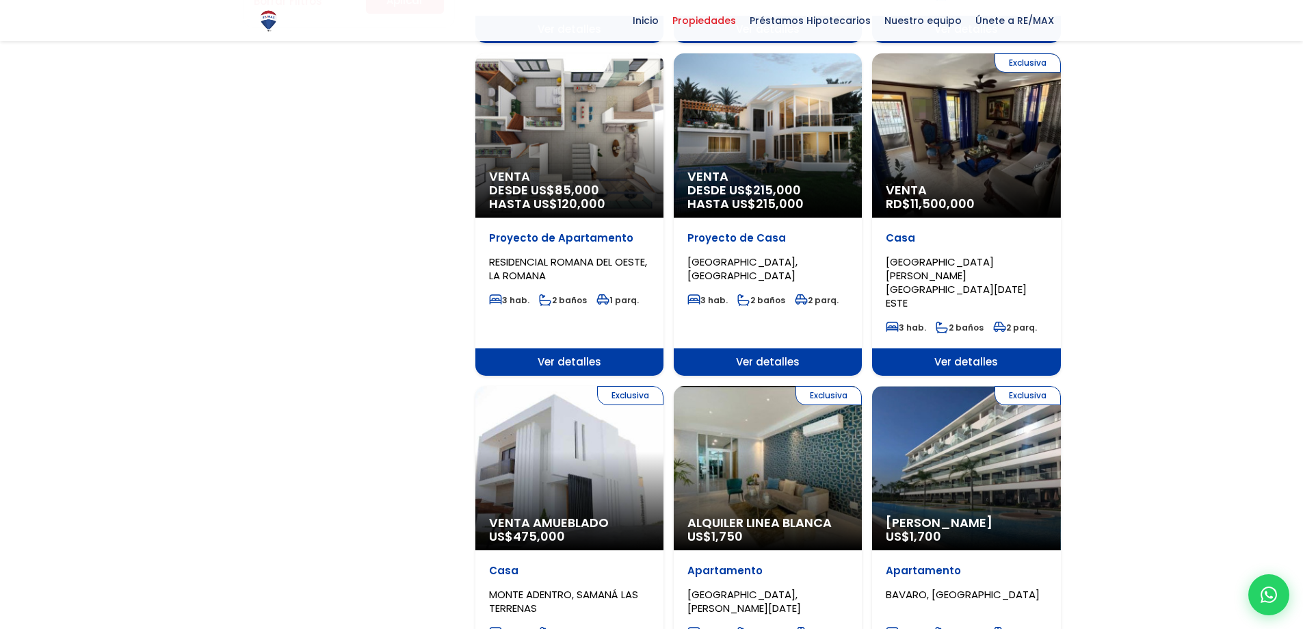
scroll to position [1436, 0]
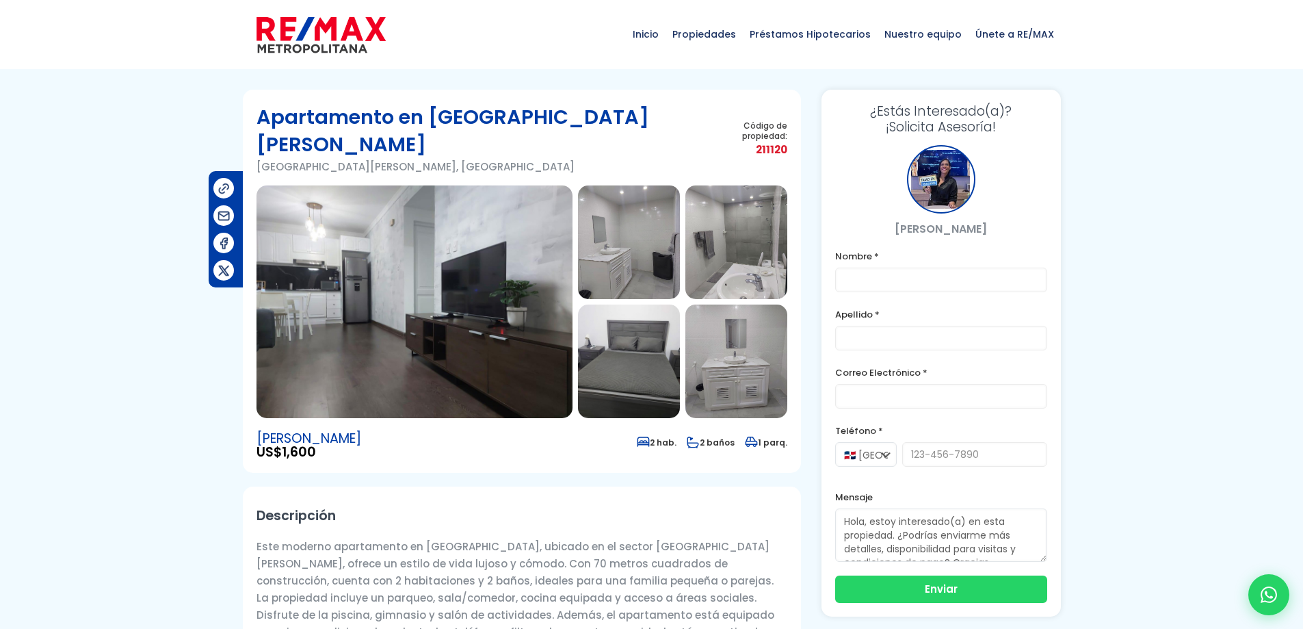
click at [333, 36] on img at bounding box center [320, 34] width 129 height 41
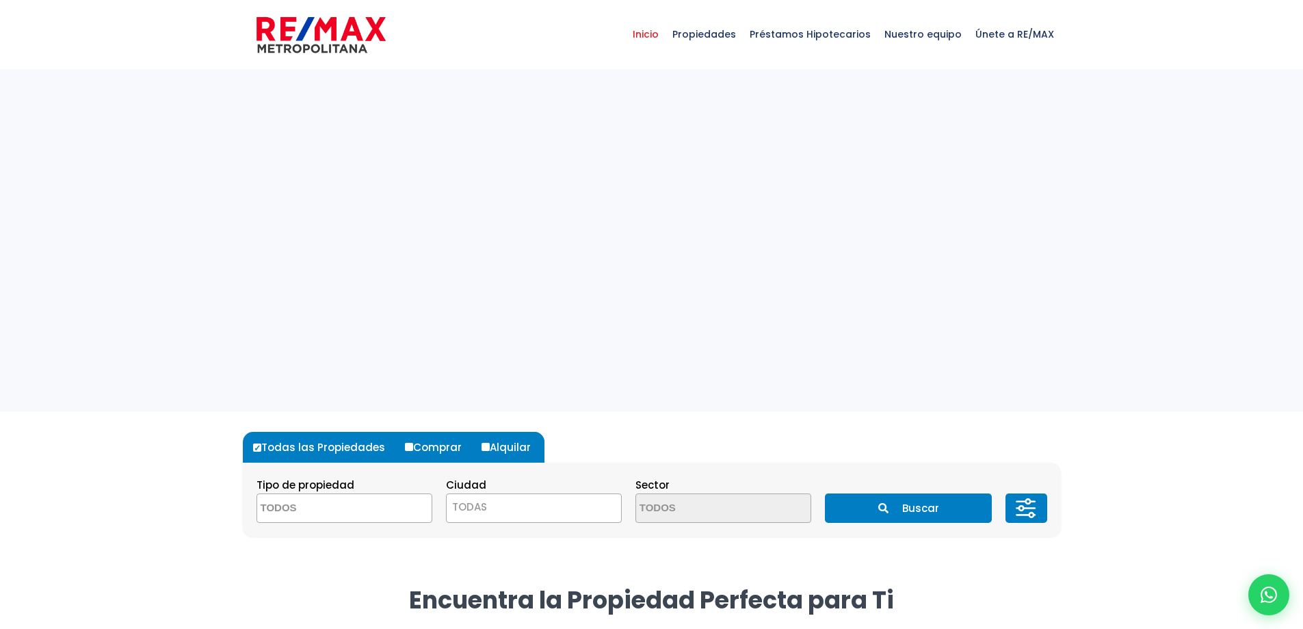
select select
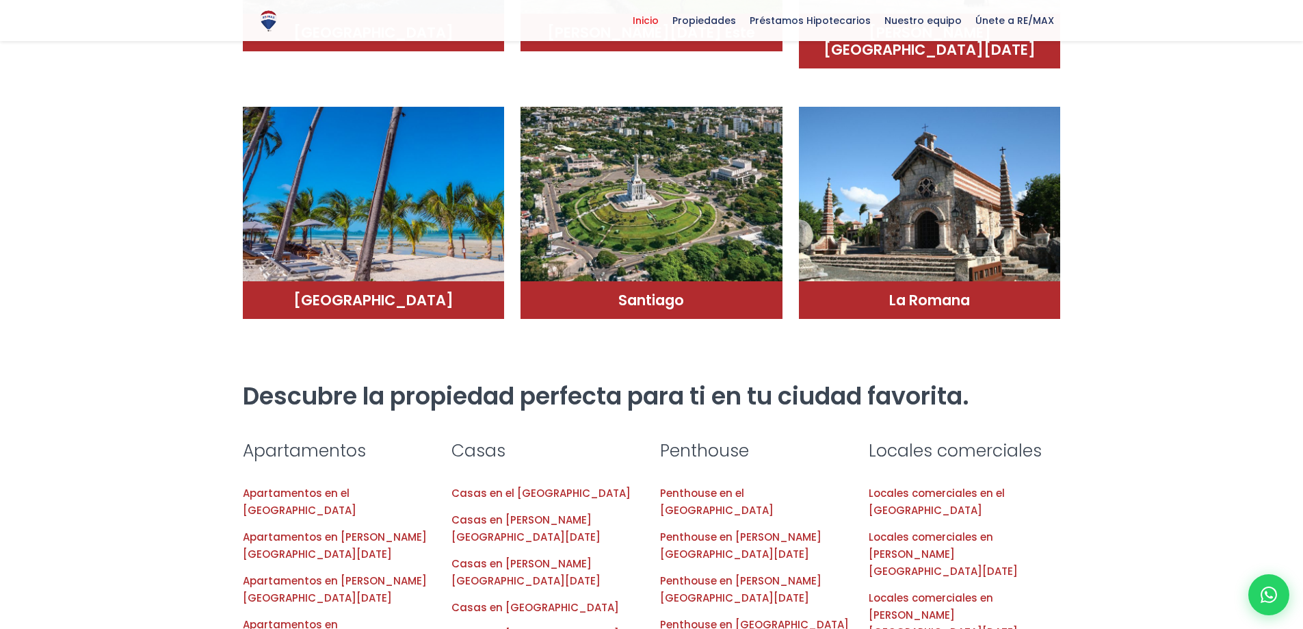
scroll to position [1094, 0]
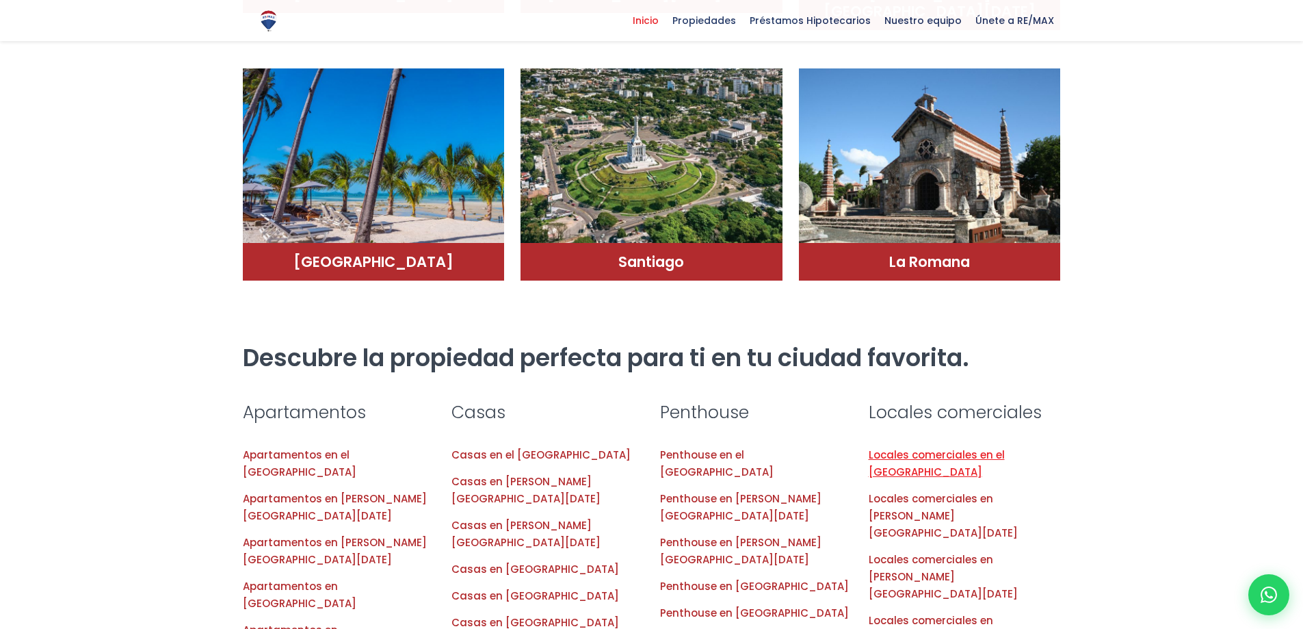
click at [983, 447] on link "Locales comerciales en el Distrito Nacional" at bounding box center [937, 462] width 136 height 31
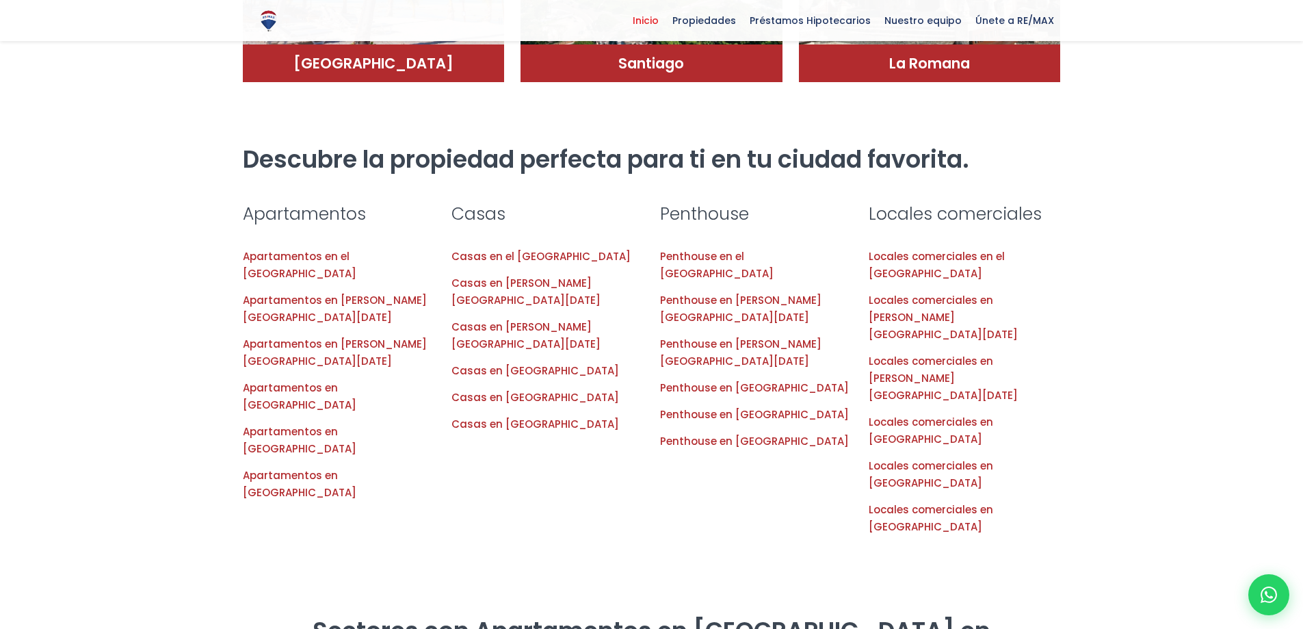
scroll to position [1299, 0]
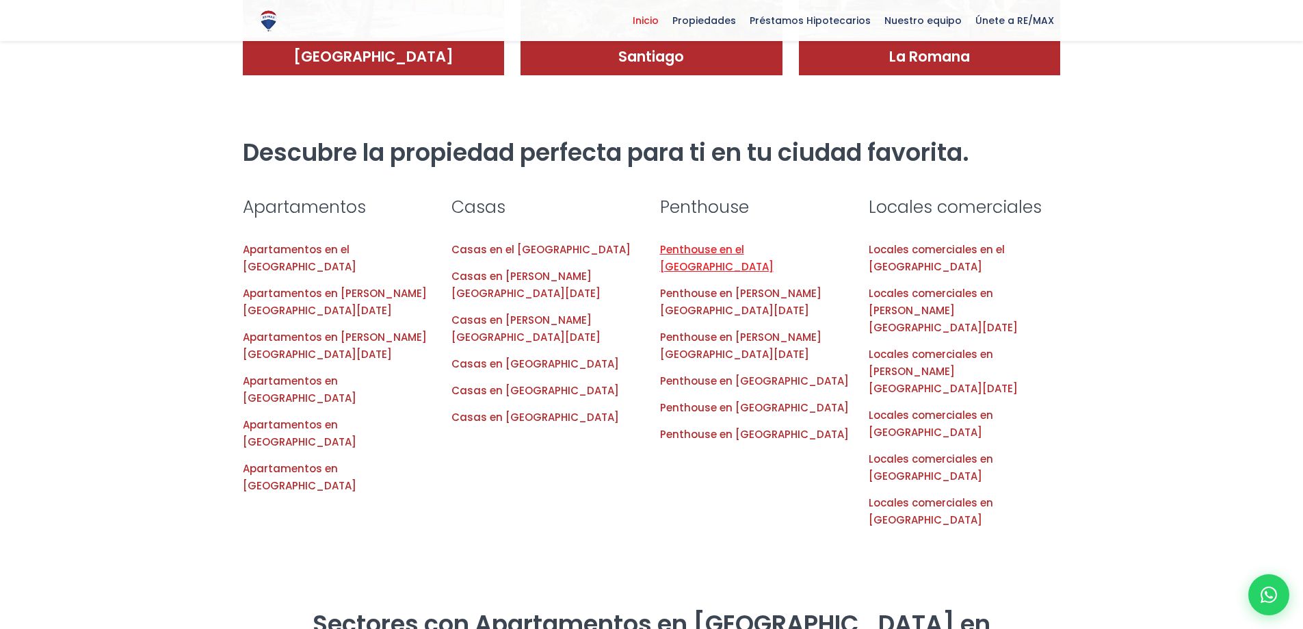
click at [773, 242] on link "Penthouse en el Distrito Nacional" at bounding box center [717, 257] width 114 height 31
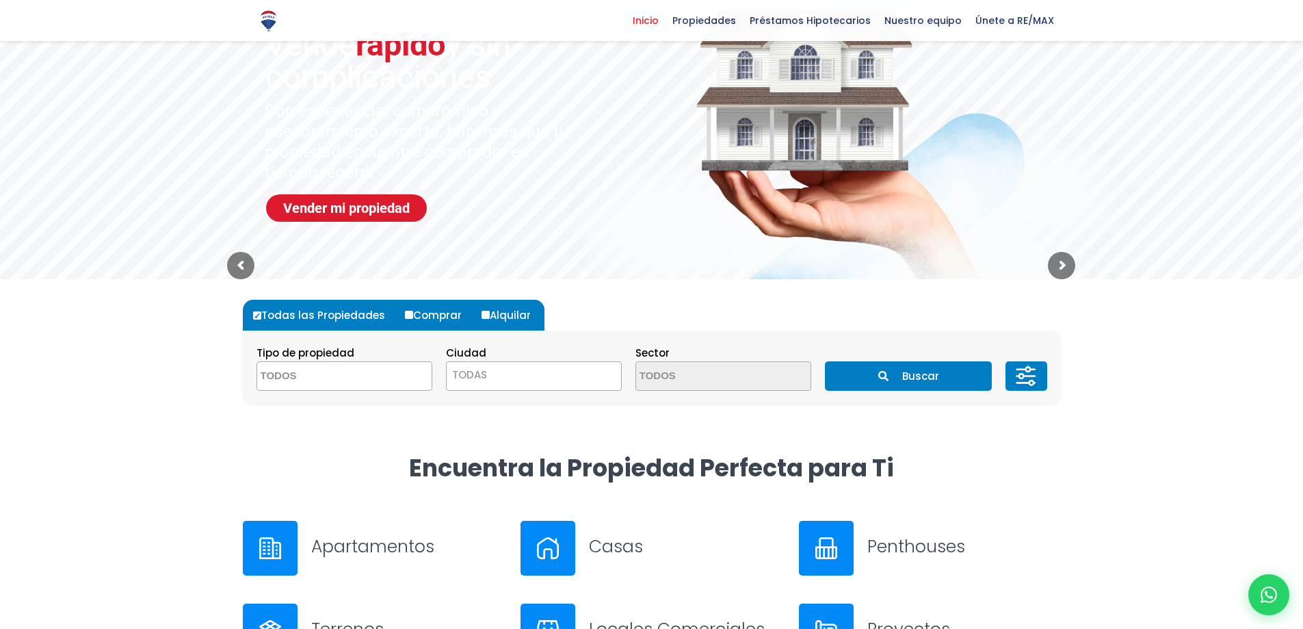
scroll to position [0, 0]
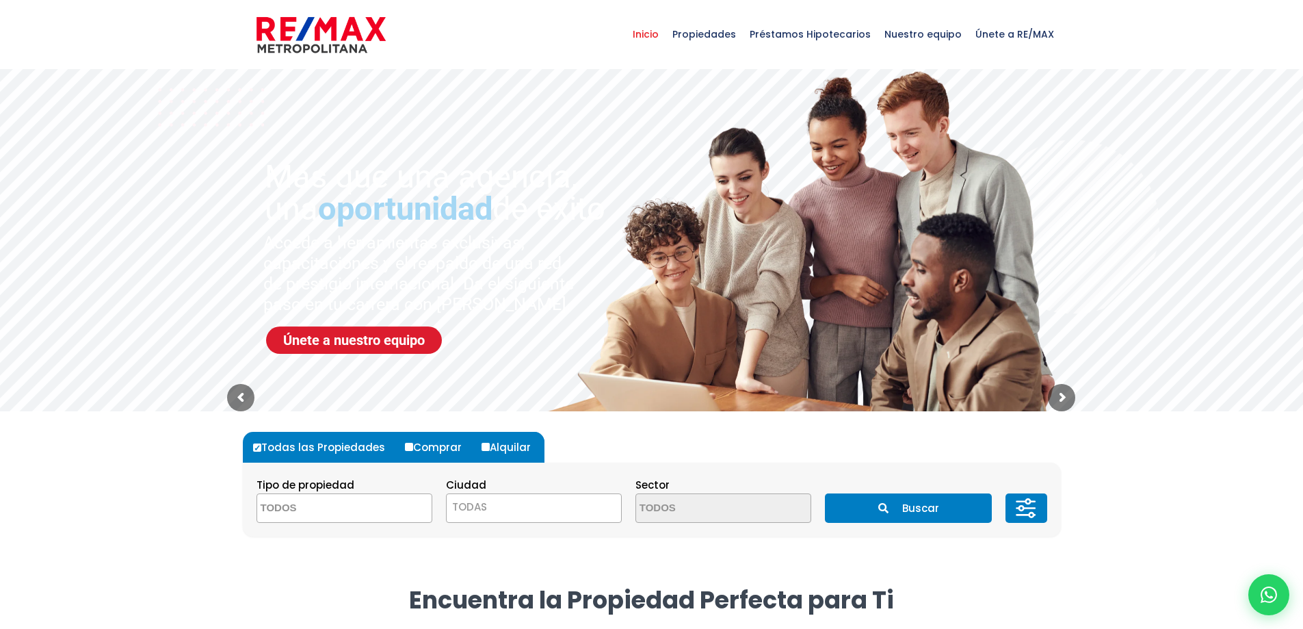
click at [345, 30] on img at bounding box center [320, 34] width 129 height 41
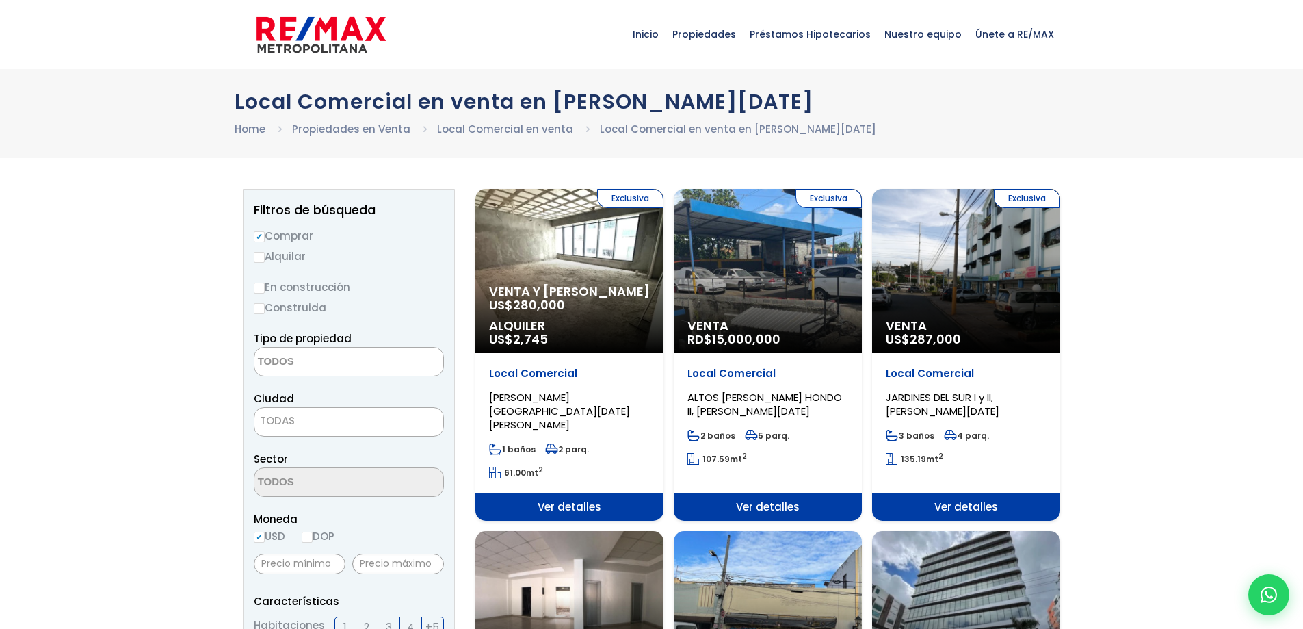
select select
click at [604, 280] on div "Exclusiva Venta y Alquiler US$ 280,000 Alquiler US$ 2,745" at bounding box center [569, 271] width 188 height 164
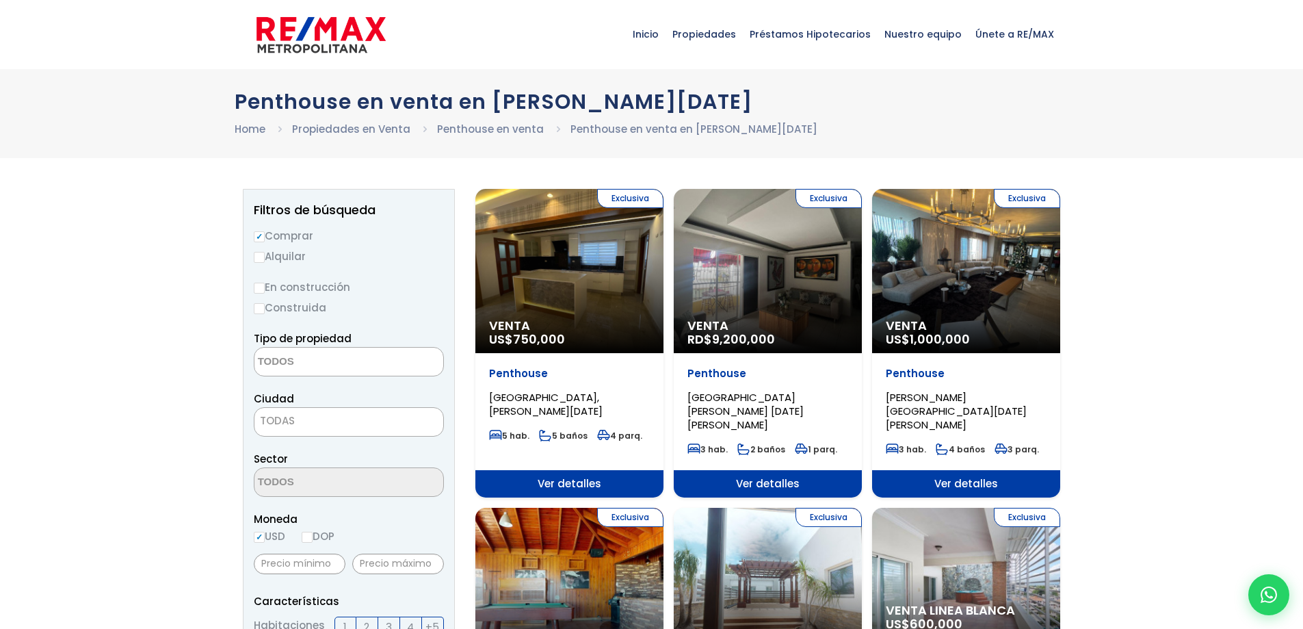
select select
click at [663, 257] on div "Exclusiva Venta US$ 1,000,000" at bounding box center [569, 271] width 188 height 164
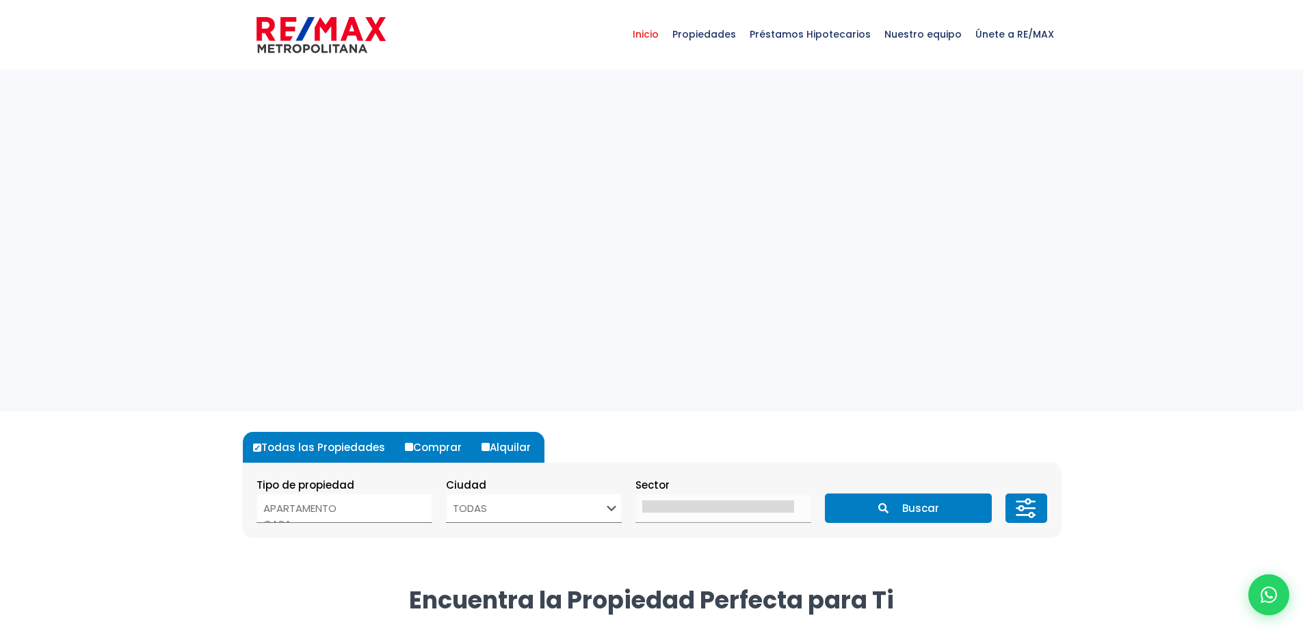
select select
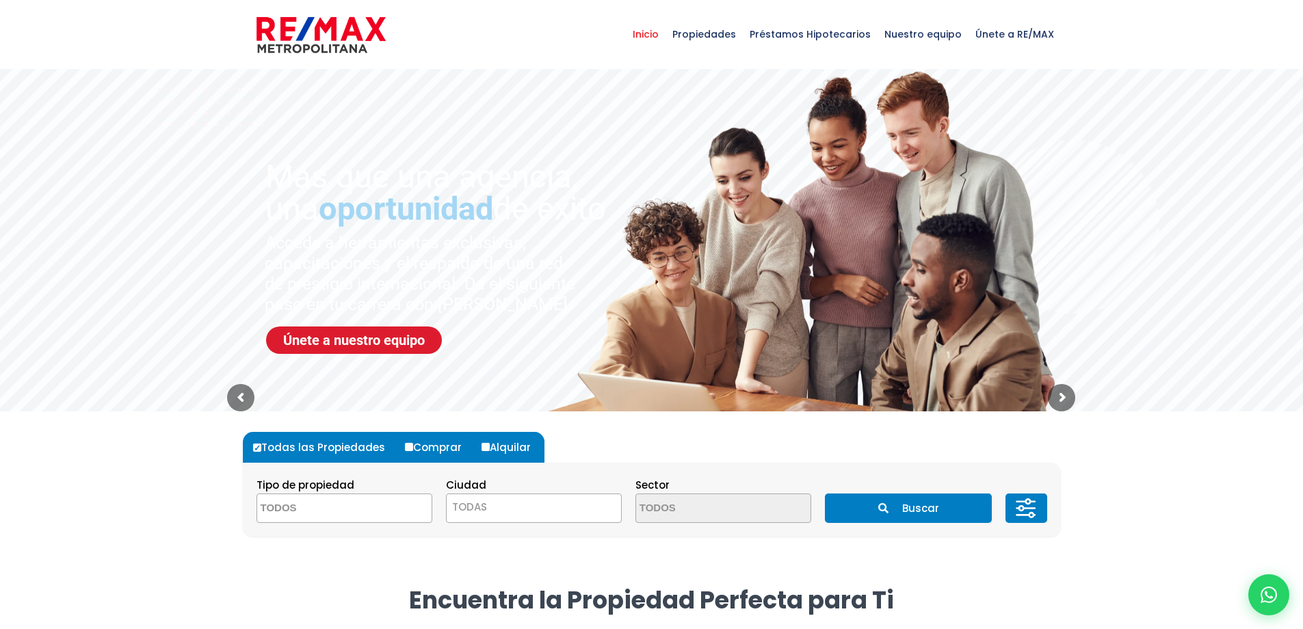
click at [312, 39] on img at bounding box center [320, 34] width 129 height 41
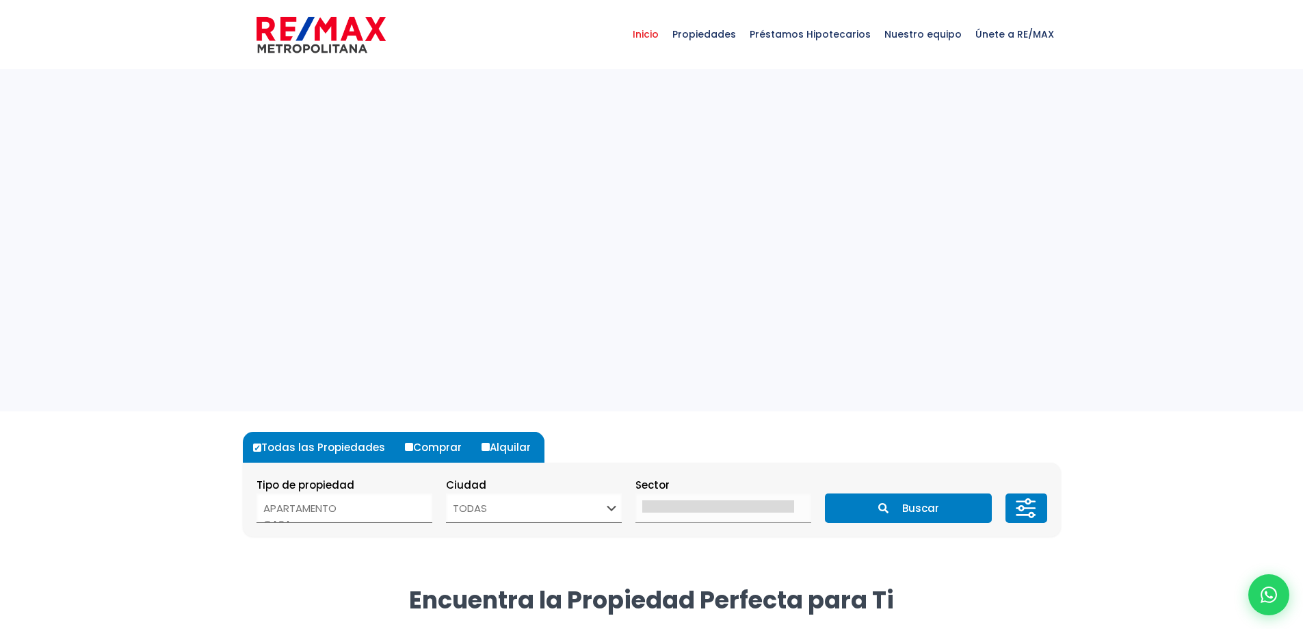
select select
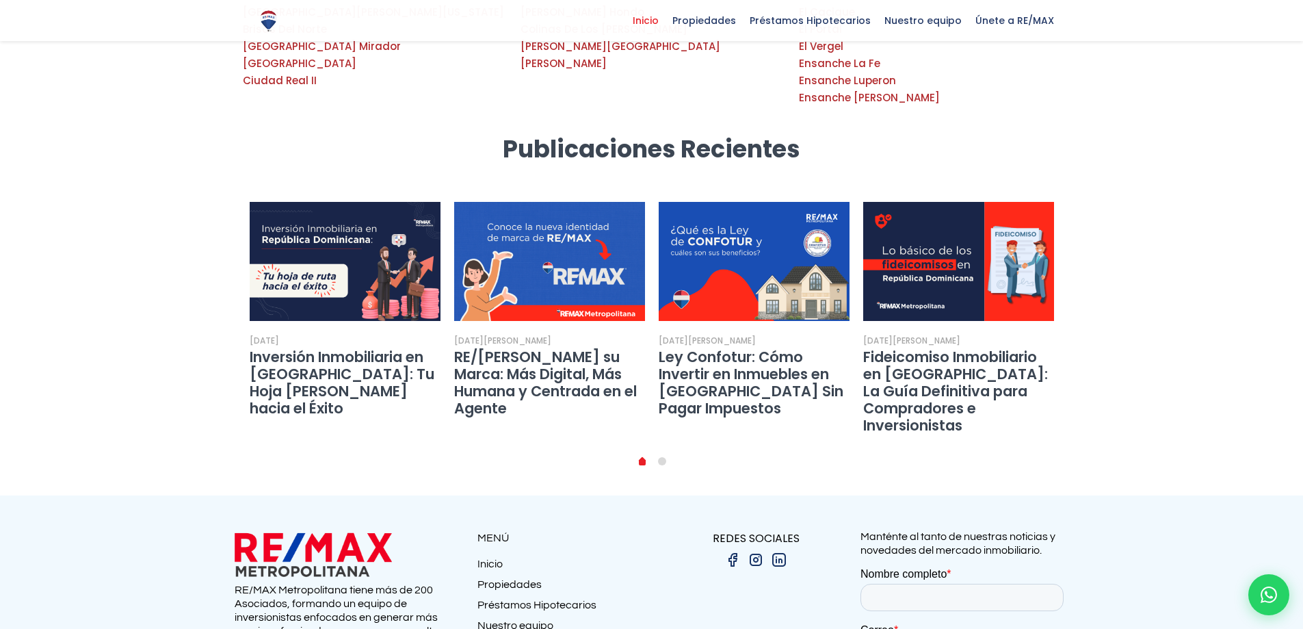
scroll to position [2545, 0]
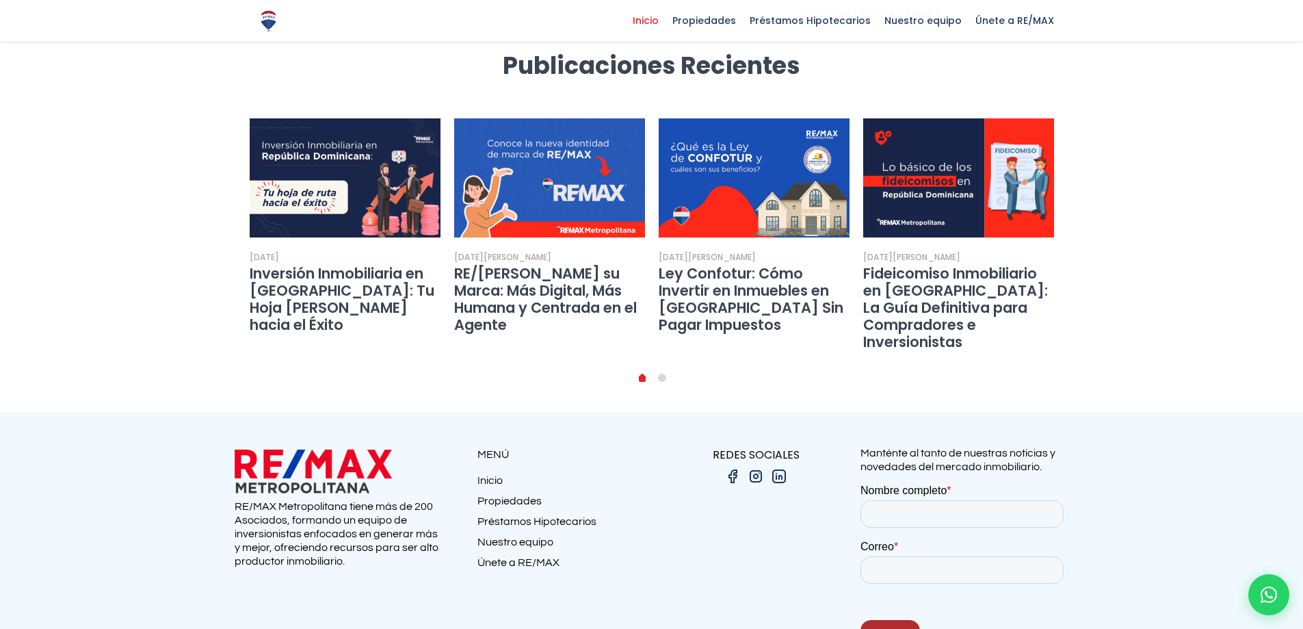
click at [754, 468] on img at bounding box center [756, 476] width 16 height 16
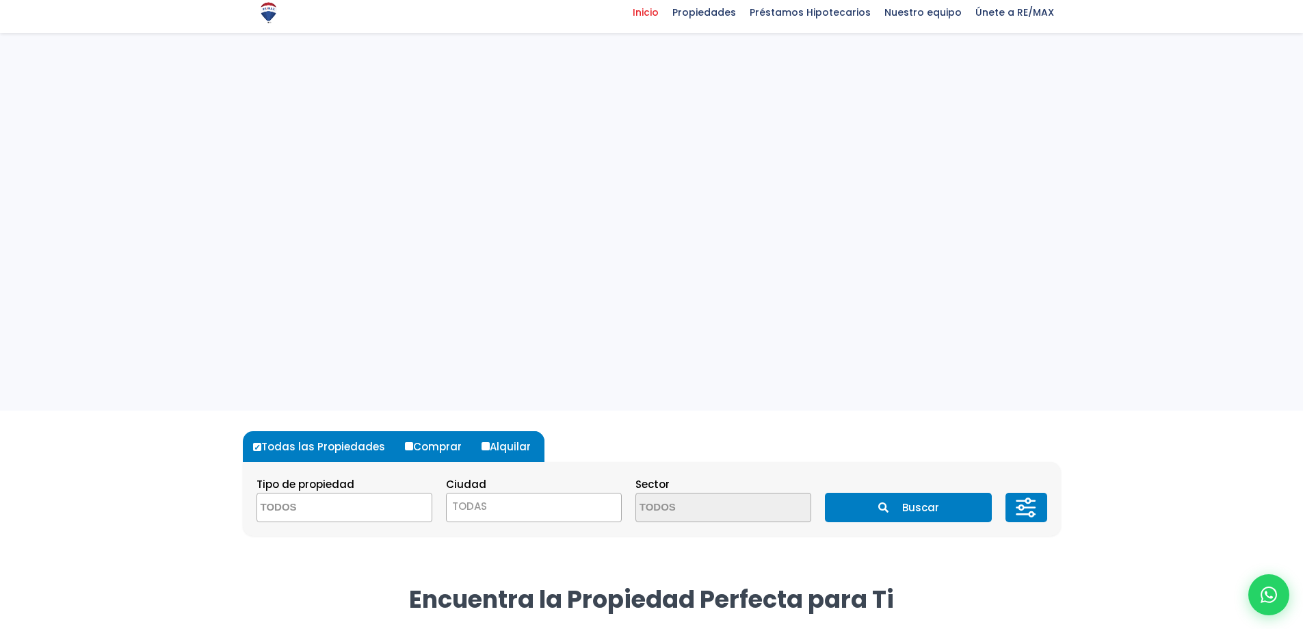
select select
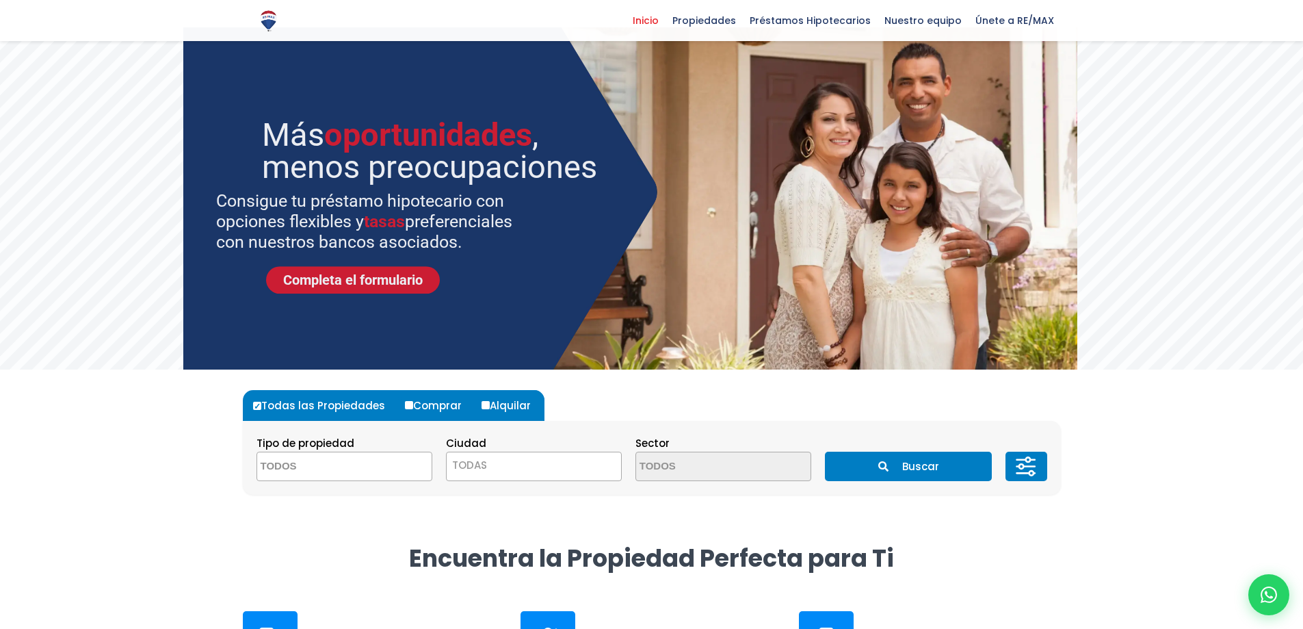
scroll to position [10, 0]
